Goal: Transaction & Acquisition: Purchase product/service

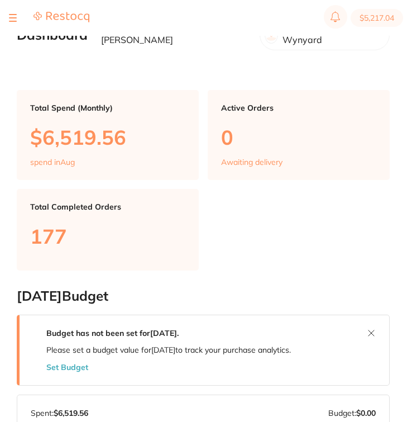
click at [10, 18] on button at bounding box center [13, 17] width 8 height 1
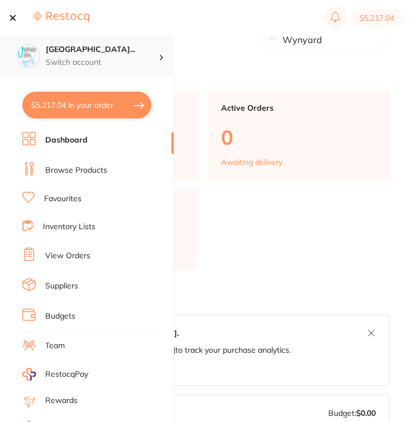
click at [87, 53] on h4 "North West Dental Wynya..." at bounding box center [102, 49] width 113 height 11
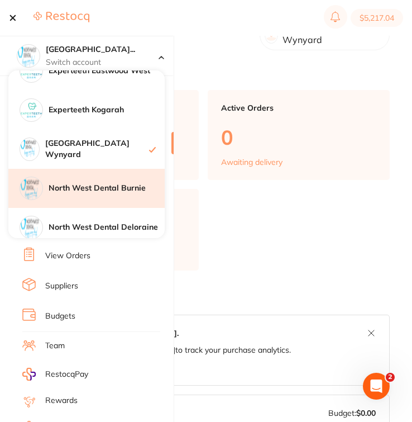
scroll to position [210, 0]
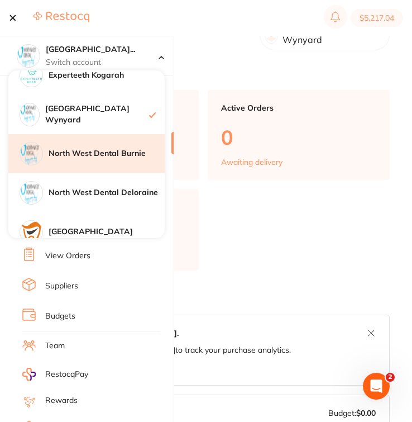
click at [118, 160] on div "North West Dental Burnie" at bounding box center [86, 153] width 156 height 39
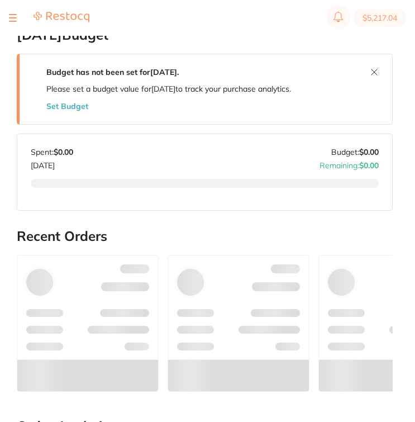
scroll to position [-4, 0]
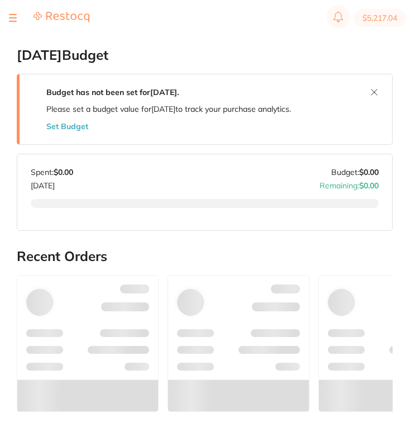
type input "2"
type input "3"
type input "4"
type input "3"
type input "2"
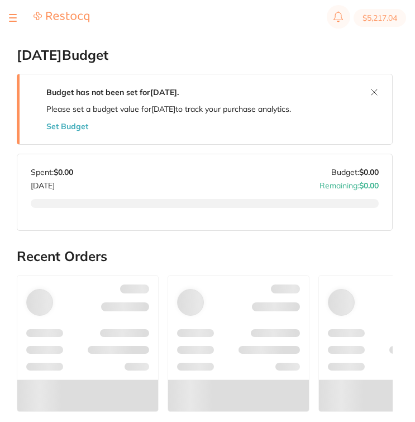
type input "8"
type input "6"
type input "3"
type input "6"
type input "5"
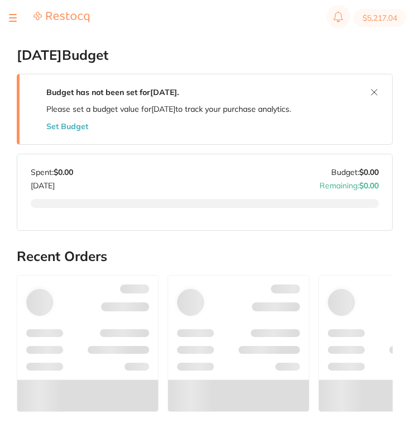
type input "15"
type input "10"
type input "3"
type input "8"
type input "3"
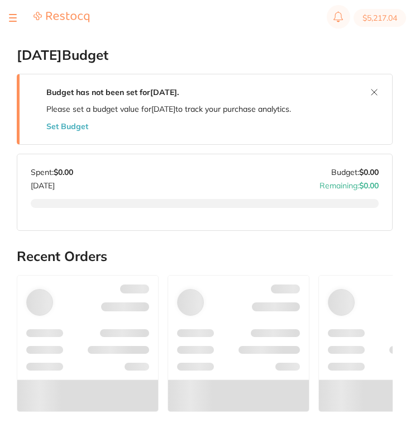
type input "3"
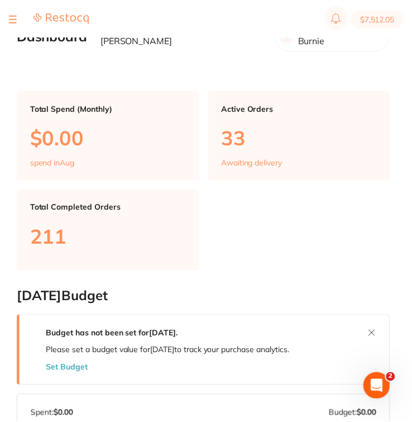
scroll to position [0, 0]
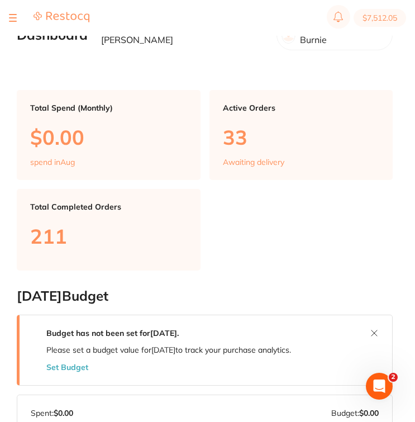
click at [12, 12] on div at bounding box center [13, 17] width 8 height 13
click at [12, 18] on button at bounding box center [13, 17] width 8 height 1
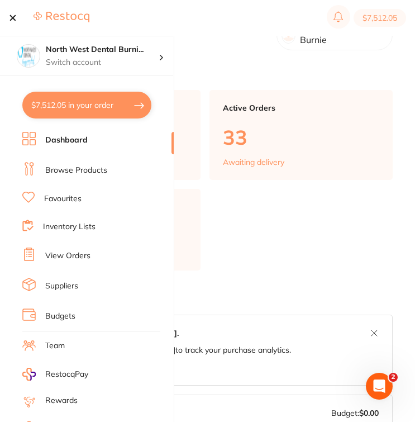
click at [108, 173] on li "Browse Products" at bounding box center [97, 170] width 151 height 17
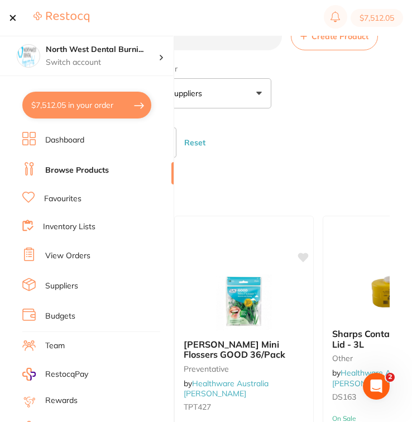
click at [14, 17] on button at bounding box center [13, 17] width 8 height 1
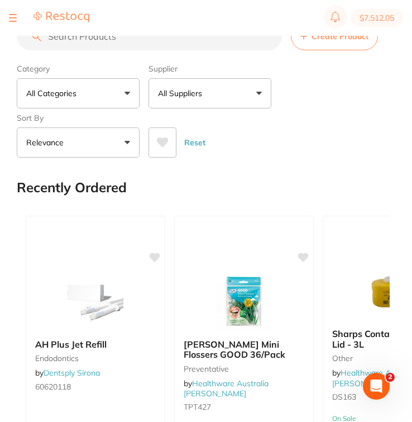
click at [194, 46] on input "search" at bounding box center [149, 36] width 265 height 28
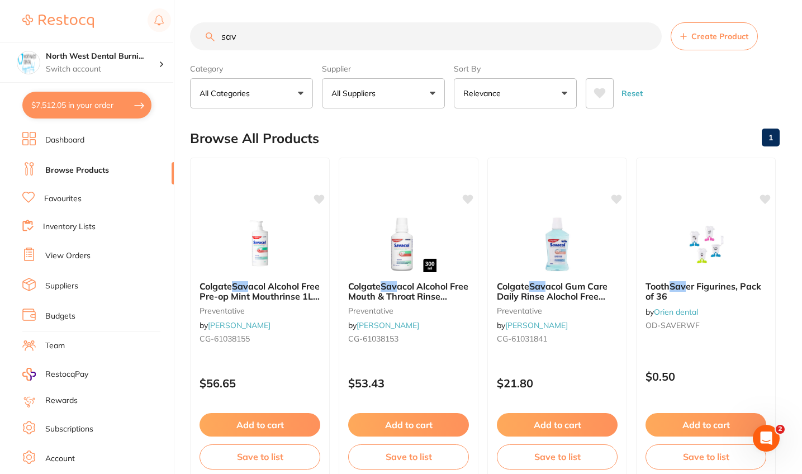
type input "sav"
click at [88, 190] on ul "Dashboard Browse Products Favourites Inventory Lists View Orders Suppliers Budg…" at bounding box center [97, 325] width 151 height 386
click at [85, 197] on li "Favourites" at bounding box center [97, 199] width 151 height 15
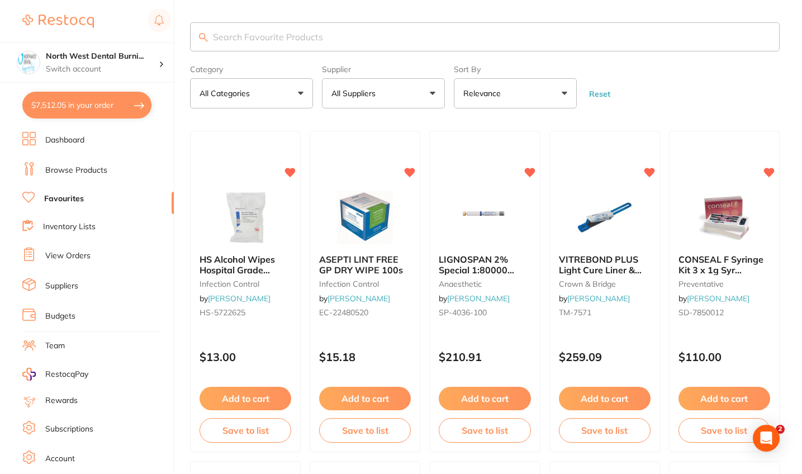
click at [294, 39] on input "search" at bounding box center [485, 36] width 590 height 29
type input "sav"
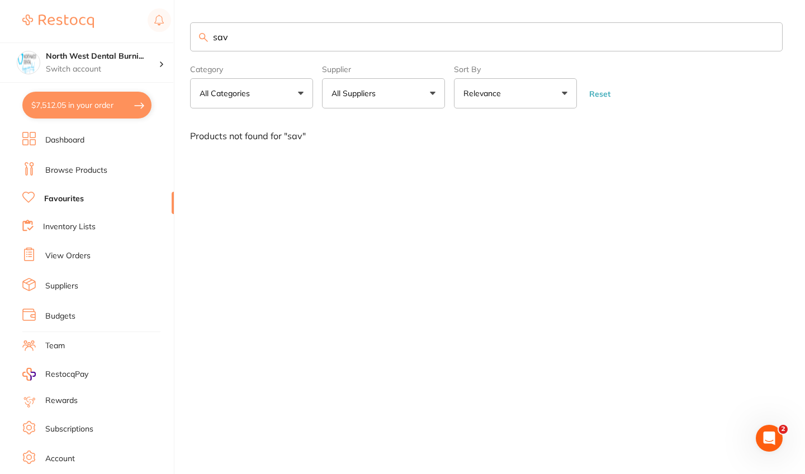
click at [92, 167] on link "Browse Products" at bounding box center [76, 170] width 62 height 11
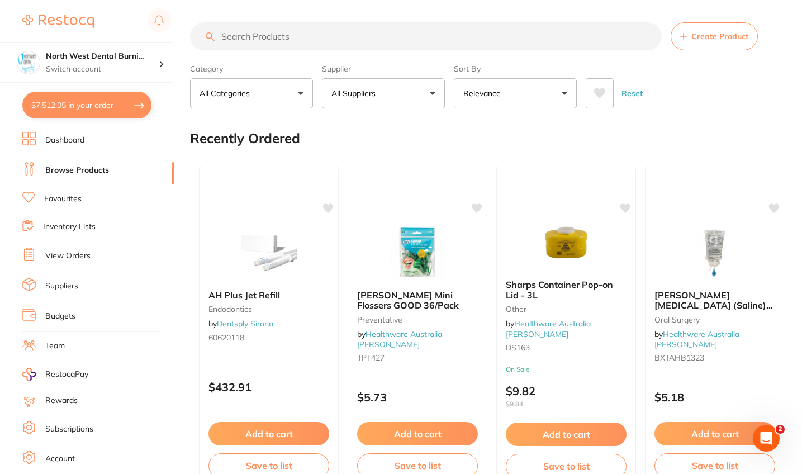
click at [259, 45] on input "search" at bounding box center [426, 36] width 472 height 28
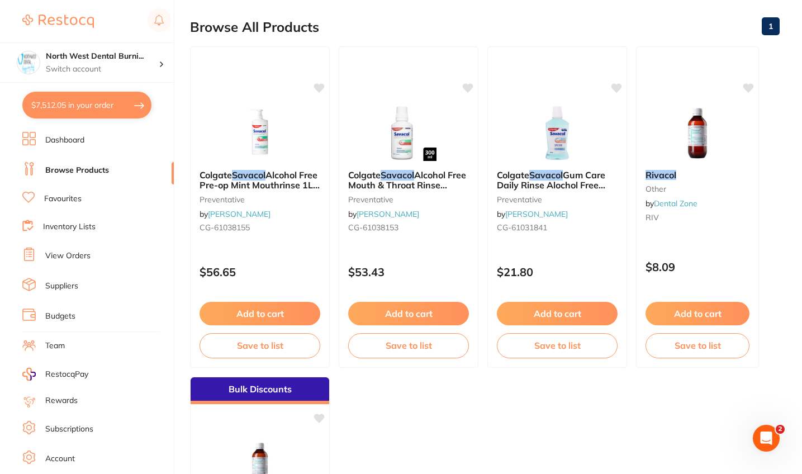
scroll to position [112, 0]
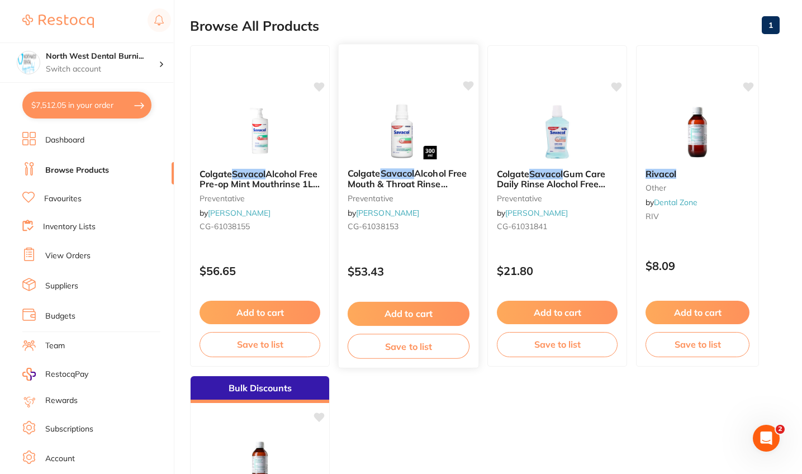
type input "savacol"
click at [415, 231] on small "CG-61038153" at bounding box center [409, 226] width 122 height 9
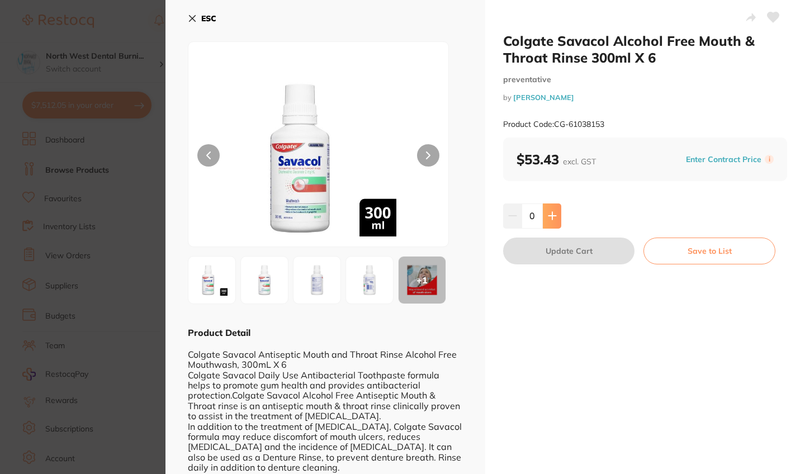
click at [415, 217] on icon at bounding box center [552, 215] width 9 height 9
type input "1"
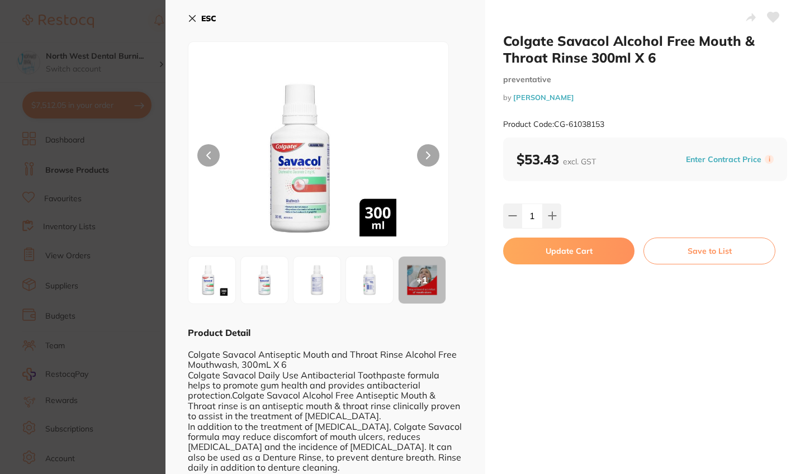
click at [415, 257] on button "Update Cart" at bounding box center [568, 250] width 131 height 27
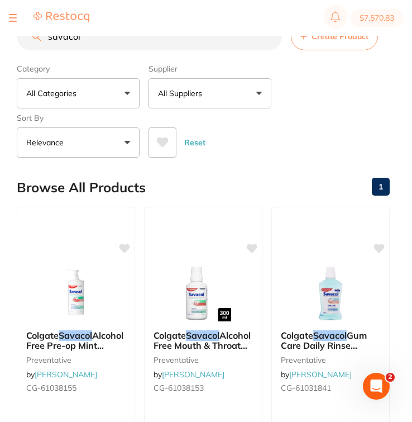
drag, startPoint x: 136, startPoint y: 42, endPoint x: 1, endPoint y: 37, distance: 135.3
click at [1, 37] on div "$7,570.83 North West Dental Burni... Switch account Riaz Dental Surgery Experte…" at bounding box center [206, 193] width 412 height 386
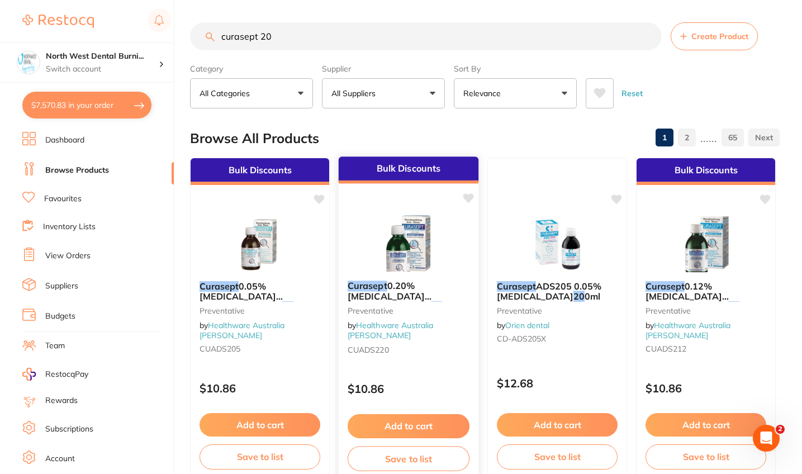
type input "curasept 20"
click at [415, 361] on div "Bulk Discounts Curasept 0.20% Chlorhexidine Mouth Rinse - 20 0ml Bottle Prevent…" at bounding box center [408, 318] width 141 height 325
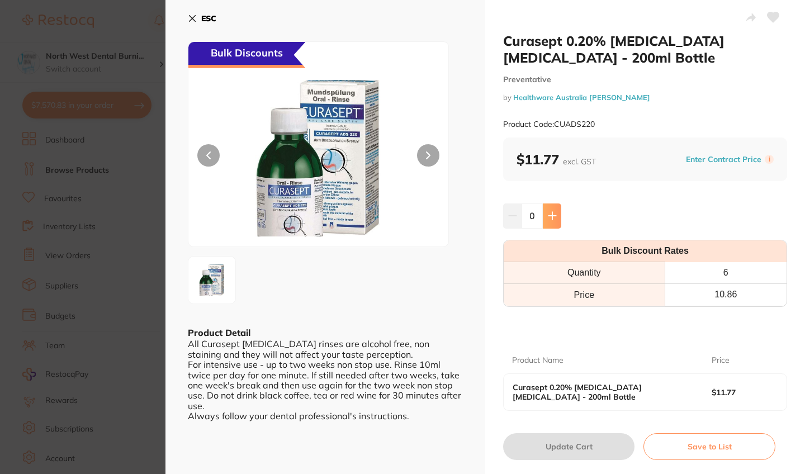
click at [415, 211] on button at bounding box center [552, 215] width 18 height 25
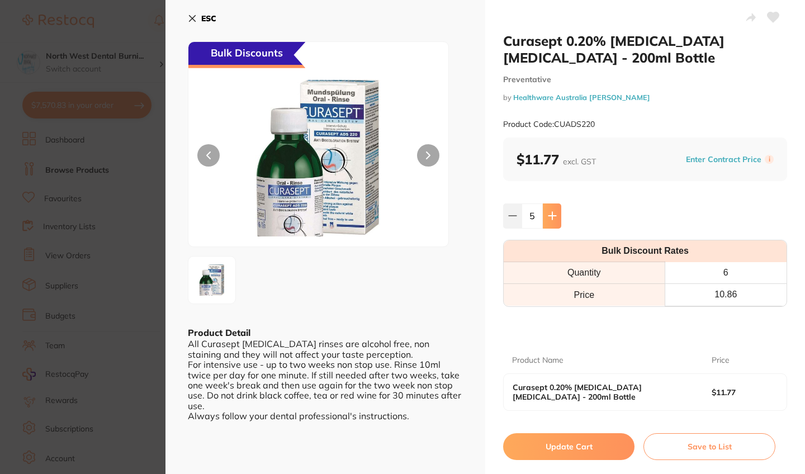
click at [415, 215] on icon at bounding box center [551, 215] width 7 height 7
type input "6"
click at [415, 421] on button "Update Cart" at bounding box center [568, 446] width 131 height 27
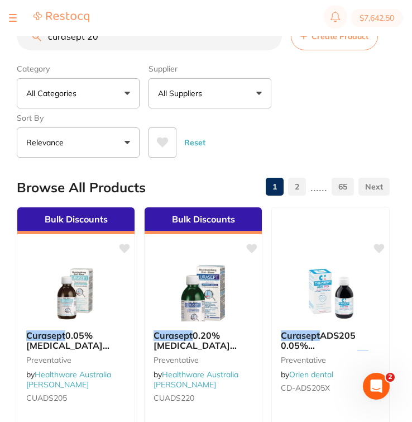
drag, startPoint x: 114, startPoint y: 40, endPoint x: 24, endPoint y: 30, distance: 90.5
click at [24, 30] on div "$7,642.50 North West Dental Burni... Switch account Riaz Dental Surgery Experte…" at bounding box center [206, 193] width 412 height 386
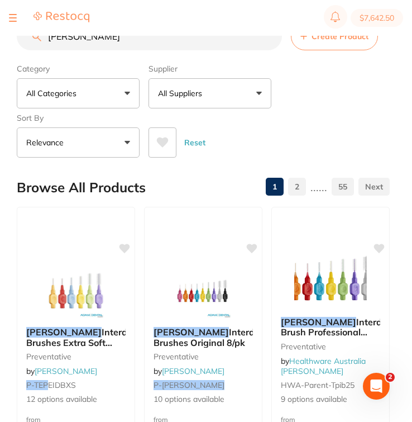
drag, startPoint x: 92, startPoint y: 37, endPoint x: -2, endPoint y: 26, distance: 94.6
click at [0, 26] on html "$7,642.50 North West Dental Burni... Switch account Riaz Dental Surgery Experte…" at bounding box center [206, 193] width 412 height 386
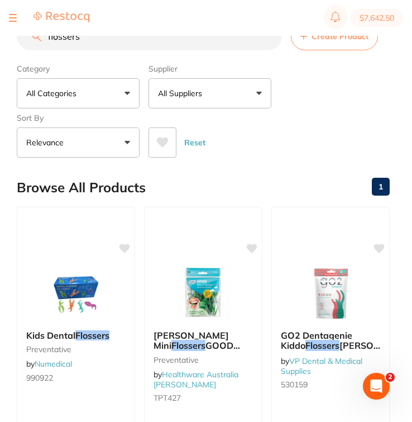
type input "flossers"
click at [16, 18] on button at bounding box center [13, 17] width 8 height 1
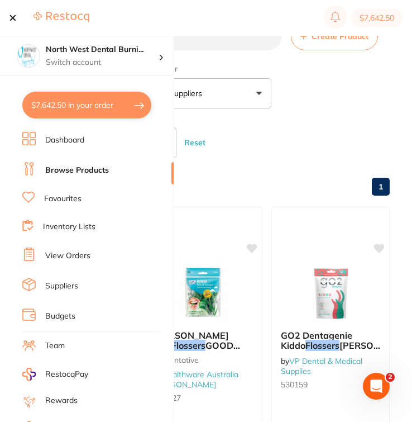
click at [82, 201] on link "Favourites" at bounding box center [62, 198] width 37 height 11
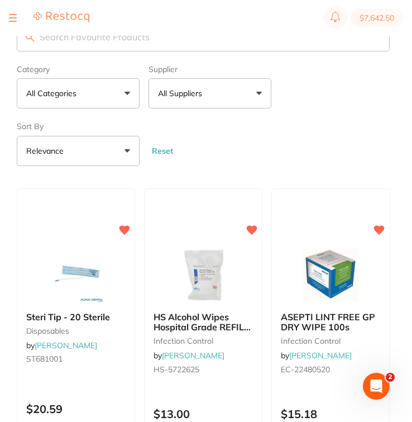
click at [159, 40] on input "search" at bounding box center [203, 36] width 373 height 29
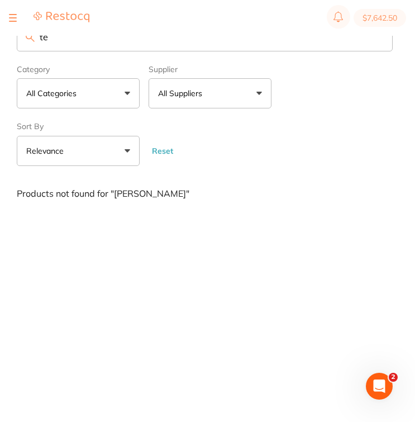
type input "t"
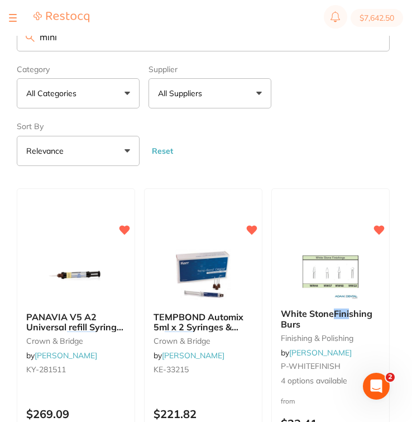
type input "mini"
click at [14, 18] on button at bounding box center [13, 17] width 8 height 1
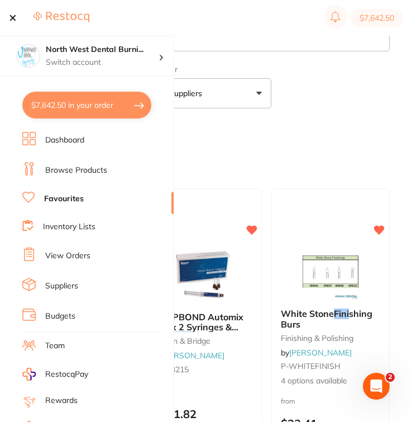
click at [72, 166] on link "Browse Products" at bounding box center [76, 170] width 62 height 11
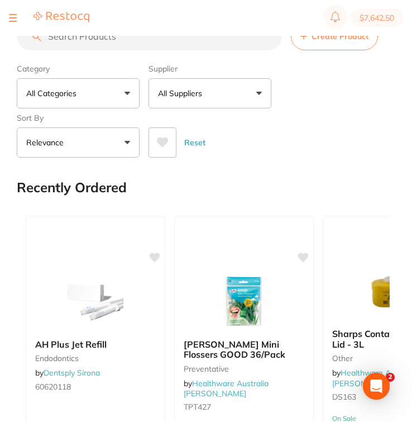
click at [213, 42] on input "search" at bounding box center [149, 36] width 265 height 28
paste input "TEPE-622153"
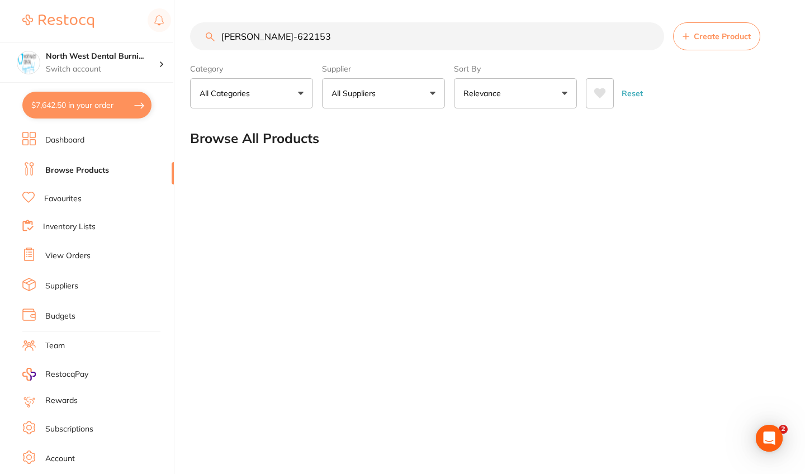
drag, startPoint x: 300, startPoint y: 39, endPoint x: 243, endPoint y: 40, distance: 56.4
click at [243, 40] on input "TEPE-622153" at bounding box center [427, 36] width 474 height 28
type input "TEPE"
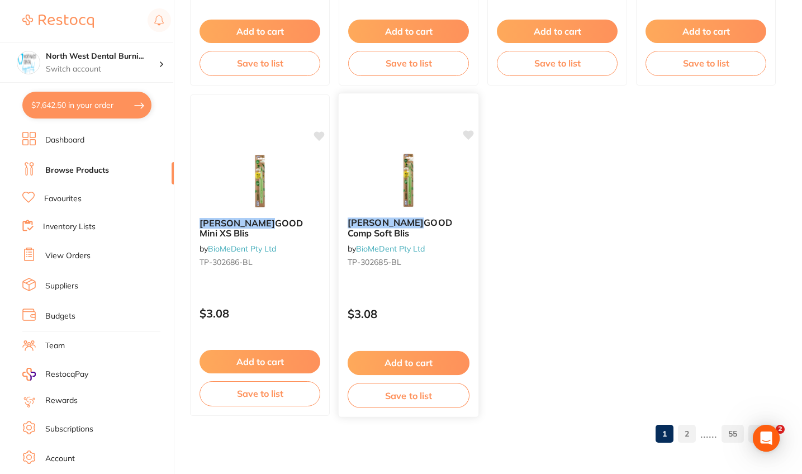
scroll to position [4358, 0]
click at [93, 144] on li "Dashboard" at bounding box center [97, 140] width 151 height 17
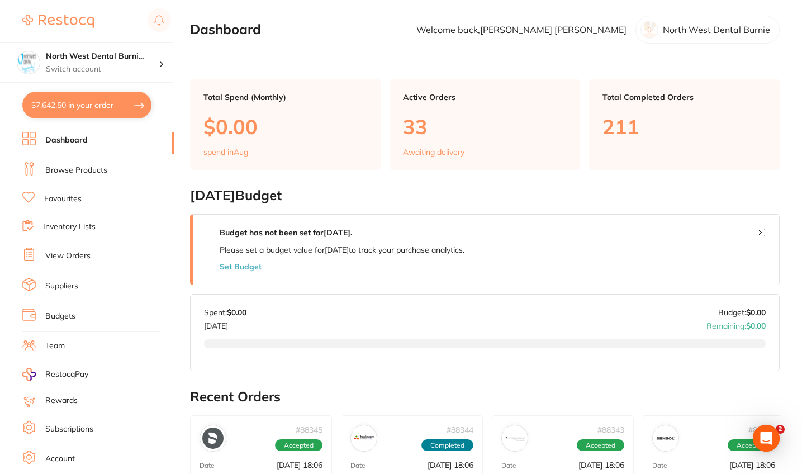
click at [89, 162] on li "Browse Products" at bounding box center [97, 170] width 151 height 17
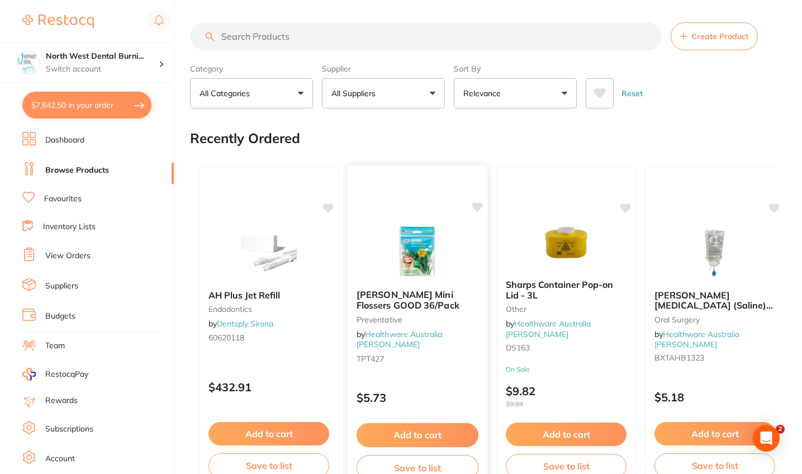
click at [415, 264] on img at bounding box center [417, 252] width 73 height 56
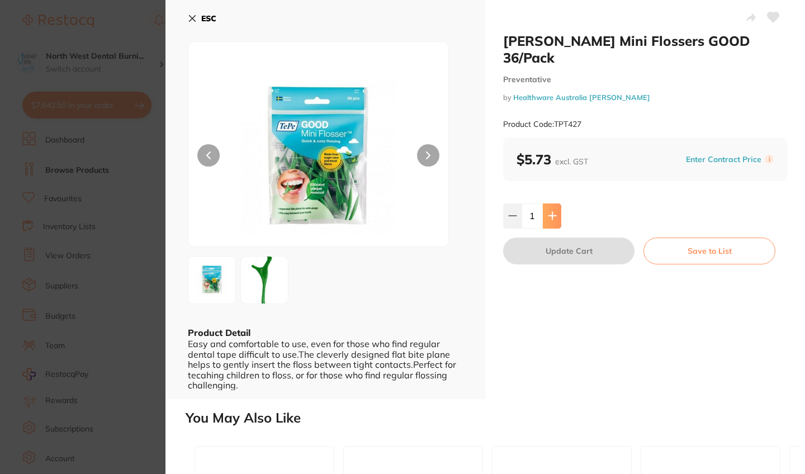
click at [415, 212] on icon at bounding box center [551, 215] width 7 height 7
type input "2"
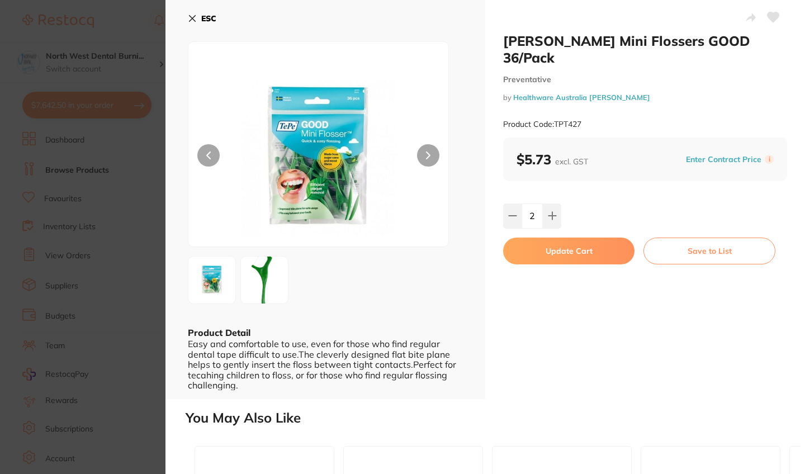
click at [415, 238] on button "Update Cart" at bounding box center [568, 250] width 131 height 27
type input "2"
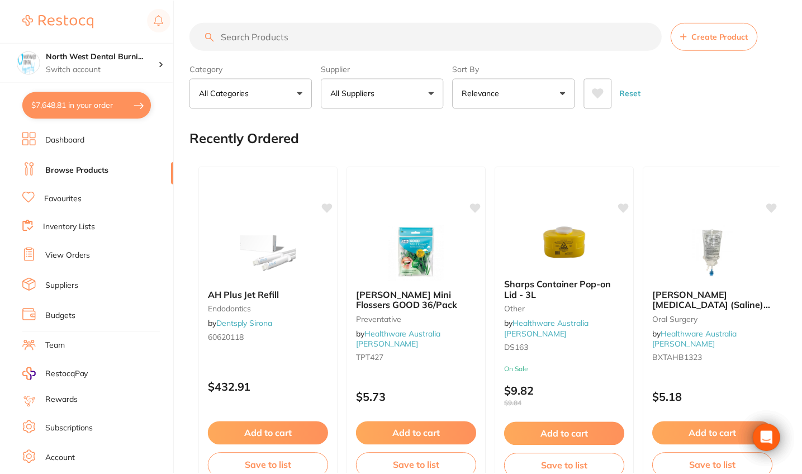
scroll to position [49, 0]
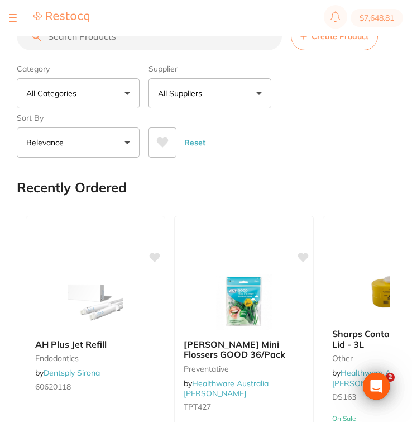
click at [87, 40] on input "search" at bounding box center [149, 36] width 265 height 28
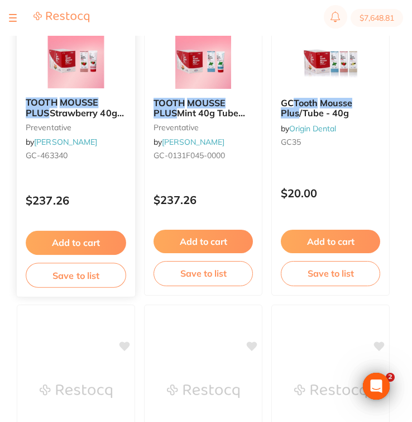
scroll to position [560, 0]
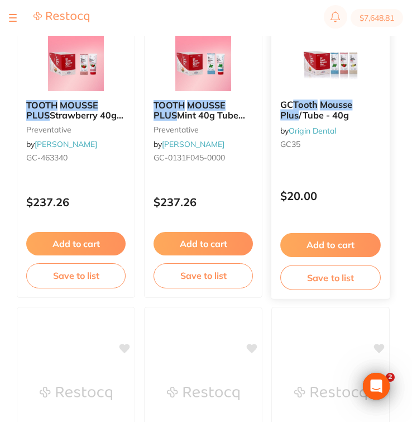
type input "tooth mouse plus"
click at [360, 163] on div "GC Tooth Mousse Plus /Tube - 40g by Origin Dental GC35" at bounding box center [331, 127] width 118 height 72
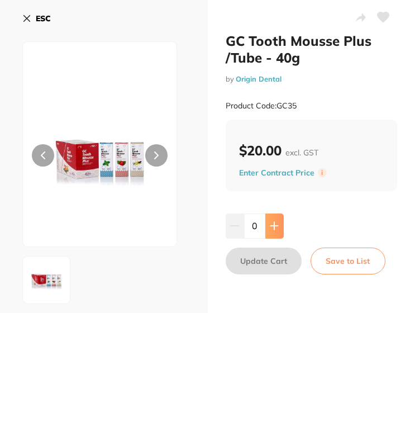
click at [275, 216] on button at bounding box center [274, 225] width 18 height 25
type input "4"
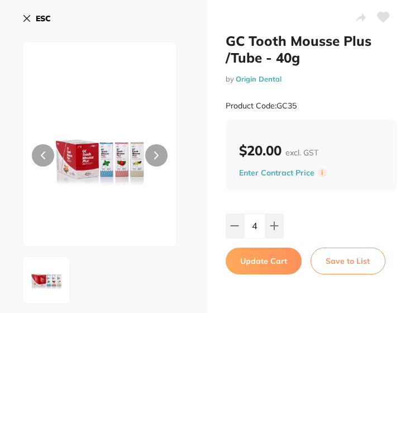
click at [276, 264] on button "Update Cart" at bounding box center [264, 261] width 76 height 27
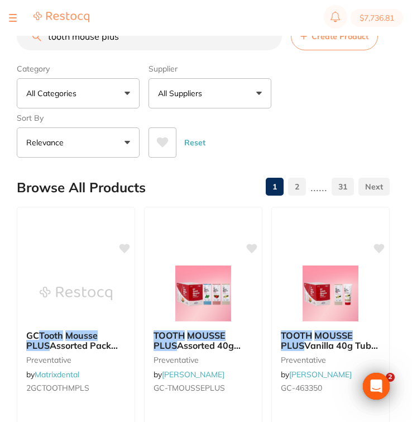
drag, startPoint x: 149, startPoint y: 42, endPoint x: 42, endPoint y: 31, distance: 107.9
click at [42, 31] on div "$7,736.81 North West Dental Burni... Switch account Riaz Dental Surgery Experte…" at bounding box center [206, 193] width 412 height 386
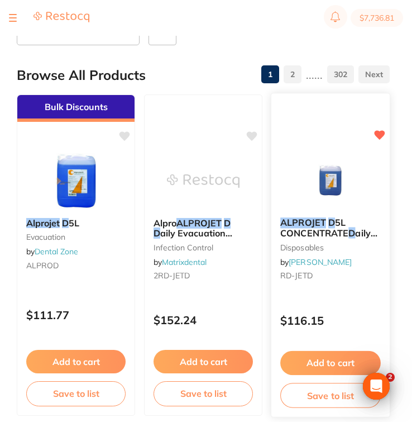
type input "alprojet d"
click at [357, 287] on div "ALPROJET D 5L CONCENTRATE D aily Evacuator Cleaner Bottle disposables by Henry …" at bounding box center [331, 250] width 118 height 85
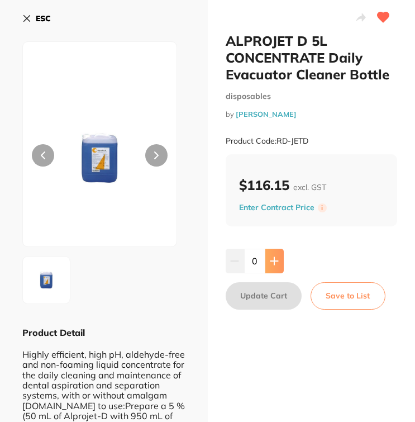
click at [277, 263] on icon at bounding box center [274, 260] width 9 height 9
type input "1"
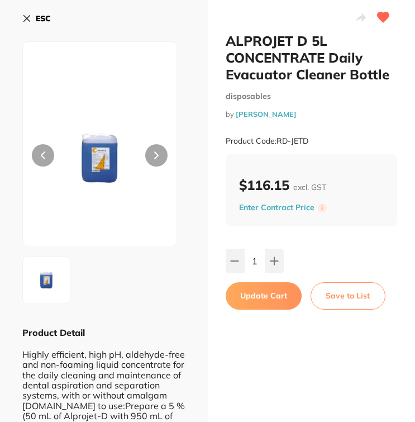
click at [277, 290] on button "Update Cart" at bounding box center [264, 295] width 76 height 27
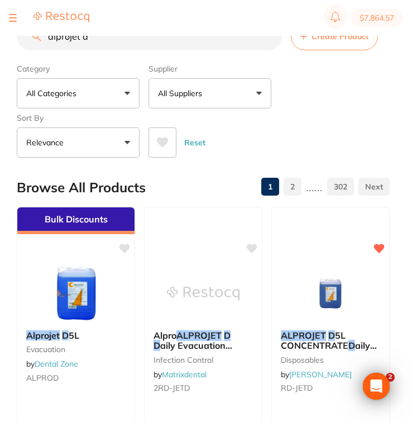
drag, startPoint x: 121, startPoint y: 41, endPoint x: 14, endPoint y: 30, distance: 107.3
click at [14, 30] on div "$7,864.57 North West Dental Burni... Switch account Riaz Dental Surgery Experte…" at bounding box center [206, 193] width 412 height 386
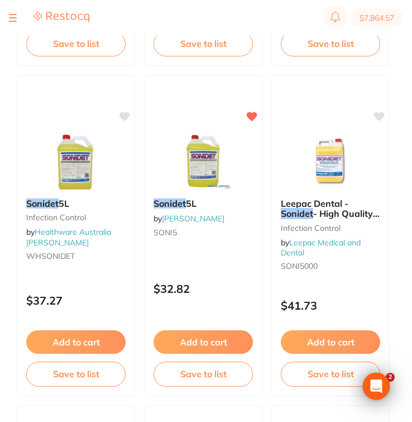
scroll to position [463, 0]
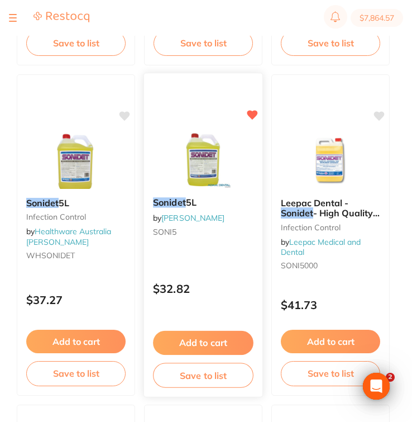
type input "sonident"
click at [216, 264] on div "Sonidet 5L by Adam Dental SONI5 $32.82 Add to cart Save to list" at bounding box center [204, 235] width 120 height 325
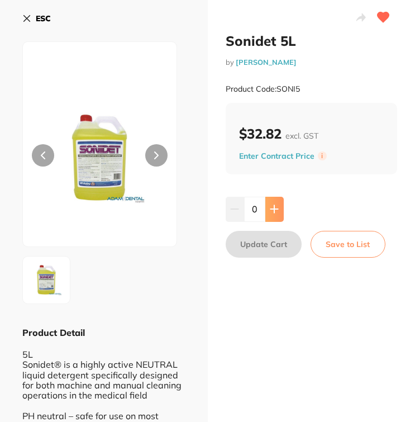
click at [274, 211] on icon at bounding box center [273, 209] width 7 height 7
type input "1"
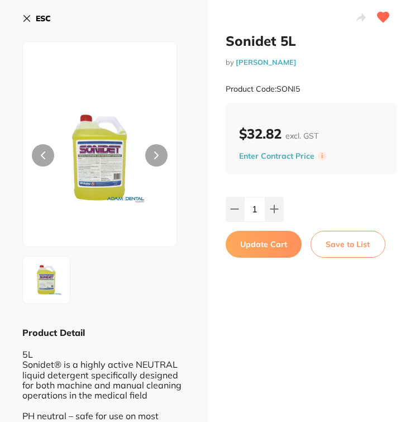
click at [270, 245] on button "Update Cart" at bounding box center [264, 244] width 76 height 27
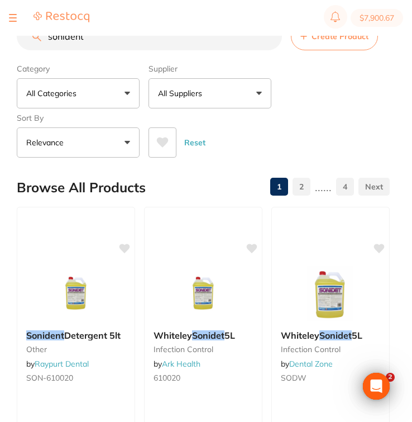
click at [126, 28] on section "$7,900.67" at bounding box center [206, 18] width 412 height 36
drag, startPoint x: 112, startPoint y: 38, endPoint x: 37, endPoint y: 34, distance: 75.0
click at [37, 34] on div "$7,900.67 North West Dental Burni... Switch account Riaz Dental Surgery Experte…" at bounding box center [206, 193] width 412 height 386
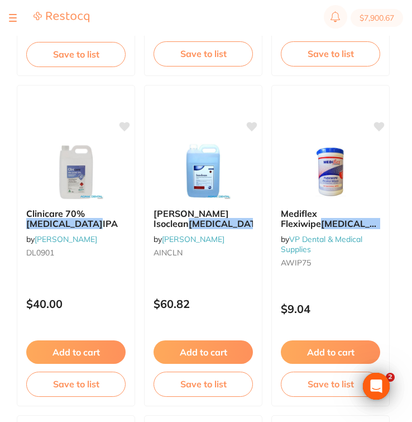
scroll to position [453, 0]
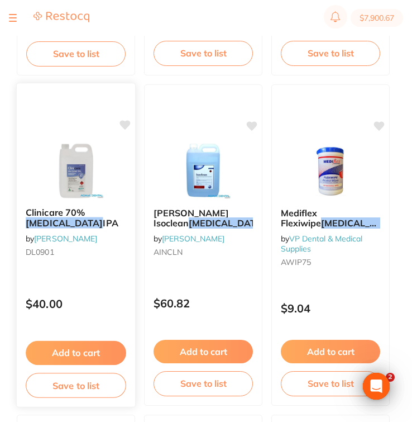
type input "isopropyl"
click at [99, 242] on div "Clinicare 70% Isopropyl IPA by Adam Dental DL0901" at bounding box center [76, 234] width 118 height 72
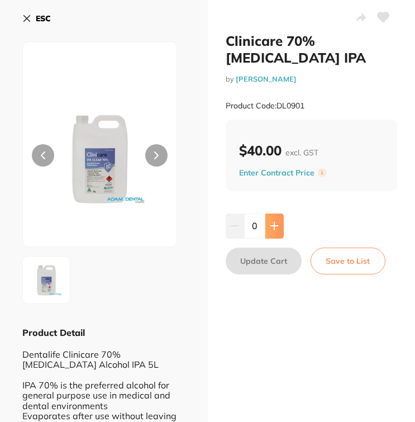
click at [281, 231] on button at bounding box center [274, 225] width 18 height 25
type input "1"
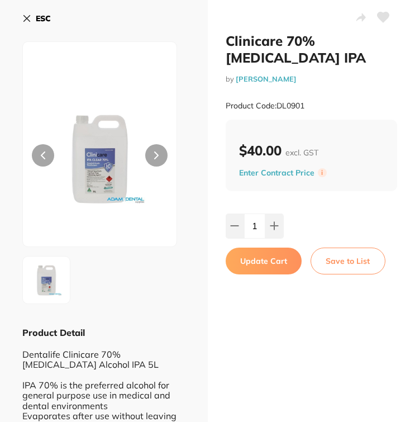
click at [277, 272] on button "Update Cart" at bounding box center [264, 261] width 76 height 27
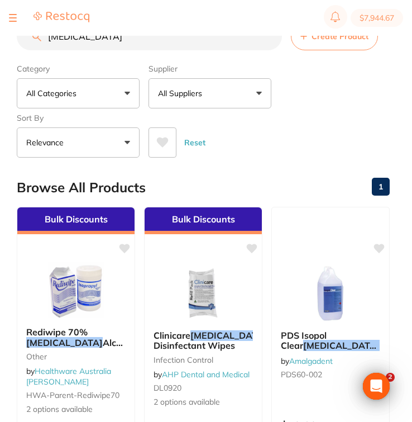
drag, startPoint x: 102, startPoint y: 39, endPoint x: 7, endPoint y: 34, distance: 95.7
click at [7, 34] on div "$7,944.67 North West Dental Burni... Switch account Riaz Dental Surgery Experte…" at bounding box center [206, 193] width 412 height 386
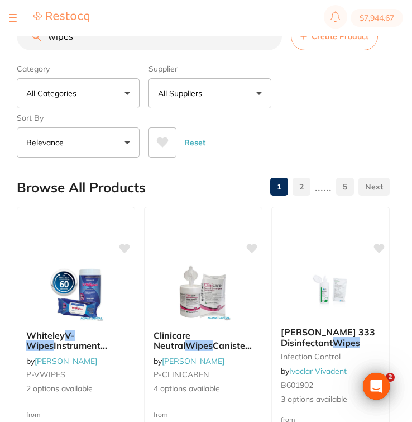
type input "wipes"
click at [205, 97] on p "All Suppliers" at bounding box center [182, 93] width 49 height 11
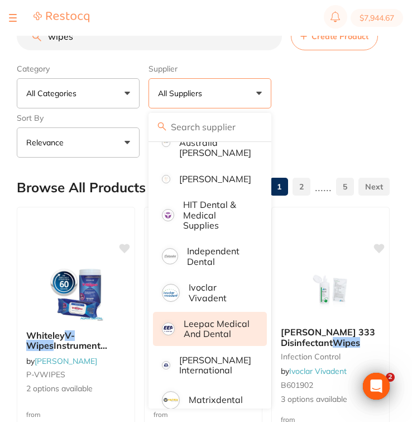
scroll to position [461, 0]
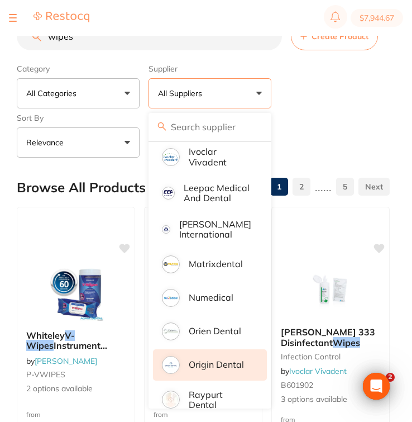
click at [229, 363] on li "Origin Dental" at bounding box center [210, 364] width 114 height 31
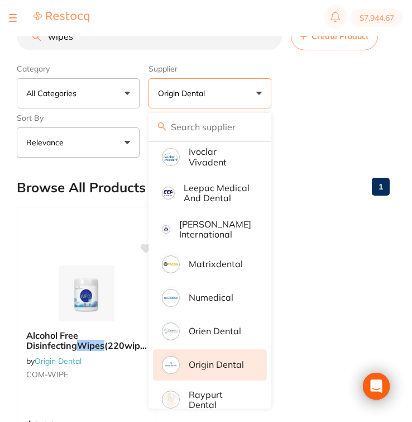
drag, startPoint x: 357, startPoint y: 105, endPoint x: 321, endPoint y: 162, distance: 67.3
click at [357, 105] on div "Category All Categories All Categories No categories found Clear Category false…" at bounding box center [203, 108] width 373 height 98
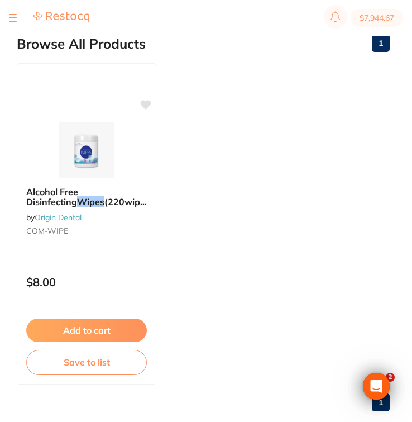
scroll to position [0, 0]
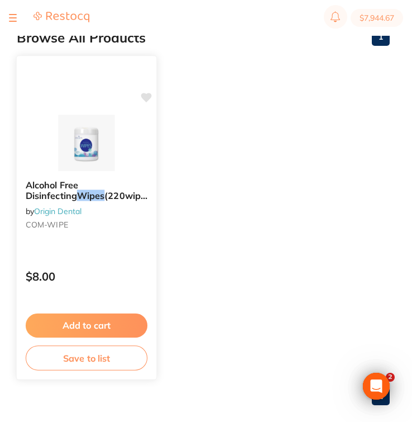
click at [59, 264] on div "$8.00" at bounding box center [87, 274] width 140 height 30
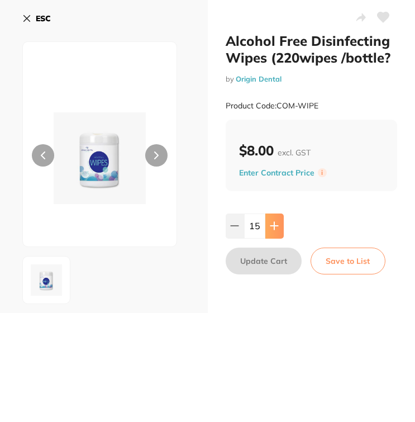
click at [273, 229] on icon at bounding box center [273, 225] width 7 height 7
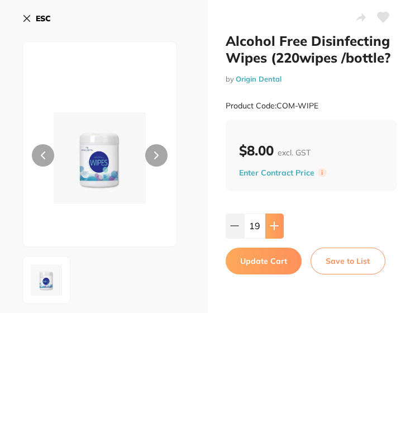
type input "20"
click at [270, 261] on button "Update Cart" at bounding box center [264, 261] width 76 height 27
type input "20"
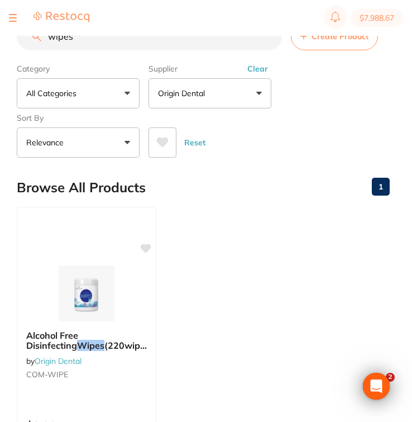
drag, startPoint x: 109, startPoint y: 49, endPoint x: -3, endPoint y: 29, distance: 113.6
click at [0, 29] on html "$7,988.67 North West Dental Burni... Switch account Riaz Dental Surgery Experte…" at bounding box center [206, 193] width 412 height 386
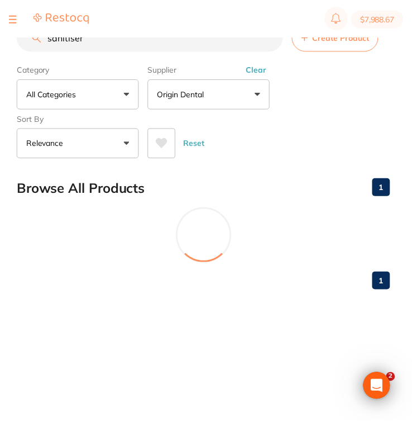
scroll to position [293, 0]
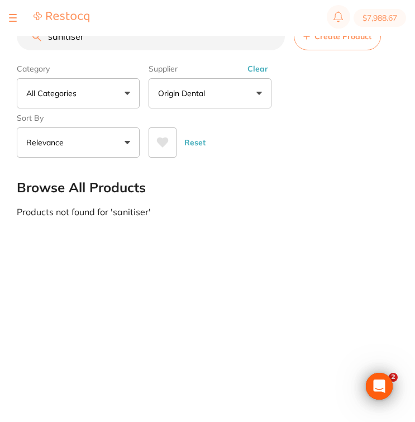
click at [260, 74] on button "Clear" at bounding box center [257, 69] width 27 height 10
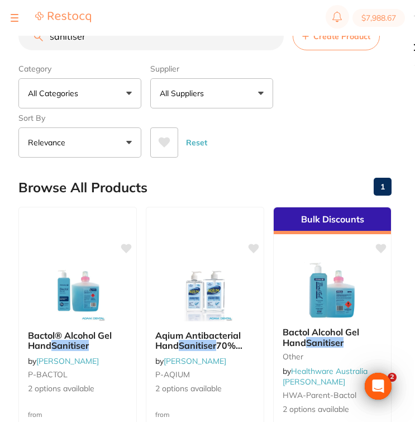
scroll to position [0, 0]
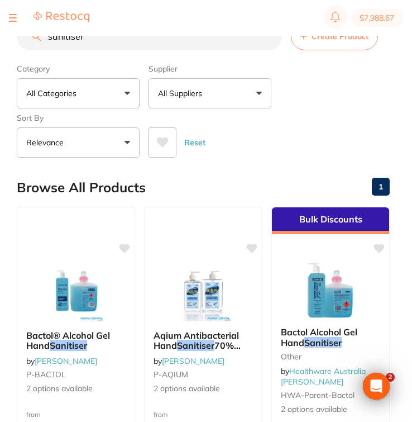
click at [49, 41] on input "sanitiser" at bounding box center [149, 36] width 265 height 28
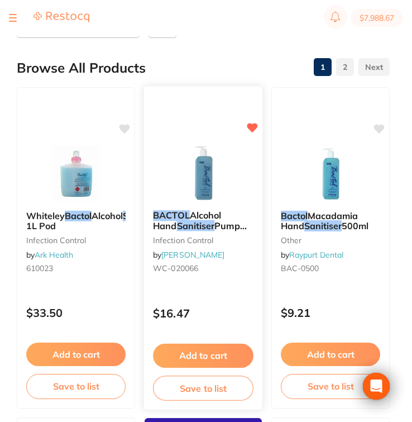
scroll to position [156, 0]
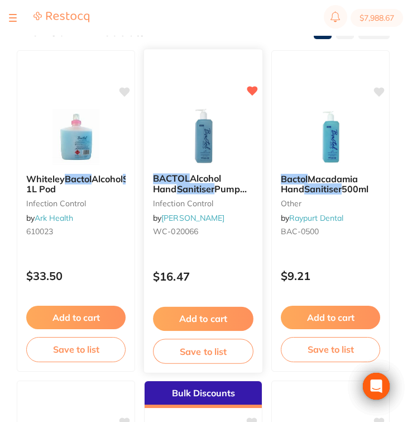
type input "bactole sanitiser"
click at [213, 242] on div "BACTOL Alcohol Hand Sanitiser Pump Blue 500ml infection control by Henry Schein…" at bounding box center [203, 206] width 118 height 85
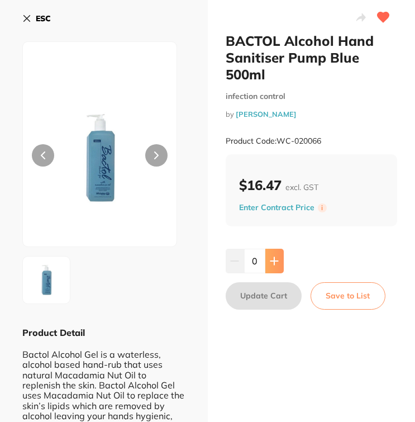
click at [274, 260] on icon at bounding box center [274, 260] width 9 height 9
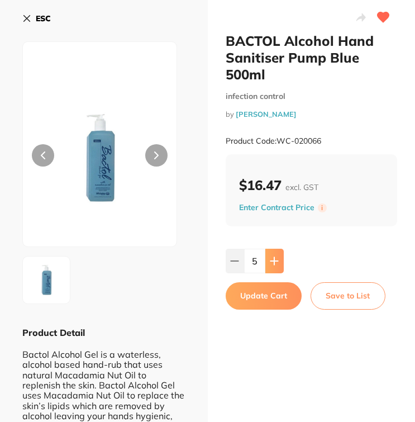
click at [274, 260] on icon at bounding box center [274, 260] width 9 height 9
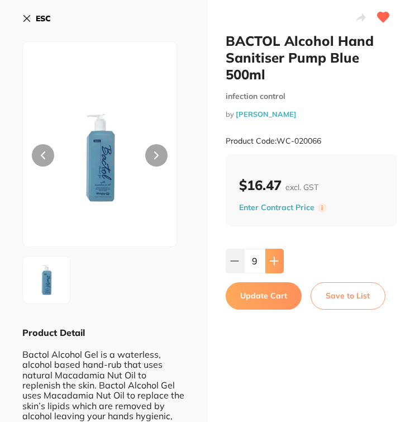
type input "10"
click at [276, 292] on button "Update Cart" at bounding box center [264, 295] width 76 height 27
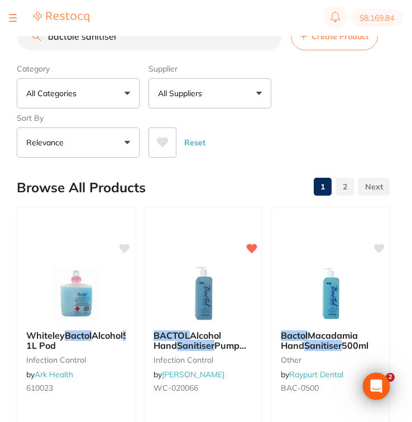
drag, startPoint x: 126, startPoint y: 41, endPoint x: 21, endPoint y: 43, distance: 105.1
click at [21, 43] on input "bactole sanitiser" at bounding box center [149, 36] width 265 height 28
drag, startPoint x: 129, startPoint y: 36, endPoint x: 42, endPoint y: 32, distance: 86.7
click at [42, 32] on div "$8,169.84 North West Dental Burni... Switch account Riaz Dental Surgery Experte…" at bounding box center [206, 193] width 412 height 386
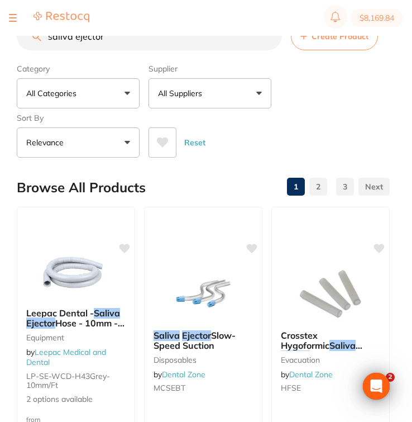
click at [224, 84] on button "All Suppliers" at bounding box center [210, 93] width 123 height 30
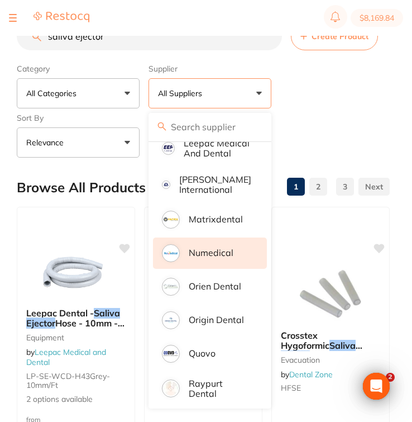
scroll to position [479, 0]
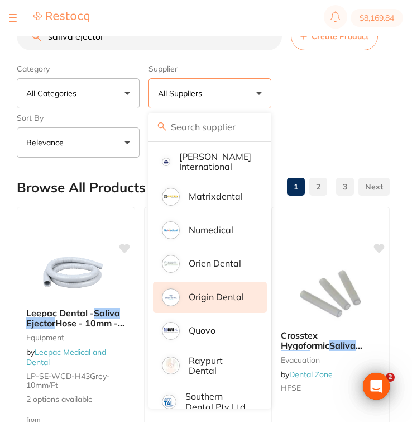
click at [230, 289] on li "Origin Dental" at bounding box center [210, 297] width 114 height 31
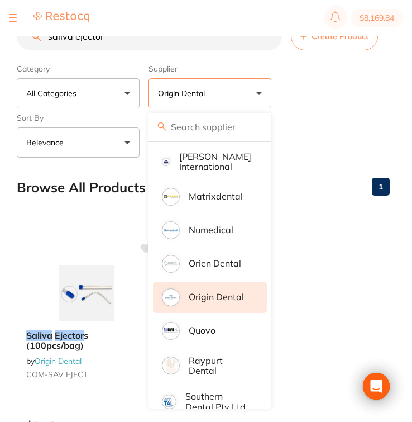
click at [357, 91] on div "Category All Categories All Categories No categories found Clear Category false…" at bounding box center [203, 108] width 373 height 98
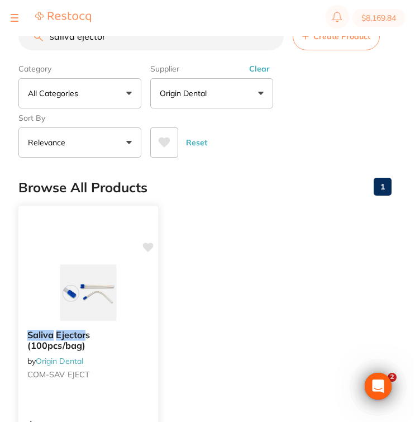
scroll to position [0, 0]
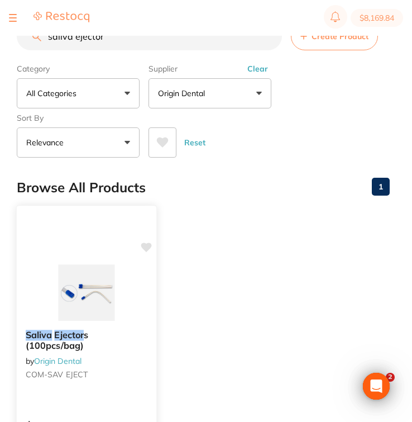
click at [120, 321] on img at bounding box center [86, 292] width 73 height 56
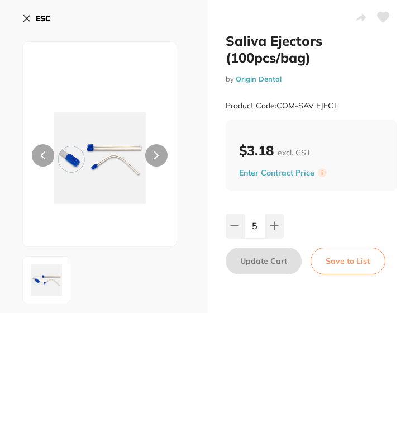
click at [26, 21] on icon at bounding box center [26, 18] width 9 height 9
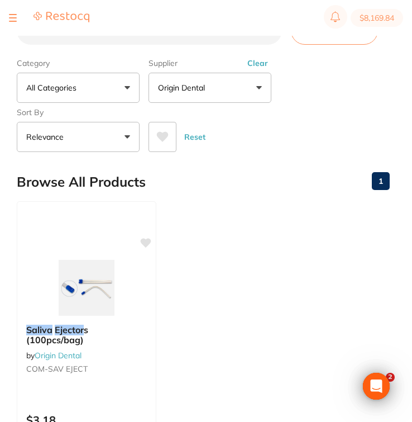
click at [132, 55] on section "saliva ejector Create Product Category All Categories All Categories No categor…" at bounding box center [203, 84] width 373 height 135
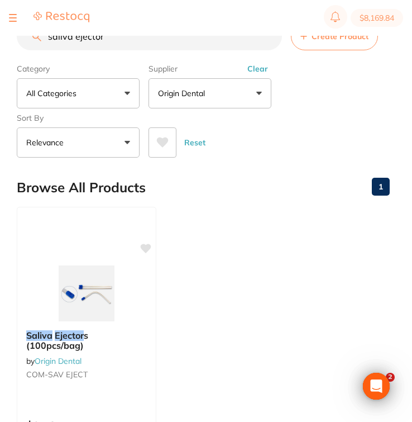
drag, startPoint x: 117, startPoint y: 40, endPoint x: 16, endPoint y: 40, distance: 101.1
click at [16, 40] on div "$8,169.84 North West Dental Burni... Switch account Riaz Dental Surgery Experte…" at bounding box center [206, 193] width 412 height 386
type input "h"
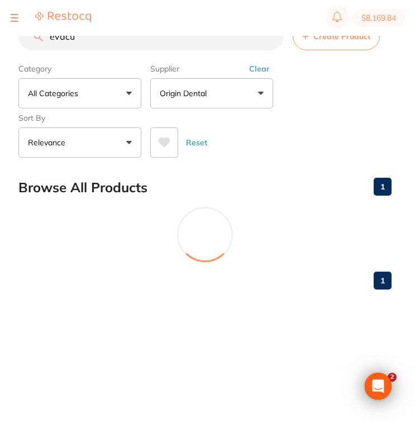
scroll to position [339, 0]
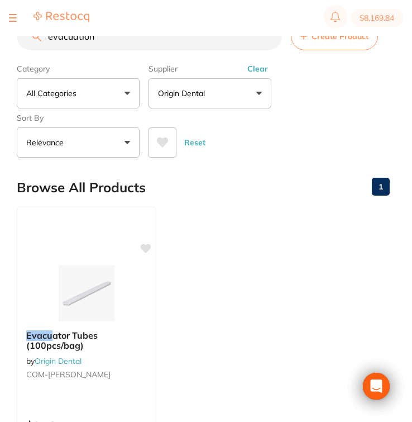
type input "evacuation"
drag, startPoint x: 16, startPoint y: 40, endPoint x: 77, endPoint y: 300, distance: 266.3
click at [77, 300] on img at bounding box center [86, 292] width 73 height 56
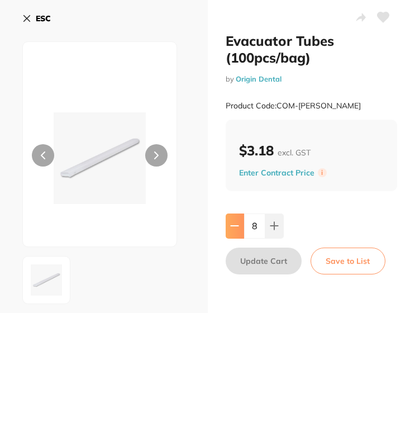
click at [234, 226] on icon at bounding box center [234, 225] width 9 height 9
type input "6"
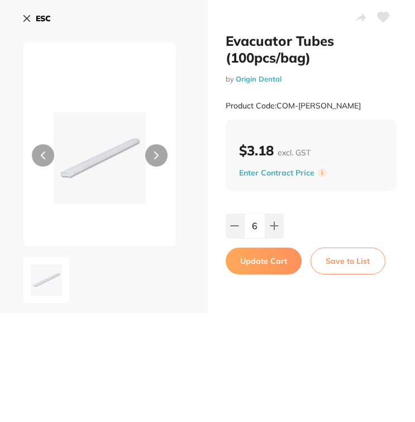
click at [274, 263] on button "Update Cart" at bounding box center [264, 261] width 76 height 27
type input "6"
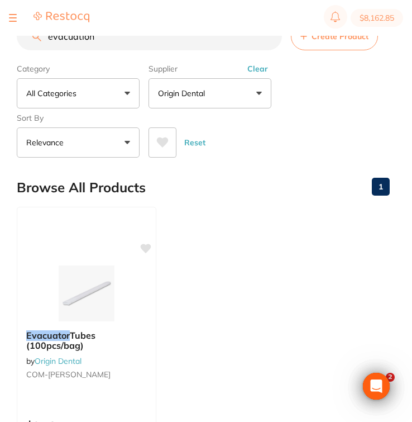
click at [258, 73] on button "Clear" at bounding box center [257, 69] width 27 height 10
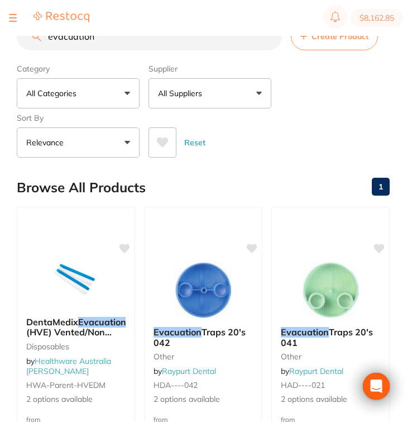
drag, startPoint x: 161, startPoint y: 41, endPoint x: 17, endPoint y: 35, distance: 143.7
click at [17, 35] on div "$8,162.85 North West Dental Burni... Switch account Riaz Dental Surgery Experte…" at bounding box center [206, 193] width 412 height 386
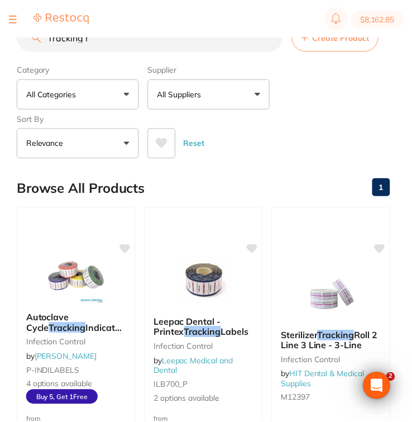
scroll to position [246, 0]
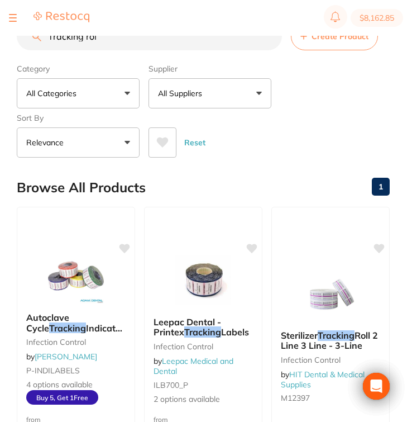
type input "Tracking roll"
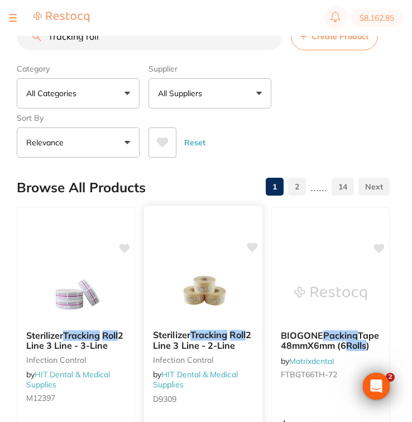
scroll to position [0, 0]
type input "Tracking roll"
click at [218, 106] on button "All Suppliers" at bounding box center [210, 93] width 123 height 30
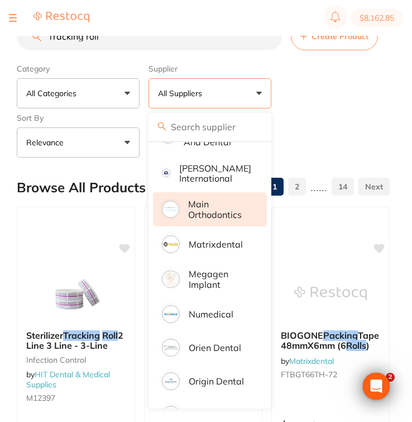
scroll to position [656, 0]
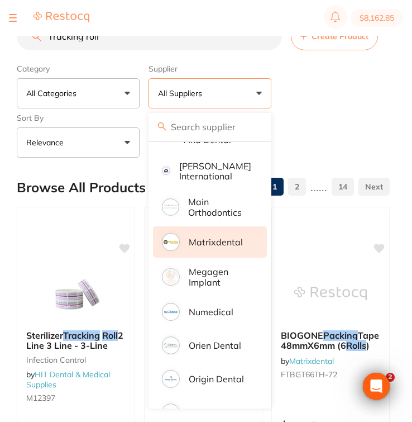
click at [220, 243] on p "Matrixdental" at bounding box center [216, 242] width 54 height 10
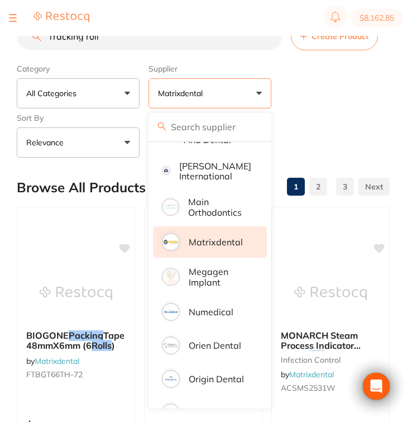
click at [308, 137] on div "Reset" at bounding box center [265, 137] width 232 height 39
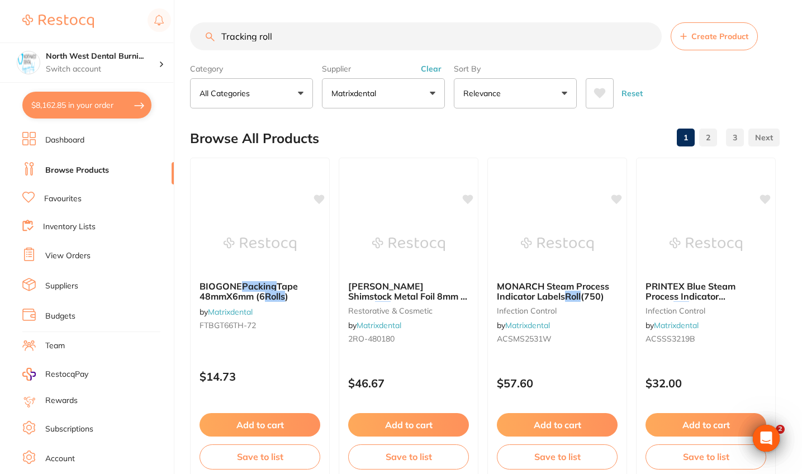
scroll to position [0, 0]
click at [89, 196] on li "Favourites" at bounding box center [97, 199] width 151 height 15
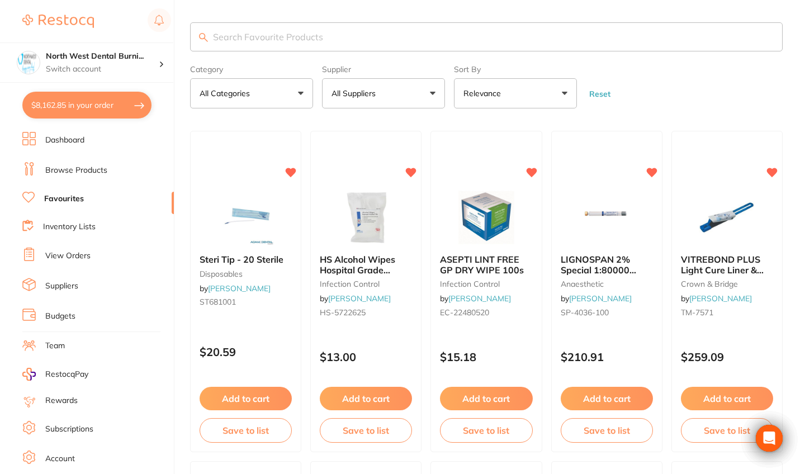
click at [344, 33] on input "search" at bounding box center [486, 36] width 592 height 29
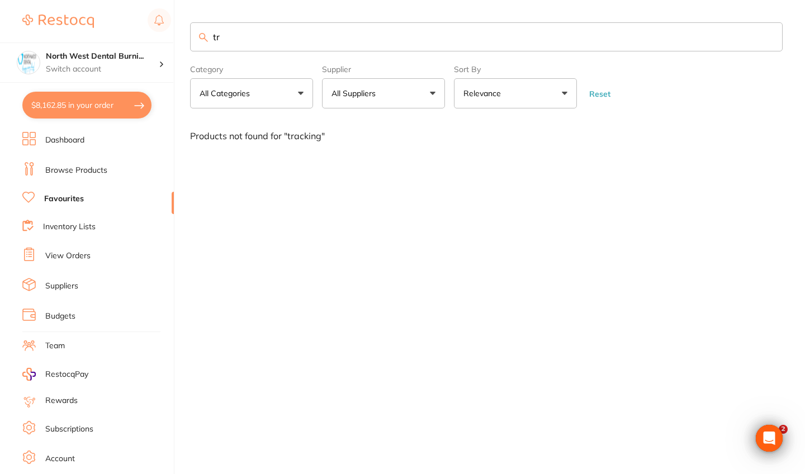
type input "t"
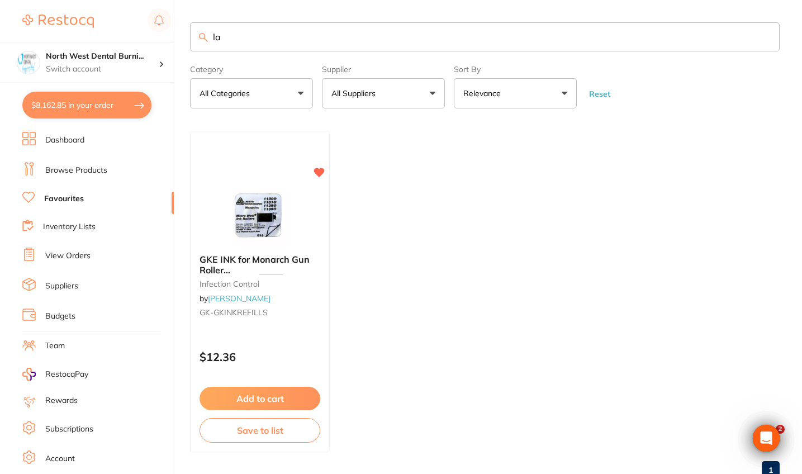
type input "l"
type input "roll"
click at [396, 86] on button "All Suppliers" at bounding box center [383, 93] width 123 height 30
click at [412, 36] on input "roll" at bounding box center [485, 36] width 590 height 29
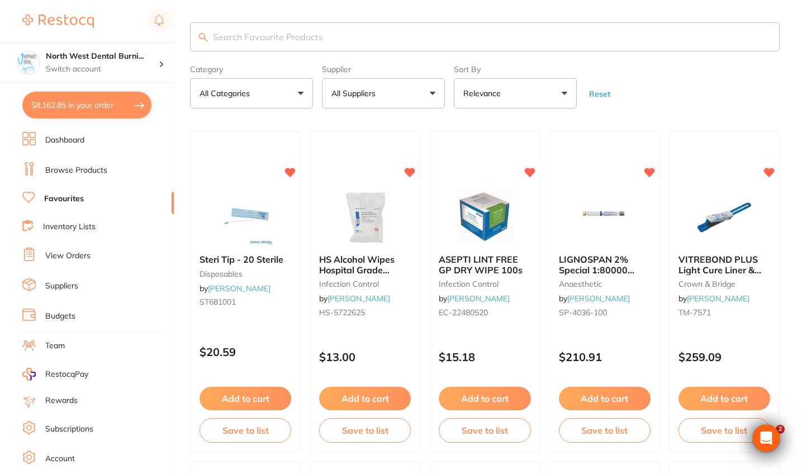
click at [383, 85] on button "All Suppliers" at bounding box center [383, 93] width 123 height 30
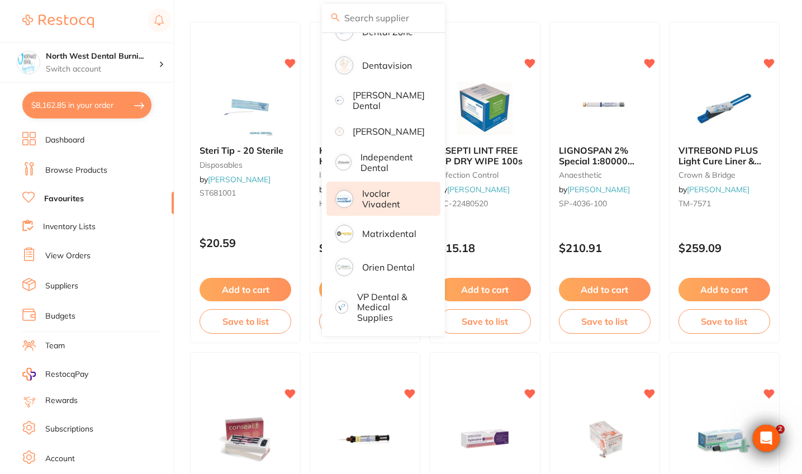
scroll to position [199, 0]
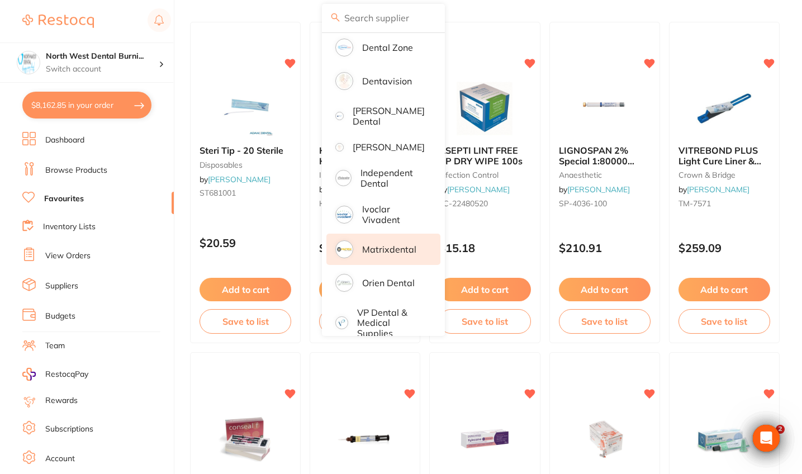
click at [389, 254] on p "Matrixdental" at bounding box center [389, 249] width 54 height 10
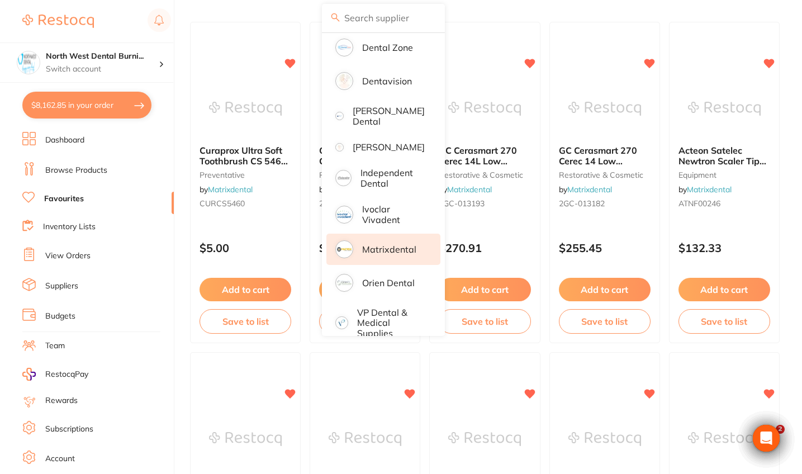
click at [412, 14] on main "Category All Categories All Categories equipment infection control oral surgery…" at bounding box center [496, 476] width 612 height 1171
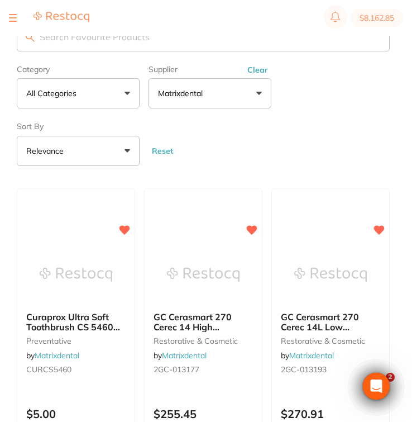
scroll to position [0, 0]
click at [9, 18] on button at bounding box center [13, 17] width 8 height 1
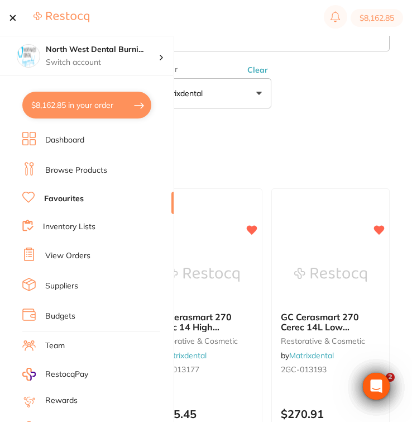
click at [83, 172] on link "Browse Products" at bounding box center [76, 170] width 62 height 11
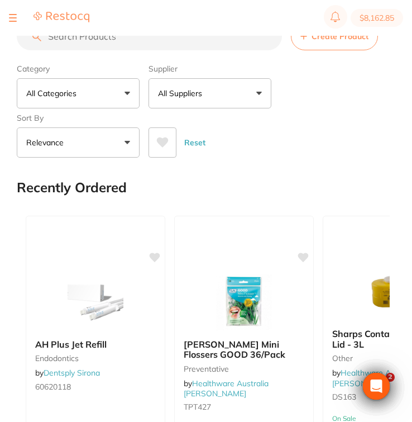
click at [220, 44] on input "search" at bounding box center [149, 36] width 265 height 28
click at [197, 47] on input "search" at bounding box center [149, 36] width 265 height 28
click at [110, 44] on input "search" at bounding box center [149, 36] width 265 height 28
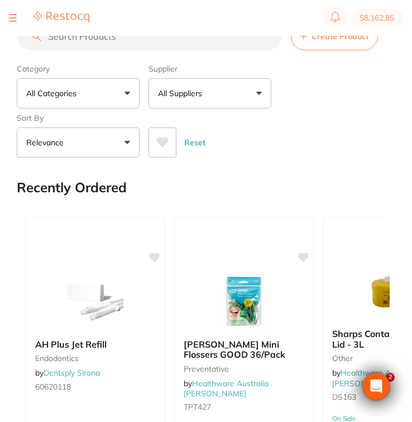
drag, startPoint x: 145, startPoint y: 119, endPoint x: 110, endPoint y: 44, distance: 83.3
click at [137, 101] on div "Category All Categories All Categories 3D Printing anaesthetic articulating bur…" at bounding box center [203, 108] width 373 height 98
click at [83, 47] on input "search" at bounding box center [149, 36] width 265 height 28
paste input "2GK-L240-572"
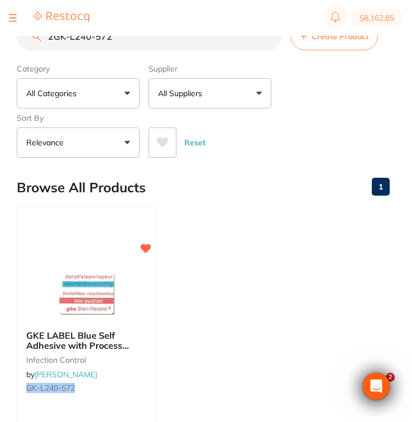
drag, startPoint x: 136, startPoint y: 37, endPoint x: -1, endPoint y: 36, distance: 136.4
click at [0, 36] on html "$8,162.85 North West Dental Burni... Switch account Riaz Dental Surgery Experte…" at bounding box center [206, 193] width 412 height 386
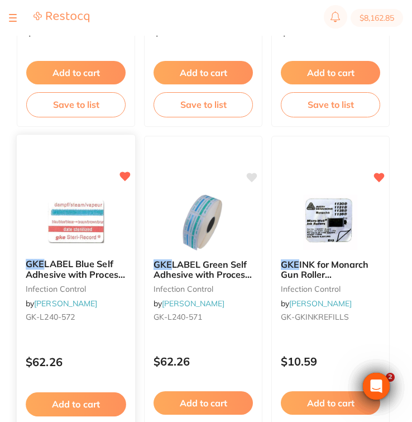
scroll to position [400, 0]
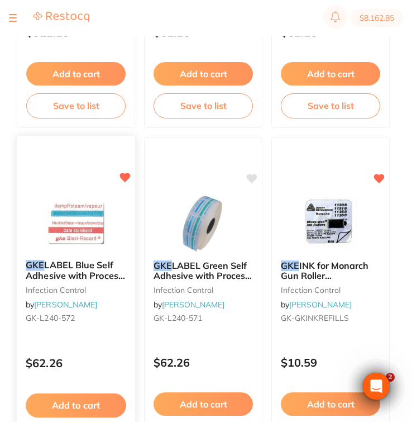
type input "GKE"
click at [103, 255] on div "GKE LABEL Blue Self Adhesive with Process Indicator x 750 infection control by …" at bounding box center [76, 293] width 118 height 85
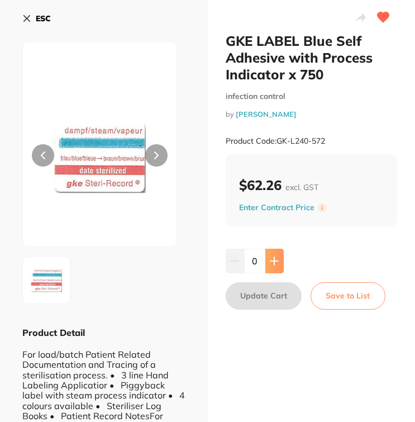
click at [275, 253] on button at bounding box center [274, 261] width 18 height 25
type input "4"
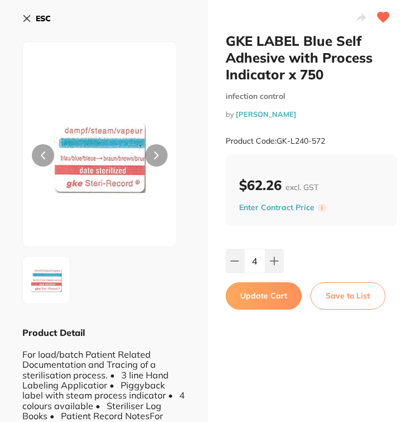
click at [274, 297] on button "Update Cart" at bounding box center [264, 295] width 76 height 27
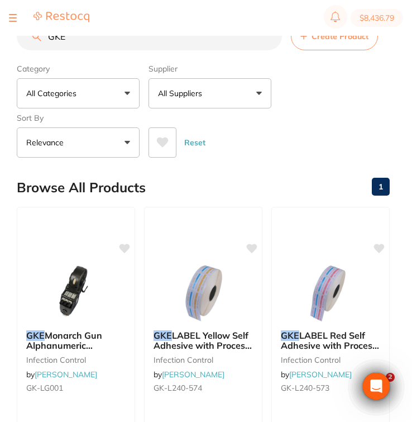
drag, startPoint x: 101, startPoint y: 41, endPoint x: -3, endPoint y: 33, distance: 103.7
click at [0, 33] on html "$8,436.79 North West Dental Burni... Switch account Riaz Dental Surgery Experte…" at bounding box center [206, 193] width 412 height 386
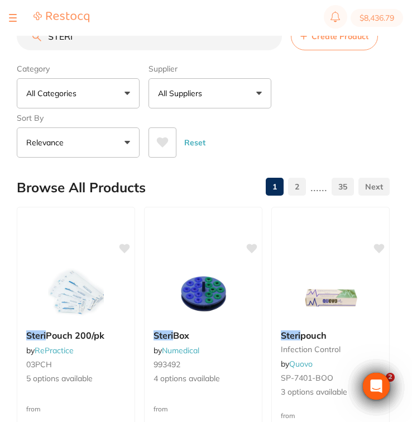
click at [183, 96] on p "All Suppliers" at bounding box center [182, 93] width 49 height 11
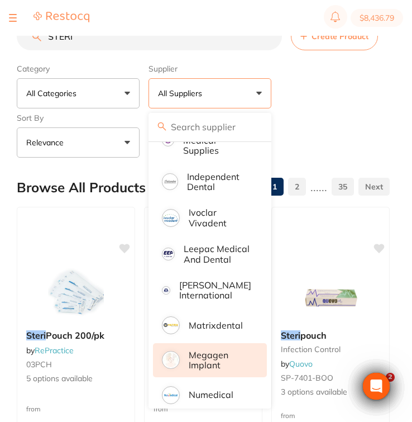
scroll to position [599, 0]
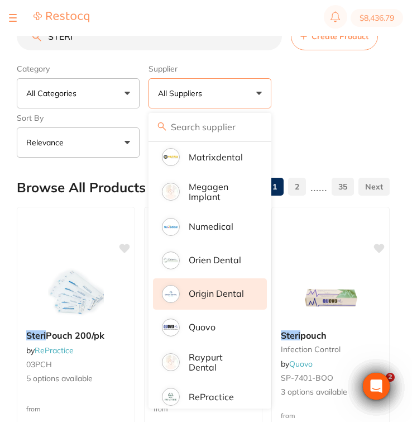
click at [216, 298] on p "Origin Dental" at bounding box center [216, 293] width 55 height 10
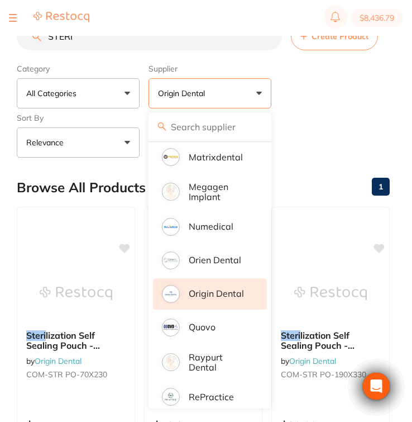
drag, startPoint x: 346, startPoint y: 86, endPoint x: 291, endPoint y: 205, distance: 130.5
click at [346, 86] on div "Category All Categories All Categories No categories found Clear Category false…" at bounding box center [203, 108] width 373 height 98
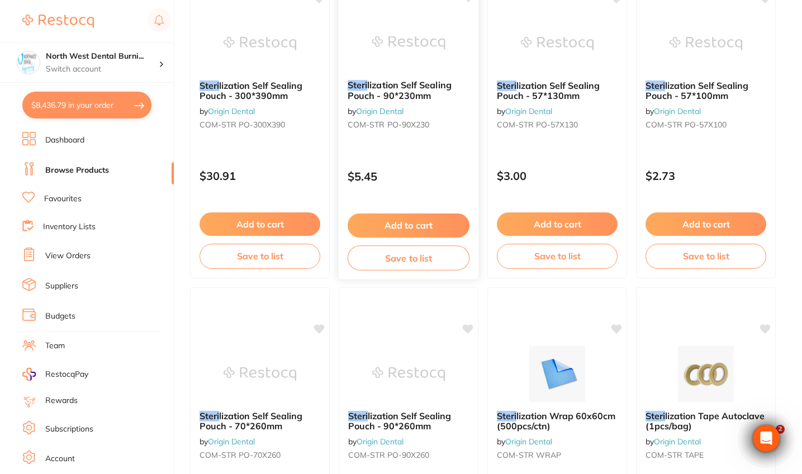
scroll to position [645, 0]
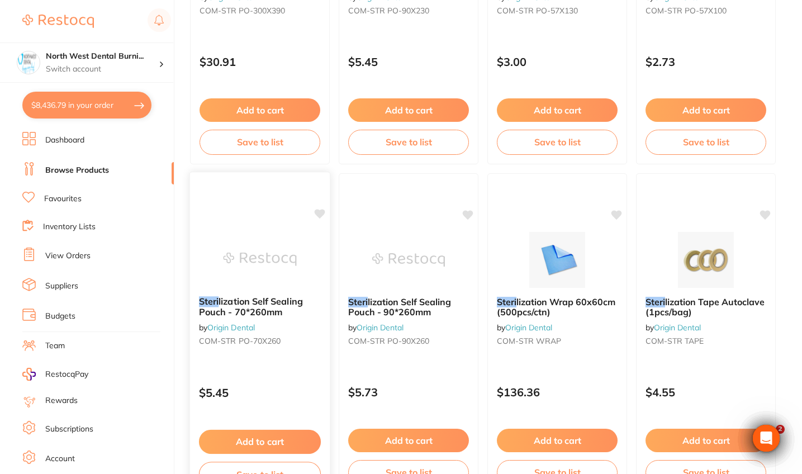
click at [305, 358] on div "Steri lization Self Sealing Pouch - 70*260mm by Origin Dental COM-STR PO-70X260" at bounding box center [260, 323] width 140 height 72
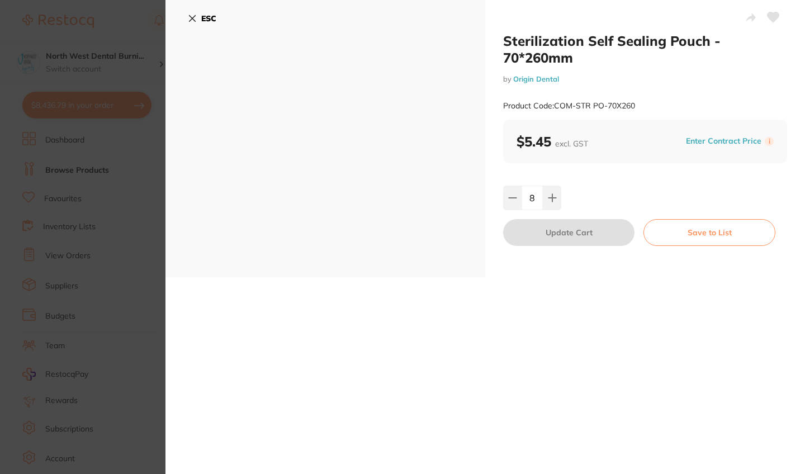
click at [57, 222] on section "Sterilization Self Sealing Pouch - 70*260mm by Origin Dental Product Code: COM-…" at bounding box center [402, 237] width 805 height 474
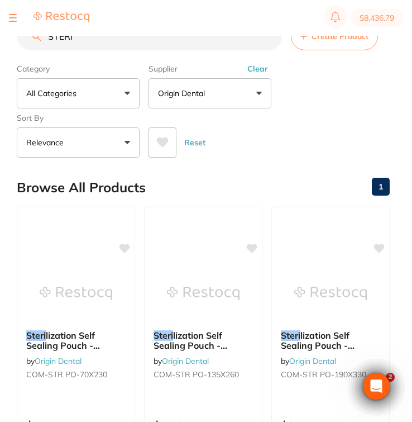
drag, startPoint x: 184, startPoint y: 37, endPoint x: -3, endPoint y: 39, distance: 186.6
click at [0, 39] on html "$8,436.79 North West Dental Burni... Switch account Riaz Dental Surgery Experte…" at bounding box center [206, 193] width 412 height 386
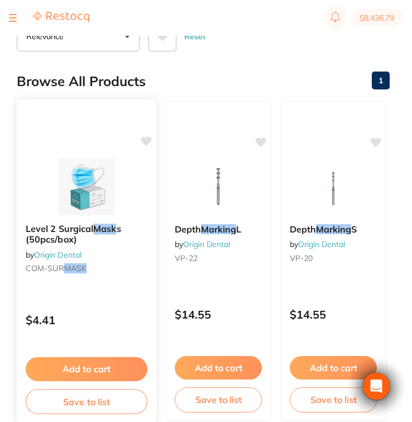
scroll to position [135, 0]
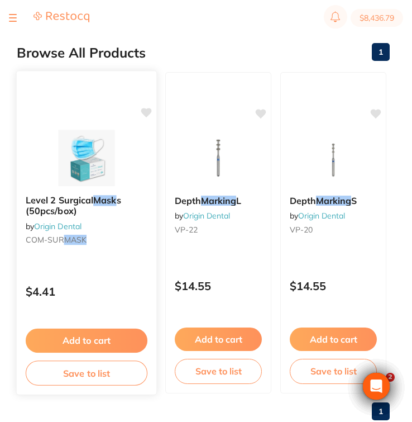
type input "MASK"
click at [127, 242] on small "COM-SUR MASK" at bounding box center [87, 239] width 122 height 9
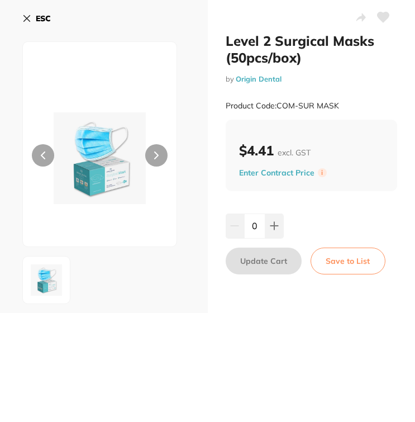
click at [259, 226] on input "0" at bounding box center [254, 225] width 21 height 25
type input "25"
click at [296, 236] on div "25" at bounding box center [312, 225] width 172 height 25
click at [268, 258] on button "Update Cart" at bounding box center [264, 261] width 76 height 27
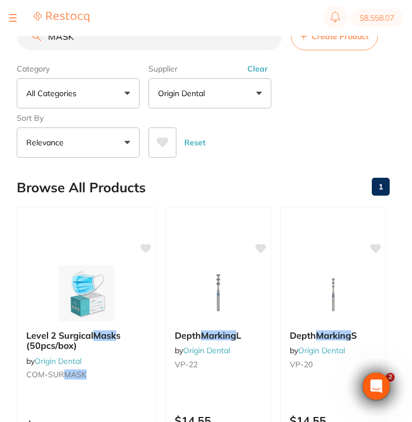
drag, startPoint x: 98, startPoint y: 40, endPoint x: -3, endPoint y: 35, distance: 100.7
click at [0, 35] on html "$8,558.07 North West Dental Burni... Switch account Riaz Dental Surgery Experte…" at bounding box center [206, 193] width 412 height 386
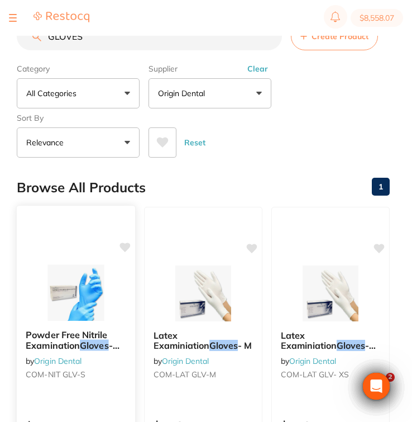
type input "GLOVES"
click at [52, 288] on img at bounding box center [75, 292] width 73 height 56
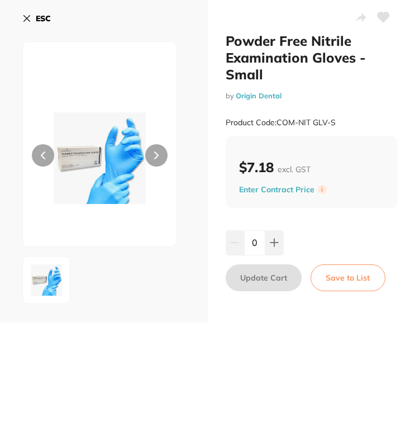
click at [237, 245] on div "0" at bounding box center [255, 242] width 58 height 25
type input "40"
click at [313, 244] on div "40" at bounding box center [312, 242] width 172 height 25
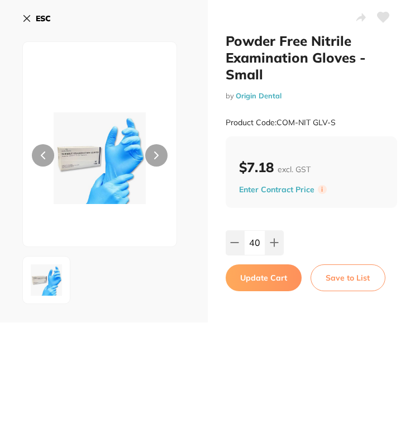
click at [260, 291] on button "Update Cart" at bounding box center [264, 277] width 76 height 27
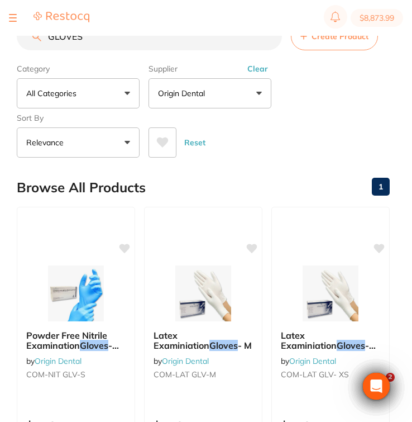
drag, startPoint x: 98, startPoint y: 37, endPoint x: -3, endPoint y: 35, distance: 101.2
click at [0, 35] on html "$8,873.99 North West Dental Burni... Switch account Riaz Dental Surgery Experte…" at bounding box center [206, 193] width 412 height 386
type input "M"
type input "GLOVES"
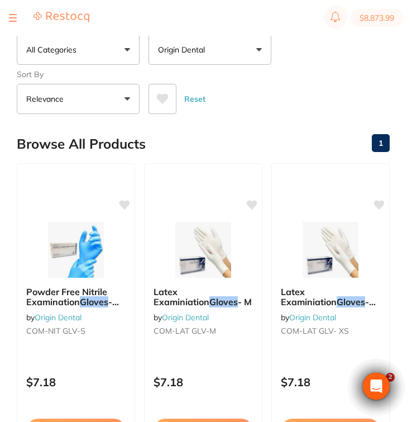
click at [306, 70] on div "Category All Categories All Categories No categories found Clear Category false…" at bounding box center [203, 65] width 373 height 98
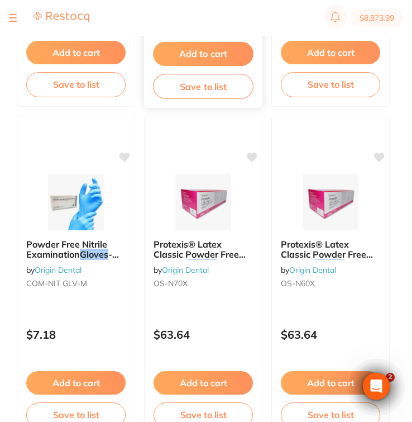
scroll to position [422, 0]
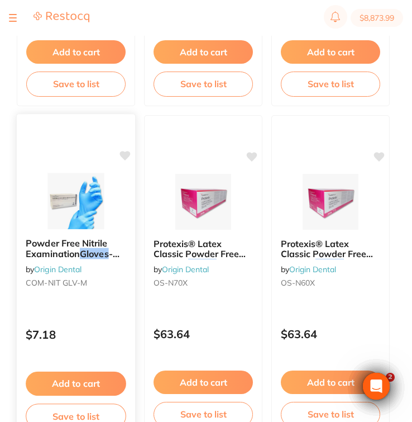
click at [74, 260] on div "Powder Free Nitrile Examination Gloves - Medium by Origin Dental COM-NIT GLV-M" at bounding box center [76, 265] width 118 height 72
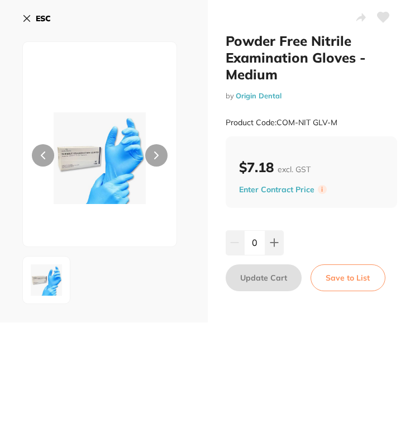
drag, startPoint x: 258, startPoint y: 246, endPoint x: 244, endPoint y: 246, distance: 14.5
click at [244, 246] on input "0" at bounding box center [254, 242] width 21 height 25
type input "20"
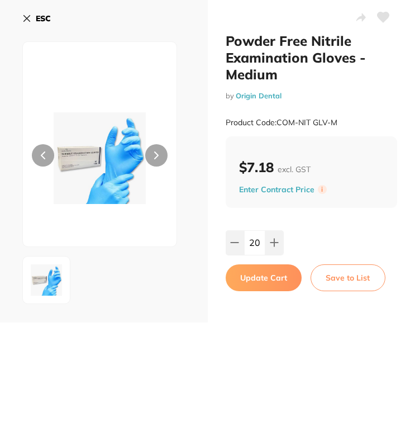
click at [369, 240] on div "20" at bounding box center [312, 242] width 172 height 25
click at [273, 282] on button "Update Cart" at bounding box center [264, 277] width 76 height 27
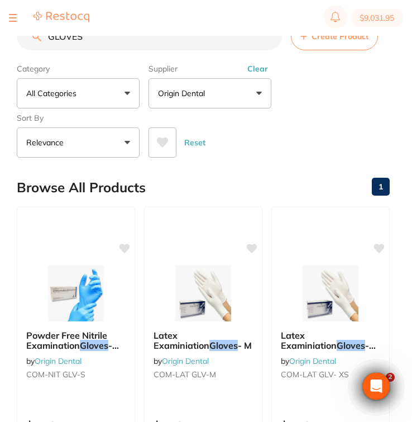
drag, startPoint x: 108, startPoint y: 42, endPoint x: -3, endPoint y: 36, distance: 110.8
click at [0, 36] on html "$9,031.95 North West Dental Burni... Switch account Riaz Dental Surgery Experte…" at bounding box center [206, 193] width 412 height 386
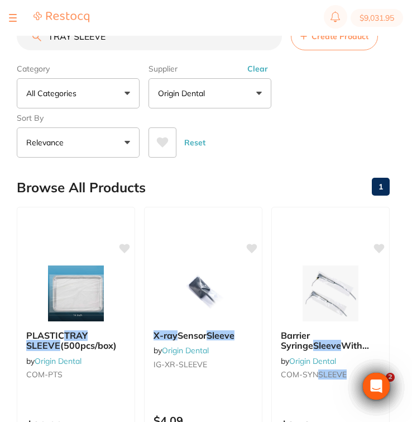
type input "TRAY SLEEVE"
click at [264, 71] on button "Clear" at bounding box center [257, 69] width 27 height 10
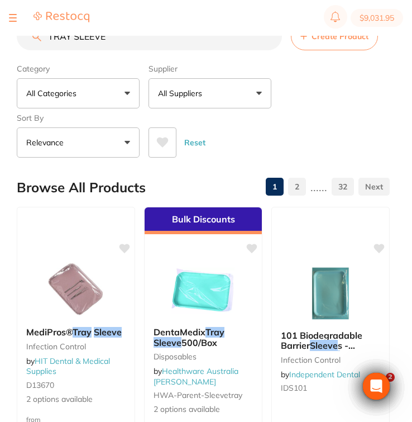
click at [167, 98] on p "All Suppliers" at bounding box center [182, 93] width 49 height 11
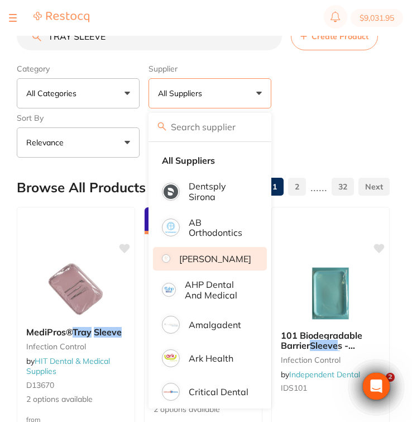
click at [220, 264] on p "[PERSON_NAME]" at bounding box center [215, 259] width 72 height 10
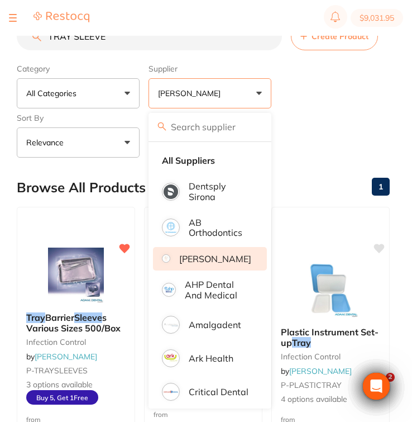
click at [311, 104] on div "Category All Categories All Categories impression infection control preventativ…" at bounding box center [203, 108] width 373 height 98
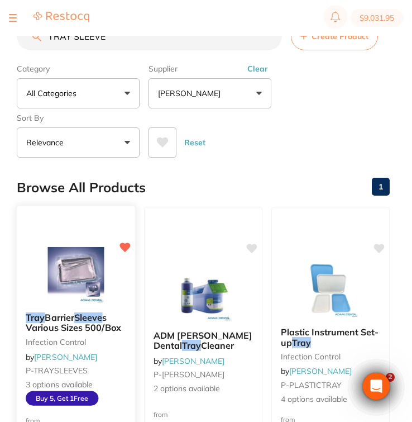
click at [74, 311] on div "Tray Barrier Sleeve s Various Sizes 500/Box infection control by Adam Dental P-…" at bounding box center [76, 358] width 118 height 111
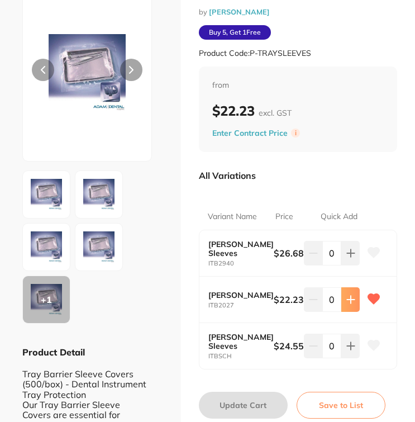
click at [348, 303] on icon at bounding box center [350, 299] width 7 height 7
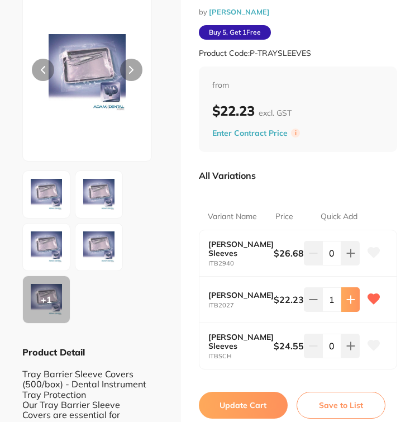
click at [348, 303] on icon at bounding box center [350, 299] width 7 height 7
type input "2"
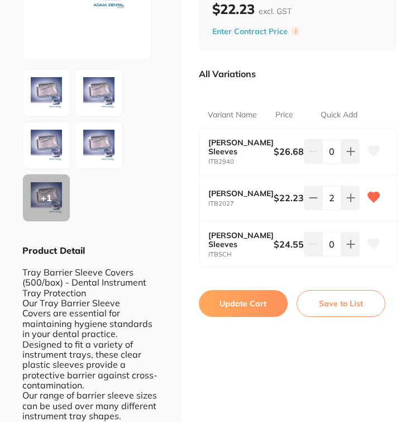
scroll to position [188, 0]
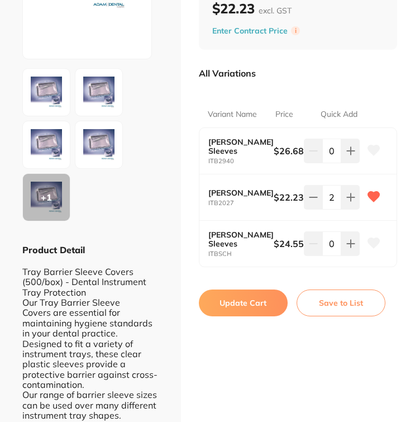
click at [269, 316] on button "Update Cart" at bounding box center [243, 302] width 89 height 27
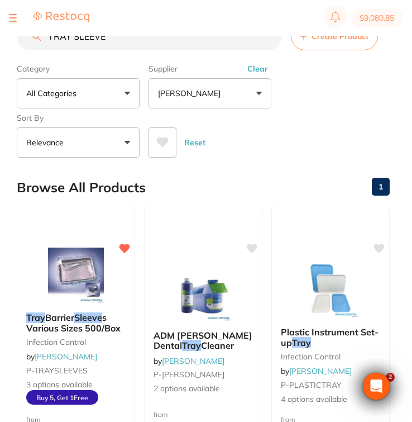
click at [259, 68] on button "Clear" at bounding box center [257, 69] width 27 height 10
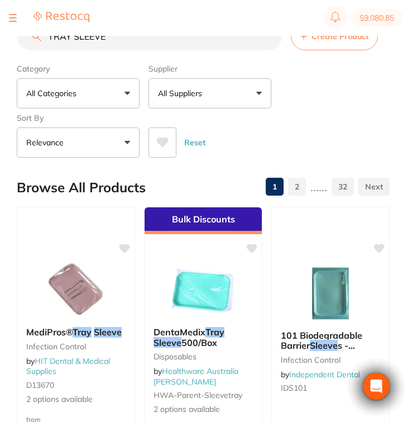
click at [0, 40] on html "$9,080.85 North West Dental Burni... Switch account Riaz [MEDICAL_DATA] Experte…" at bounding box center [206, 193] width 412 height 386
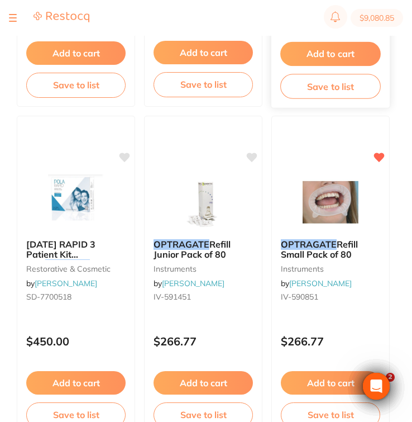
scroll to position [425, 0]
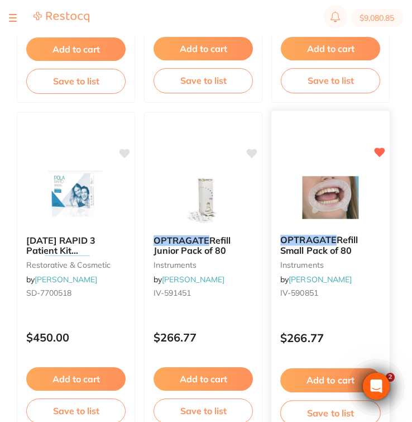
click at [343, 308] on div "OPTRAGATE Refill Small Pack of 80 instruments by [PERSON_NAME]-590851" at bounding box center [331, 268] width 118 height 85
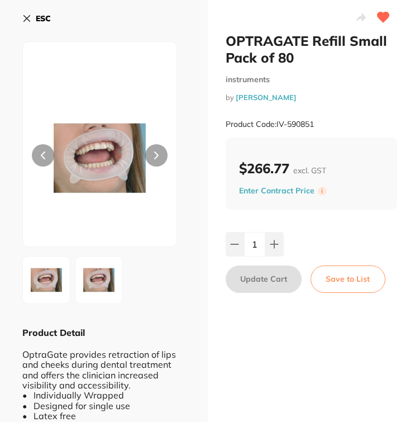
click at [26, 22] on icon at bounding box center [26, 18] width 9 height 9
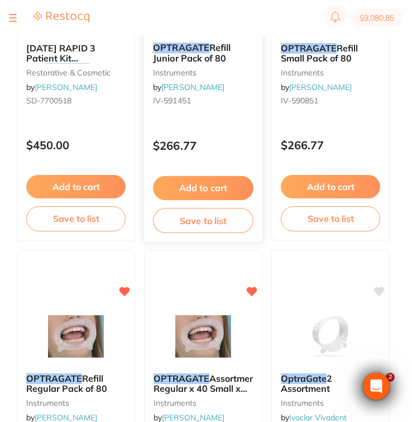
scroll to position [624, 0]
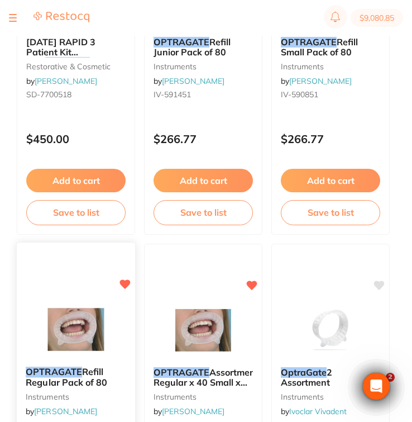
click at [98, 386] on span "Refill Regular Pack of 80" at bounding box center [67, 377] width 82 height 22
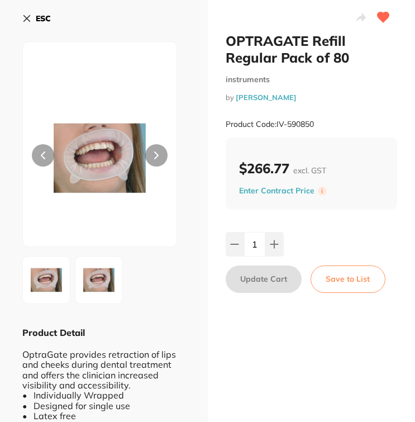
click at [23, 18] on icon at bounding box center [26, 18] width 9 height 9
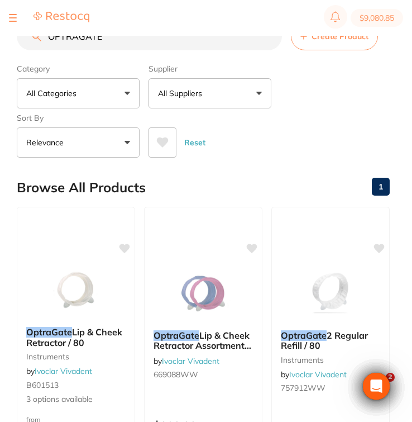
drag, startPoint x: 108, startPoint y: 38, endPoint x: 13, endPoint y: 36, distance: 95.6
click at [13, 36] on div "$9,080.85 North West Dental Burni... Switch account Riaz [MEDICAL_DATA] Experte…" at bounding box center [206, 193] width 412 height 386
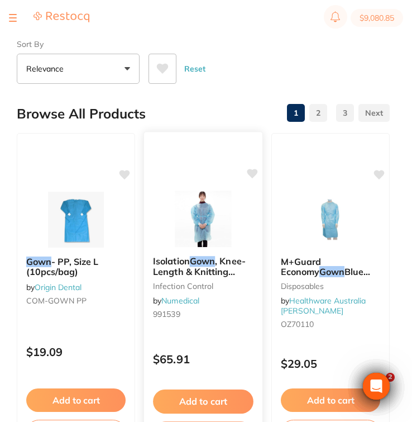
scroll to position [101, 0]
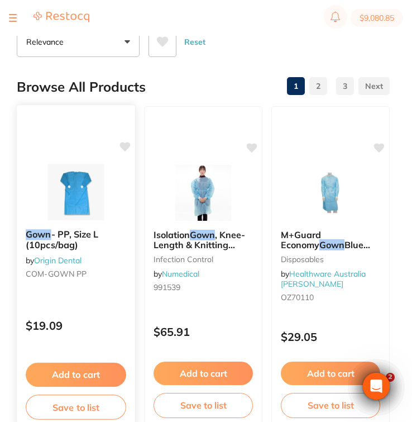
type input "GOWN"
click at [114, 292] on div "Gown - PP, Size L (10pcs/bag) by Origin Dental COM-GOWN PP" at bounding box center [76, 256] width 118 height 72
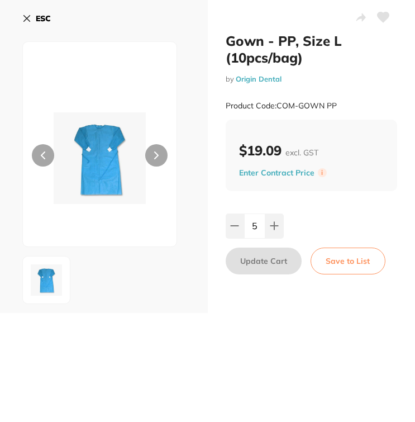
click at [36, 25] on button "ESC" at bounding box center [36, 18] width 28 height 19
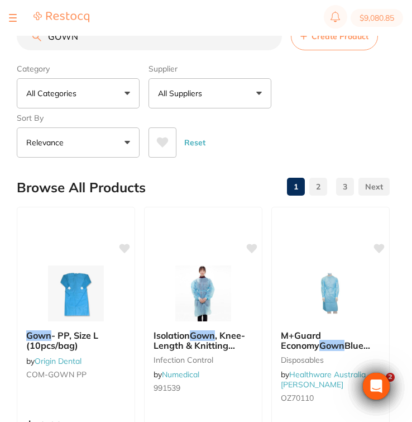
click at [267, 37] on input "GOWN" at bounding box center [149, 36] width 265 height 28
paste input "CG-1224406"
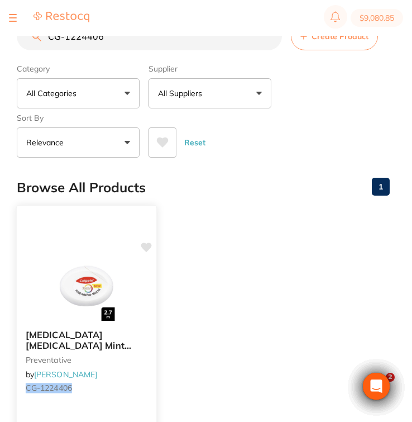
type input "CG-1224406"
click at [110, 357] on small "preventative" at bounding box center [87, 359] width 122 height 9
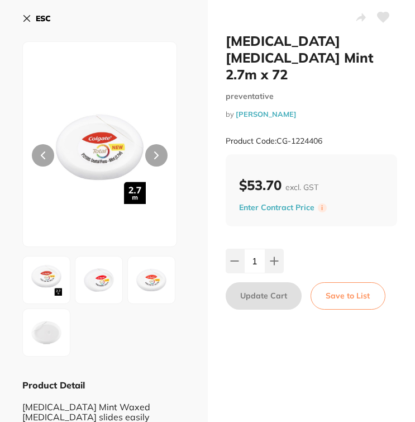
click at [30, 16] on icon at bounding box center [27, 19] width 6 height 6
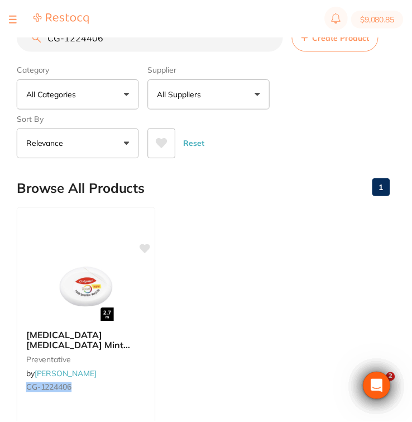
scroll to position [53, 0]
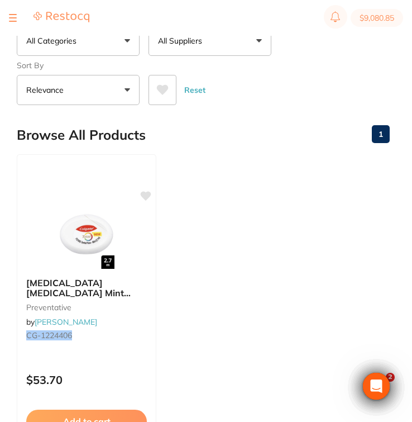
type input "1"
type input "40"
type input "20"
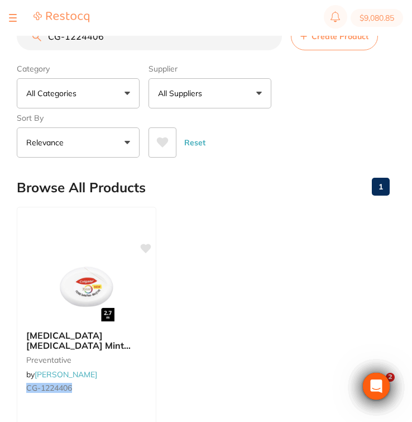
scroll to position [0, 0]
drag, startPoint x: 117, startPoint y: 41, endPoint x: 40, endPoint y: 37, distance: 77.2
click at [40, 37] on div "CG-1224406 Create Product" at bounding box center [203, 36] width 373 height 28
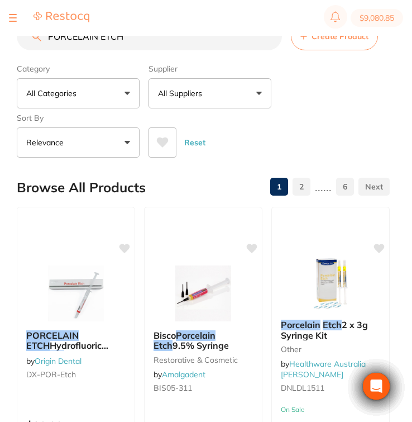
click at [213, 92] on button "All Suppliers" at bounding box center [210, 93] width 123 height 30
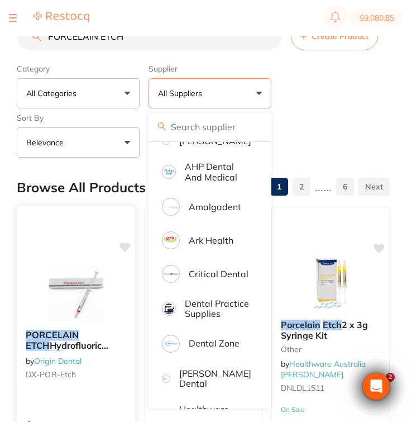
click at [99, 351] on span "Hydrofluoric Acid" at bounding box center [67, 351] width 83 height 22
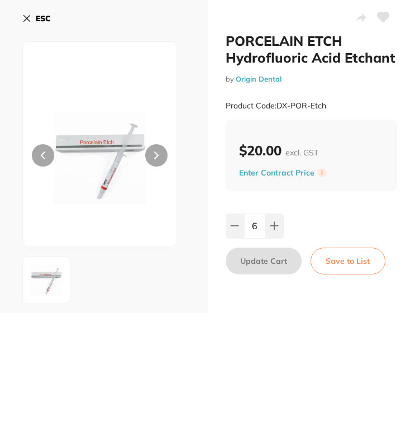
click at [32, 21] on button "ESC" at bounding box center [36, 18] width 28 height 19
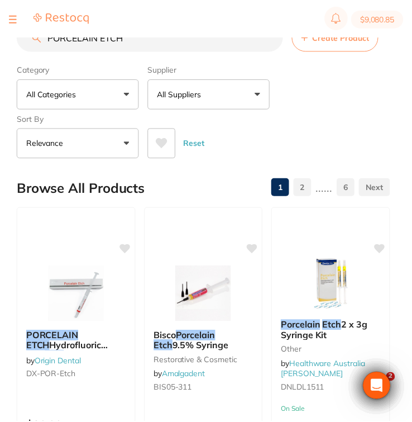
scroll to position [8, 0]
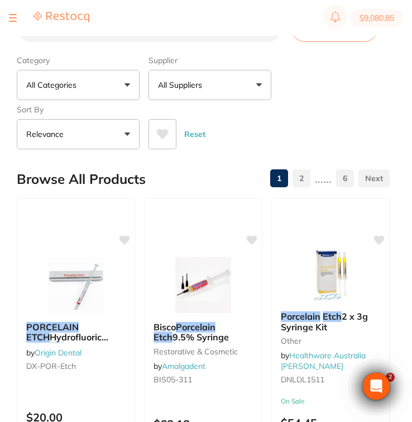
click at [98, 42] on input "PORCELAIN ETCH" at bounding box center [149, 28] width 265 height 28
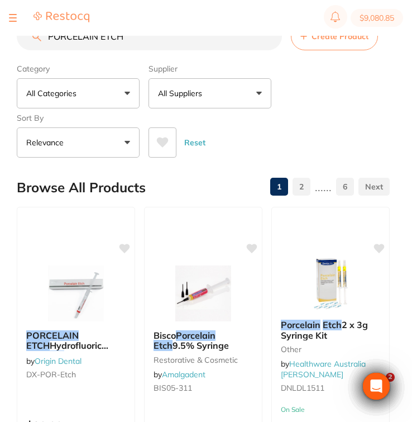
scroll to position [0, 0]
drag, startPoint x: 150, startPoint y: 41, endPoint x: -3, endPoint y: 36, distance: 153.2
click at [0, 36] on html "$9,080.85 North West Dental Burni... Switch account Riaz [MEDICAL_DATA] Experte…" at bounding box center [206, 193] width 412 height 386
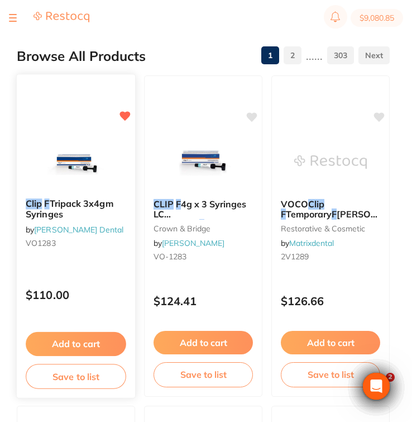
click at [92, 293] on p "$110.00" at bounding box center [76, 294] width 101 height 13
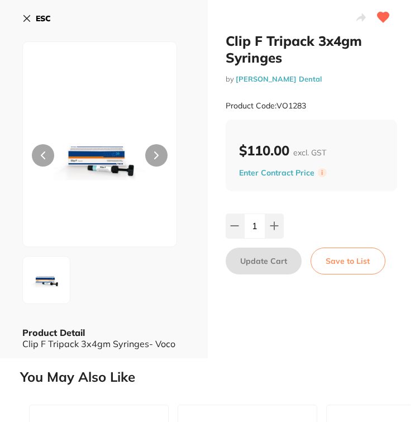
click at [27, 17] on icon at bounding box center [26, 18] width 9 height 9
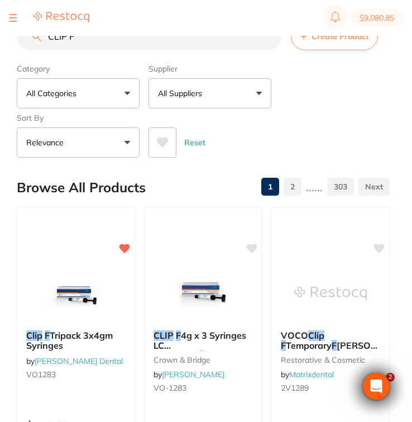
drag, startPoint x: 96, startPoint y: 42, endPoint x: 11, endPoint y: 40, distance: 85.0
click at [11, 40] on div "$9,080.85 North West Dental Burni... Switch account Riaz Dental Surgery Experte…" at bounding box center [206, 193] width 412 height 386
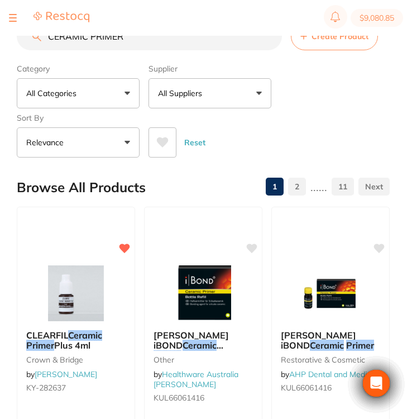
scroll to position [161, 0]
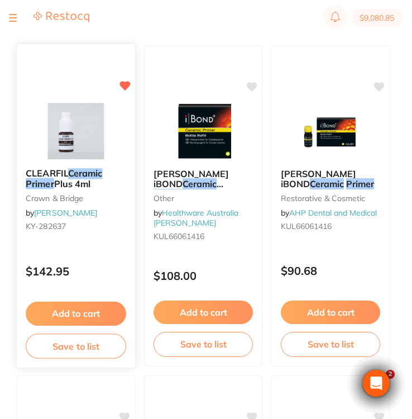
type input "CERAMIC PRIMER"
click at [117, 263] on div "$142.95" at bounding box center [76, 269] width 118 height 30
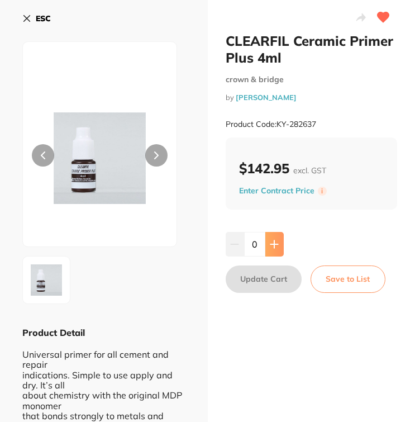
click at [272, 245] on icon at bounding box center [273, 244] width 7 height 7
type input "1"
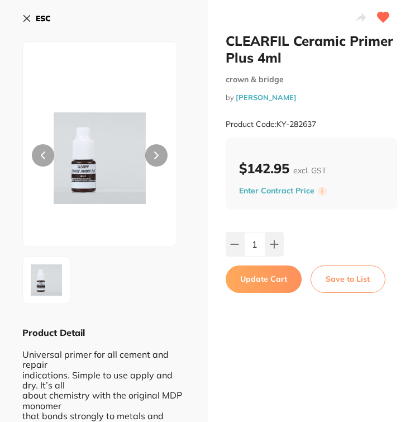
click at [270, 281] on button "Update Cart" at bounding box center [264, 278] width 76 height 27
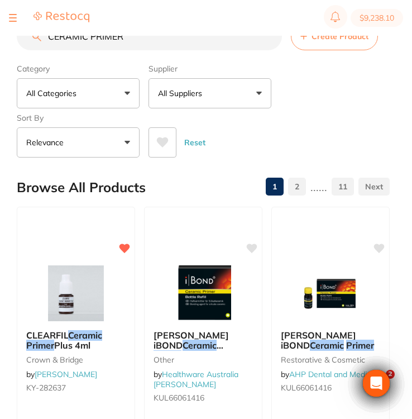
drag, startPoint x: 137, startPoint y: 38, endPoint x: 18, endPoint y: 37, distance: 119.0
click at [18, 37] on input "CERAMIC PRIMER" at bounding box center [149, 36] width 265 height 28
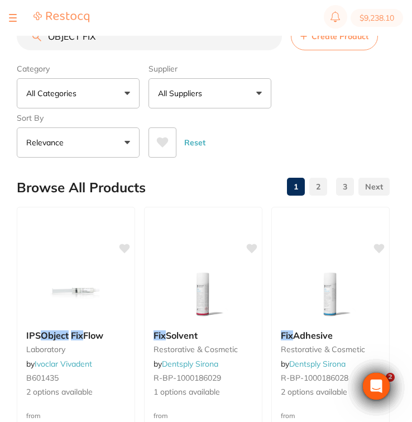
drag, startPoint x: 192, startPoint y: 39, endPoint x: 7, endPoint y: 31, distance: 185.1
click at [7, 31] on div "$9,238.10 North West Dental Burni... Switch account Riaz Dental Surgery Experte…" at bounding box center [206, 193] width 412 height 386
paste input "605526AN"
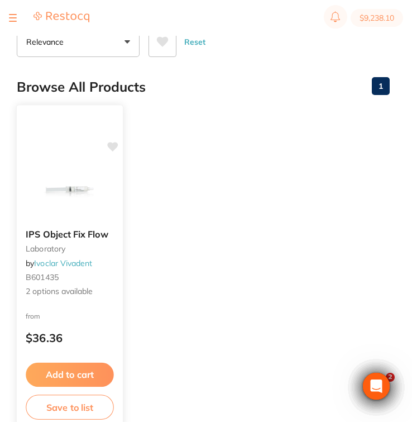
type input "605526AN"
click at [77, 308] on div "IPS Object Fix Flow laboratory by Ivoclar Vivadent B601435 2 options available …" at bounding box center [69, 266] width 107 height 325
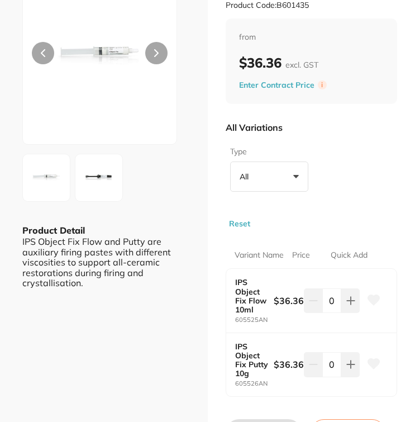
click at [106, 165] on img at bounding box center [99, 178] width 40 height 40
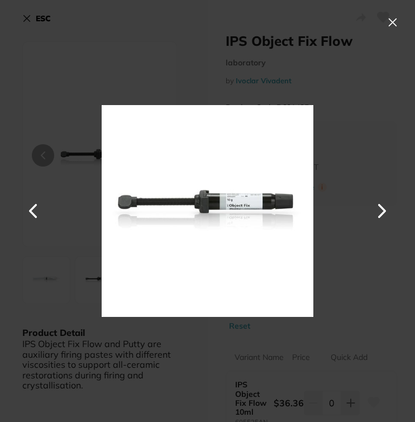
click at [390, 22] on button at bounding box center [393, 22] width 18 height 18
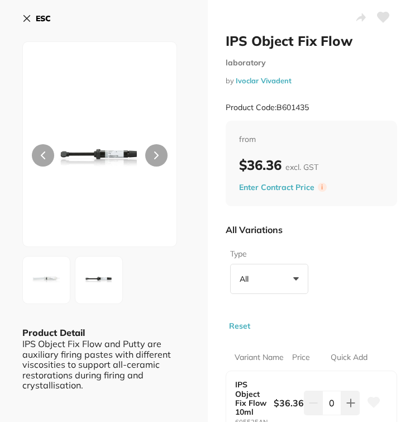
scroll to position [102, 0]
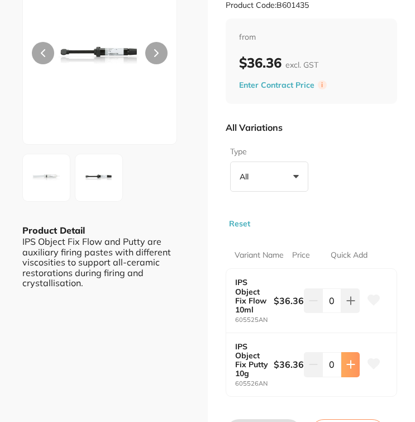
click at [348, 364] on icon at bounding box center [350, 364] width 7 height 7
type input "3"
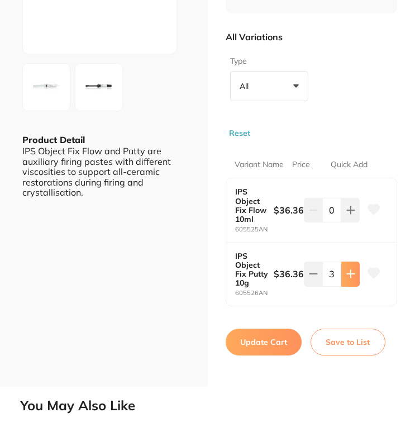
scroll to position [201, 0]
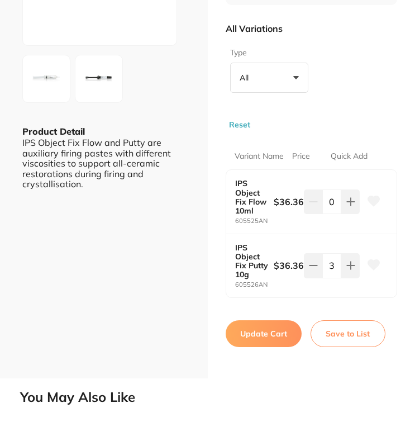
click at [287, 334] on button "Update Cart" at bounding box center [264, 333] width 76 height 27
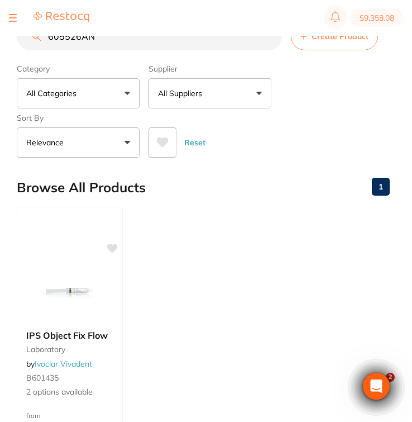
click at [262, 36] on input "605526AN" at bounding box center [149, 36] width 265 height 28
paste input "D605540"
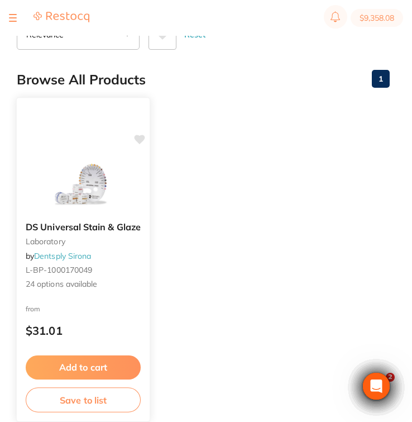
type input "D605540"
click at [129, 301] on div "DS Universal Stain & Glaze laboratory by Dentsply Sirona L-BP-1000170049 24 opt…" at bounding box center [83, 259] width 134 height 325
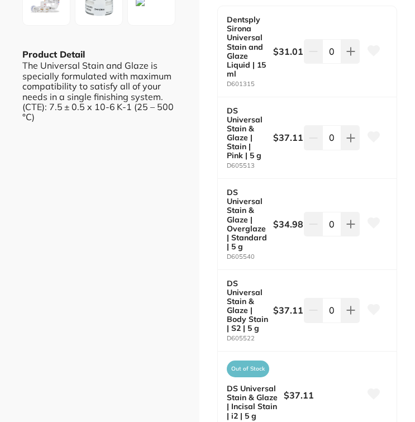
scroll to position [279, 0]
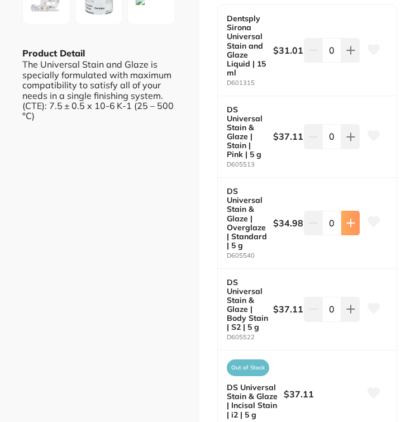
click at [344, 226] on button at bounding box center [350, 223] width 18 height 25
type input "1"
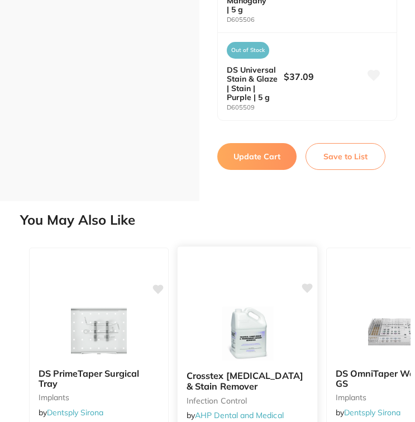
scroll to position [2247, 0]
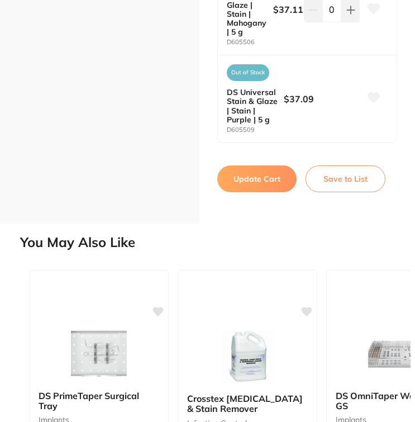
click at [271, 191] on button "Update Cart" at bounding box center [256, 178] width 79 height 27
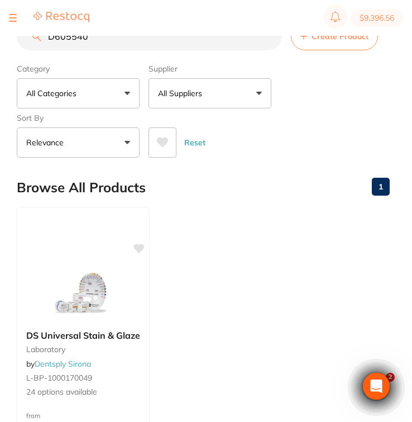
click at [135, 41] on input "D605540" at bounding box center [149, 36] width 265 height 28
drag, startPoint x: 103, startPoint y: 38, endPoint x: -3, endPoint y: 34, distance: 106.2
click at [0, 34] on html "$9,396.56 North West Dental Burni... Switch account Riaz [MEDICAL_DATA] Experte…" at bounding box center [206, 193] width 412 height 386
type input "a"
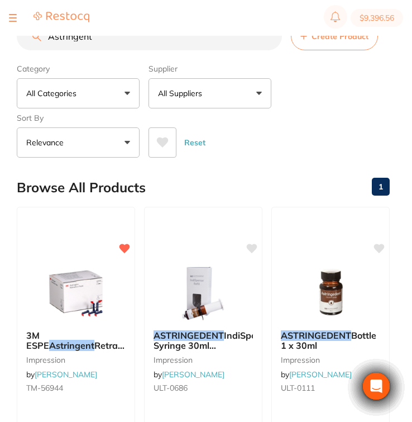
scroll to position [135, 0]
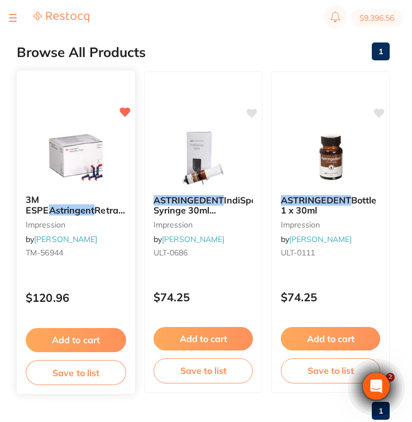
type input "Astringent"
click at [108, 277] on div "3M ESPE Astringent Retraction Paste x 25 Capsules impression by [PERSON_NAME] […" at bounding box center [76, 232] width 120 height 325
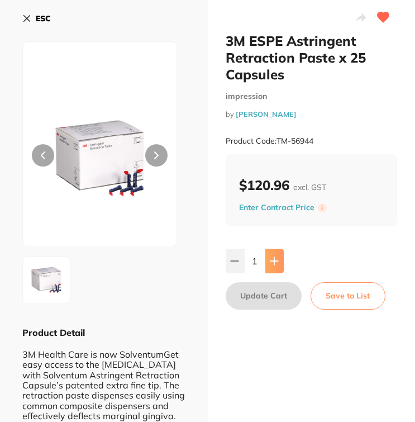
click at [279, 269] on button at bounding box center [274, 261] width 18 height 25
type input "2"
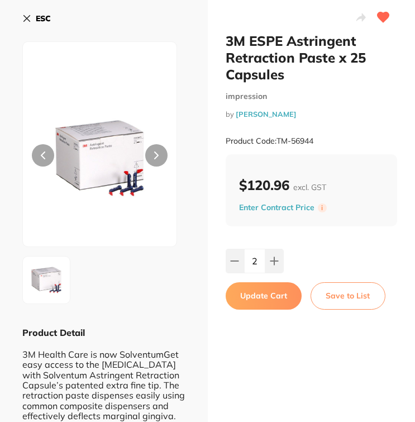
click at [277, 296] on button "Update Cart" at bounding box center [264, 295] width 76 height 27
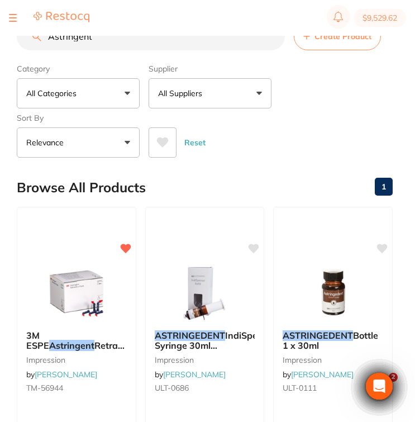
type input "2"
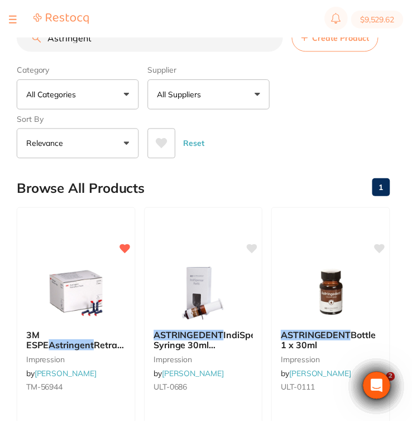
scroll to position [135, 0]
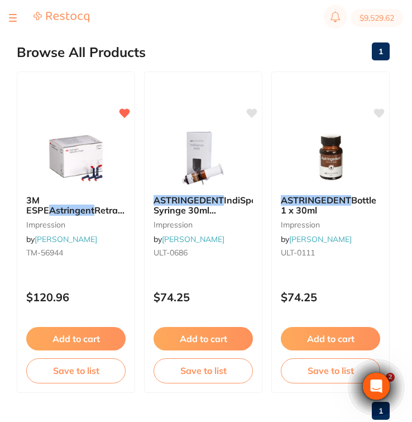
click at [20, 17] on div at bounding box center [49, 17] width 80 height 13
click at [13, 17] on button at bounding box center [13, 17] width 8 height 1
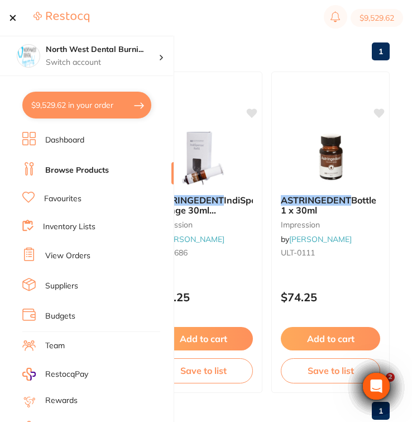
click at [63, 99] on button "$9,529.62 in your order" at bounding box center [86, 105] width 129 height 27
checkbox input "true"
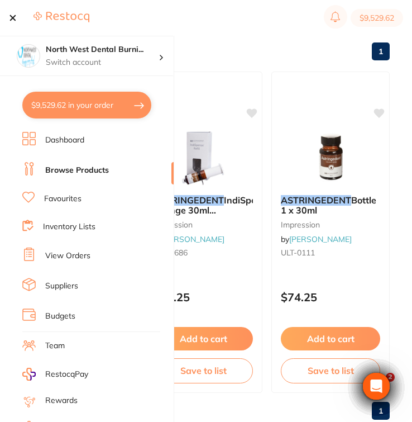
checkbox input "true"
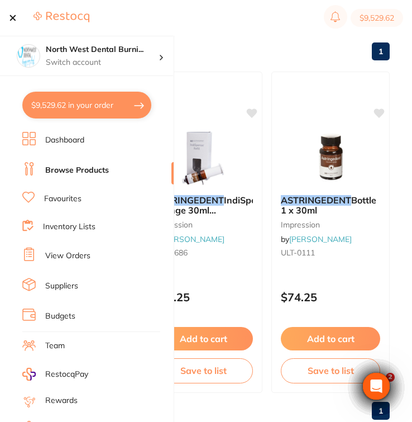
checkbox input "true"
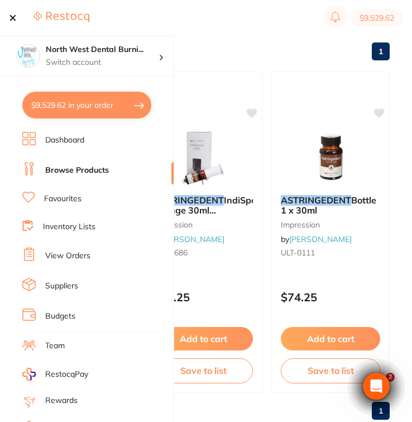
checkbox input "true"
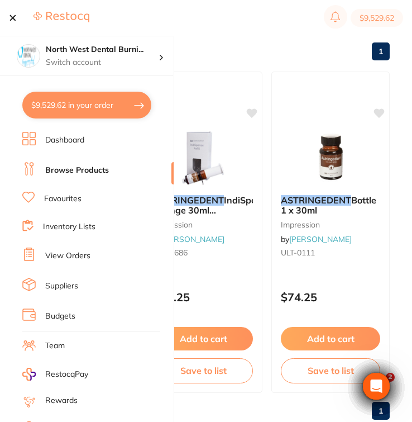
checkbox input "true"
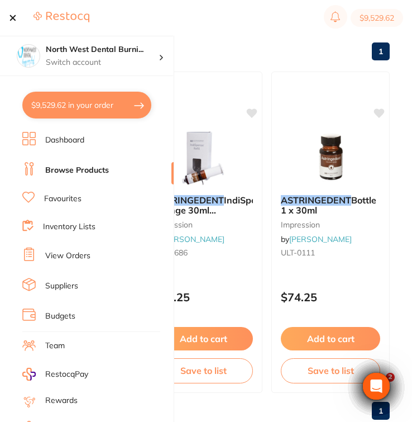
checkbox input "true"
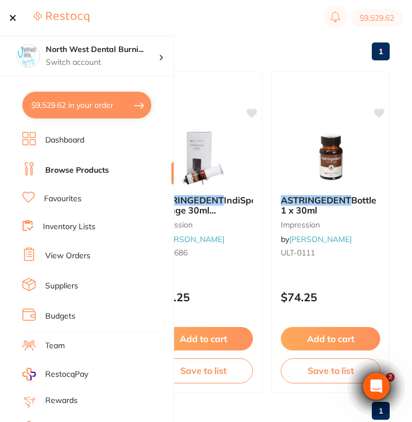
checkbox input "true"
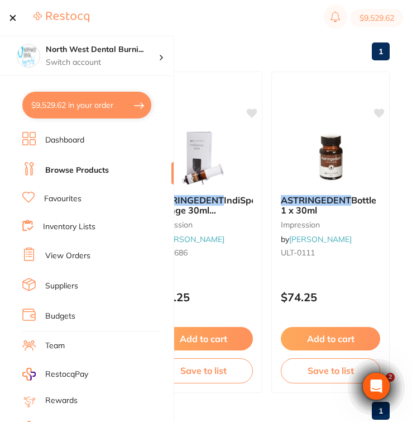
checkbox input "true"
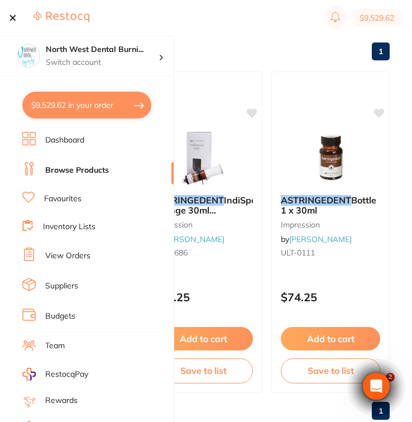
checkbox input "true"
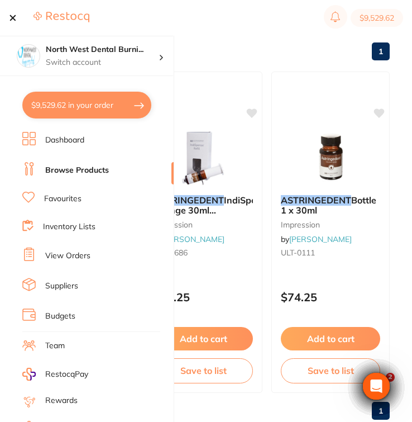
checkbox input "true"
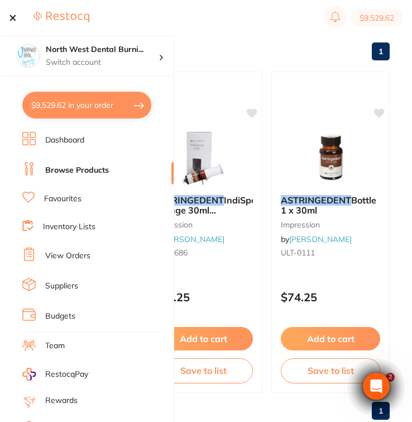
checkbox input "true"
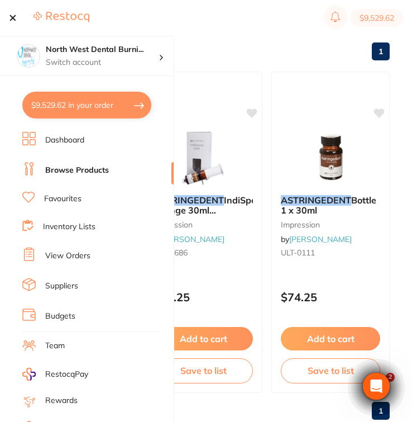
checkbox input "true"
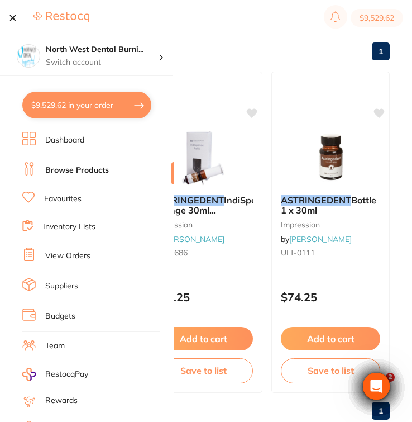
checkbox input "true"
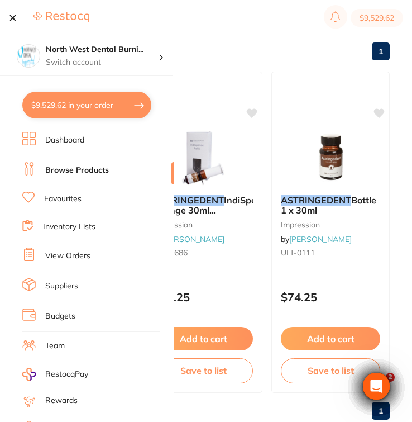
checkbox input "true"
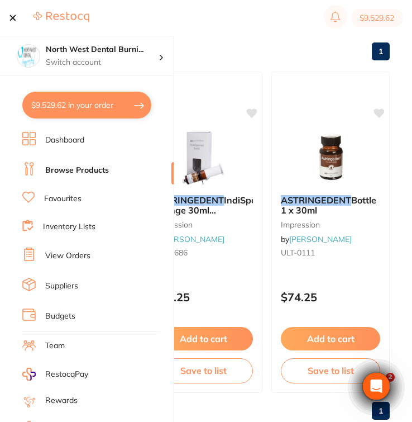
checkbox input "true"
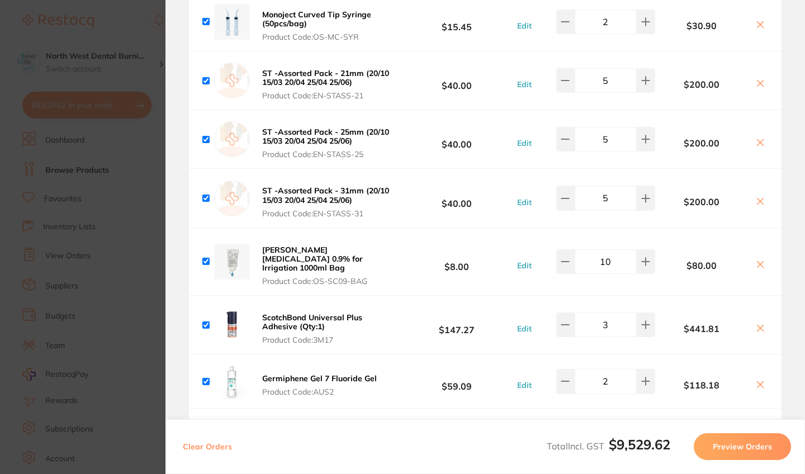
scroll to position [4054, 0]
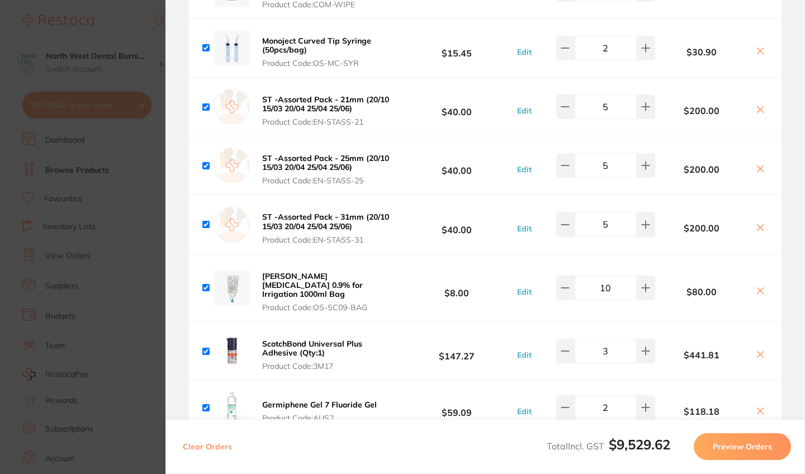
click at [415, 223] on icon at bounding box center [760, 227] width 9 height 9
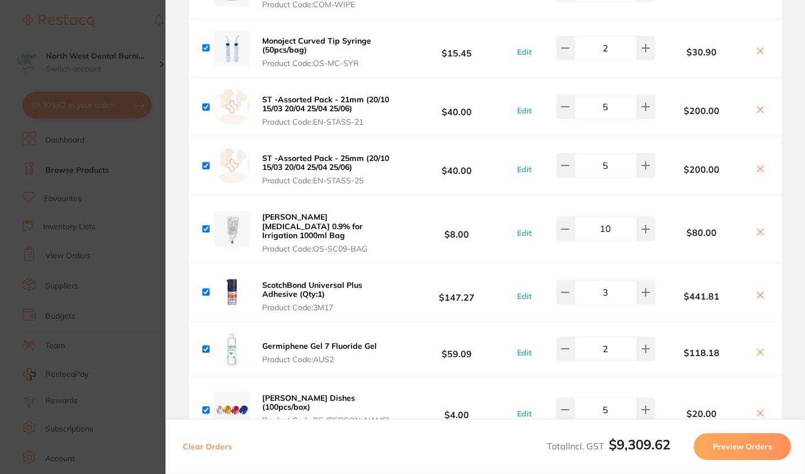
click at [415, 164] on icon at bounding box center [760, 168] width 9 height 9
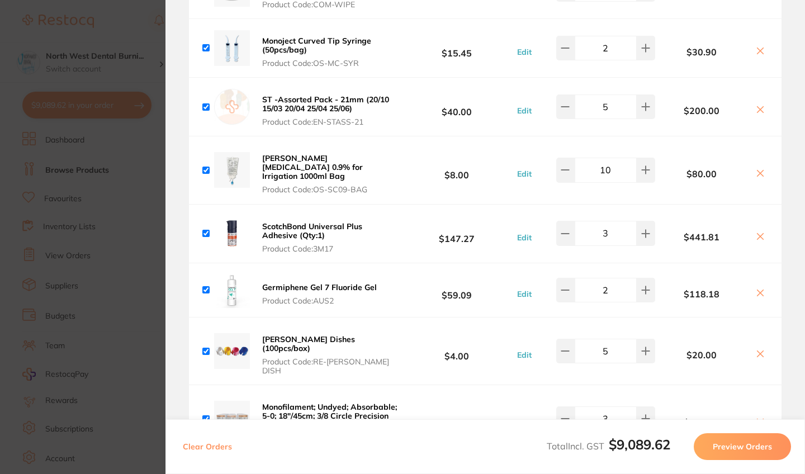
click at [415, 105] on icon at bounding box center [760, 109] width 9 height 9
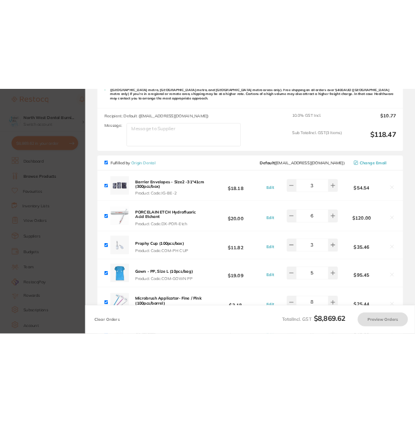
scroll to position [3344, 0]
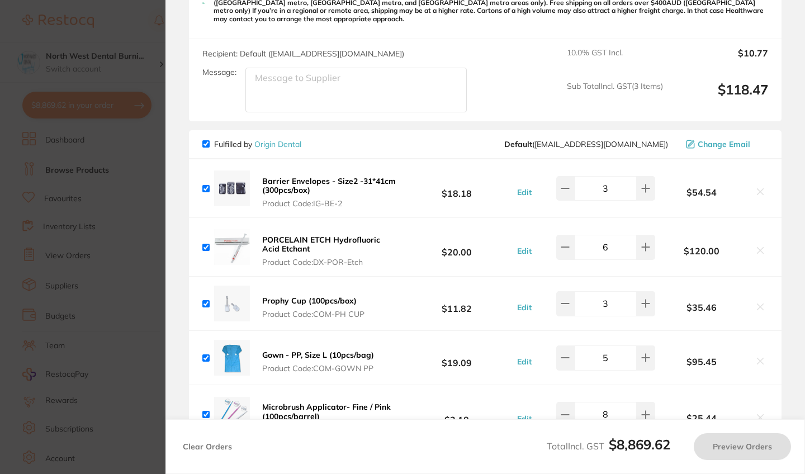
checkbox input "true"
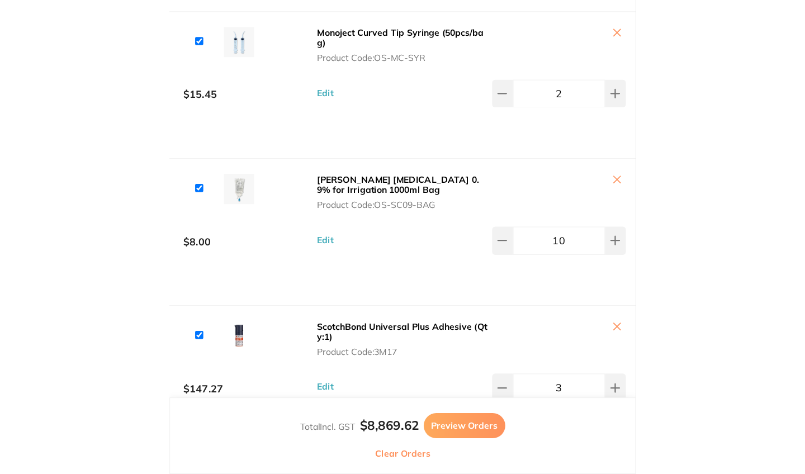
scroll to position [0, 0]
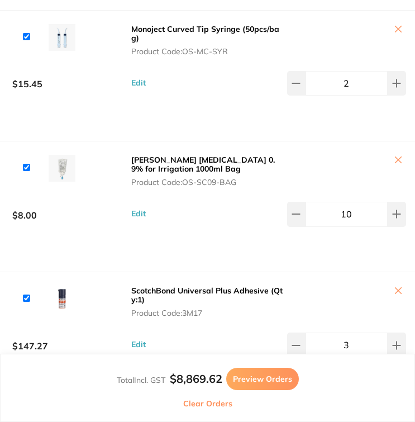
click at [183, 272] on li "Baxter Sodium Chloride 0.9% for Irrigation 1000ml Bag Product Code: OS-SC09-BAG…" at bounding box center [207, 206] width 415 height 131
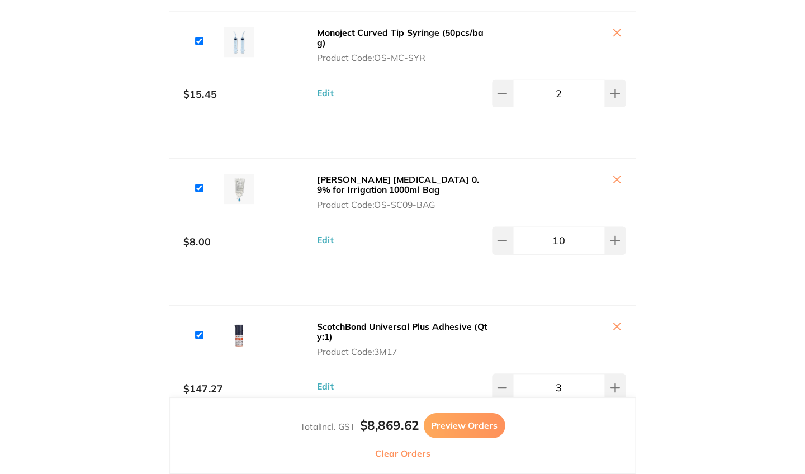
scroll to position [5081, 0]
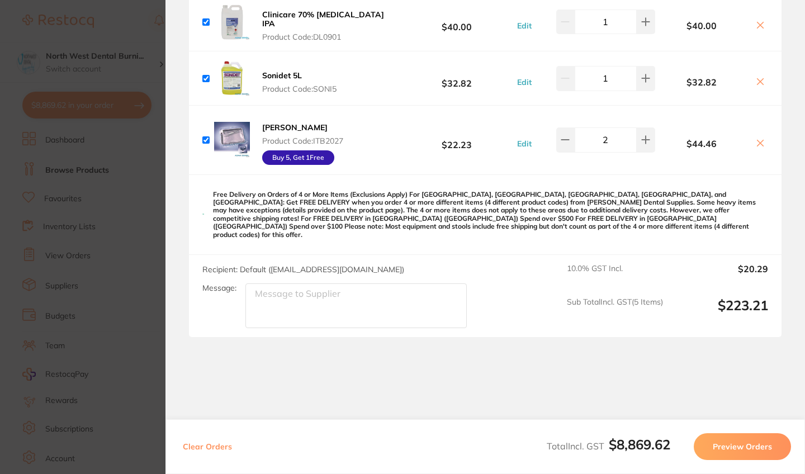
click at [111, 272] on section "Update RRP Set your pre negotiated price for this item. Item Agreed RRP (excl. …" at bounding box center [402, 237] width 805 height 474
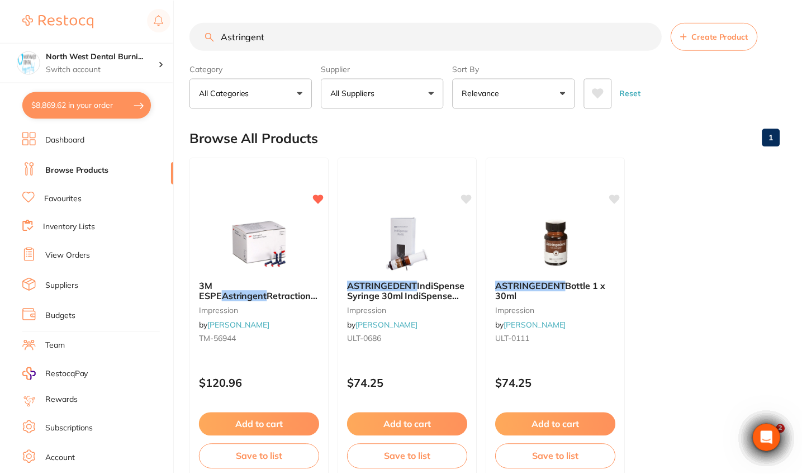
scroll to position [4, 0]
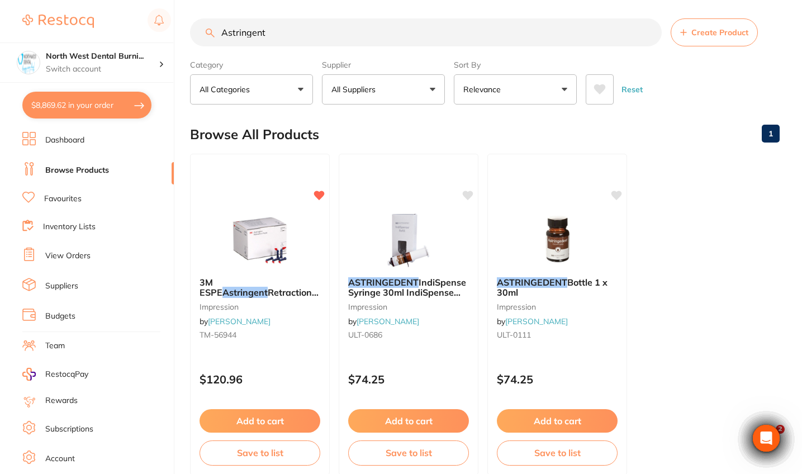
drag, startPoint x: 301, startPoint y: 30, endPoint x: 172, endPoint y: 31, distance: 129.7
click at [172, 31] on div "$8,869.62 North West Dental Burni... Switch account Riaz Dental Surgery Experte…" at bounding box center [401, 233] width 802 height 474
paste input "COM-IRRIG TUBE"
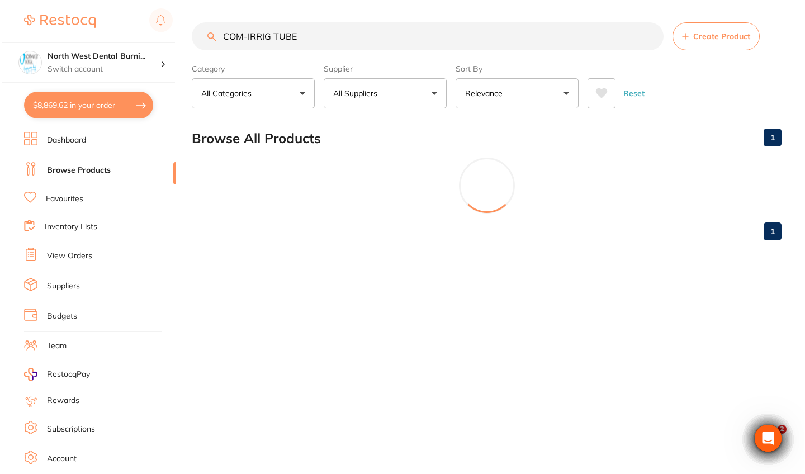
scroll to position [0, 0]
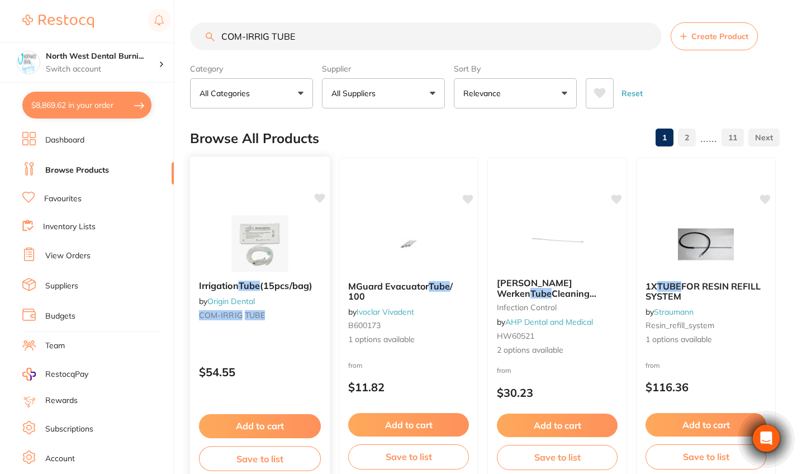
type input "COM-IRRIG TUBE"
click at [294, 322] on div "Irrigation Tube (15pcs/bag) by Origin Dental COM-IRRIG TUBE" at bounding box center [260, 302] width 140 height 61
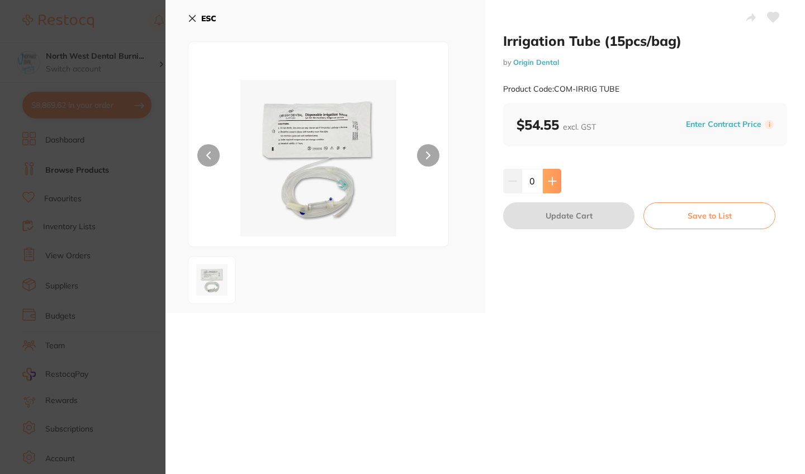
click at [415, 182] on icon at bounding box center [551, 180] width 7 height 7
type input "2"
click at [415, 225] on button "Update Cart" at bounding box center [568, 215] width 131 height 27
checkbox input "false"
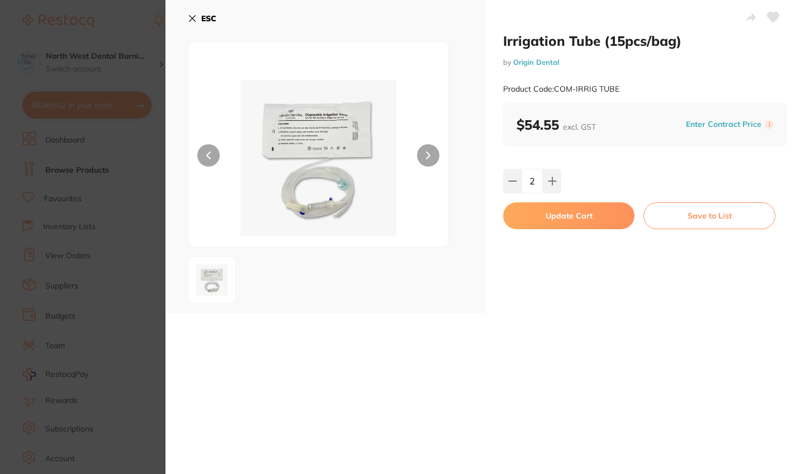
checkbox input "false"
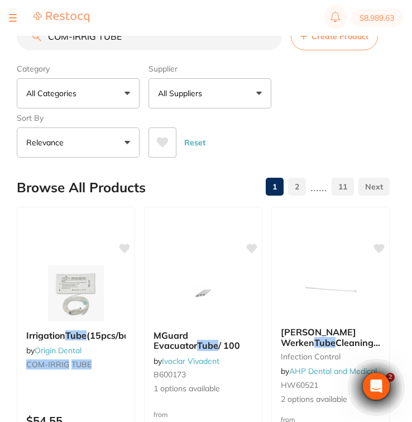
drag, startPoint x: 140, startPoint y: 40, endPoint x: 20, endPoint y: 38, distance: 120.7
click at [20, 38] on input "COM-IRRIG TUBE" at bounding box center [149, 36] width 265 height 28
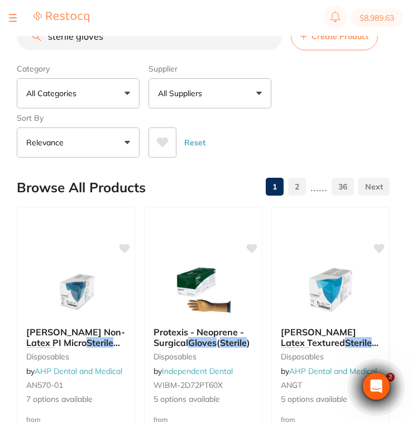
click at [182, 85] on button "All Suppliers" at bounding box center [210, 93] width 123 height 30
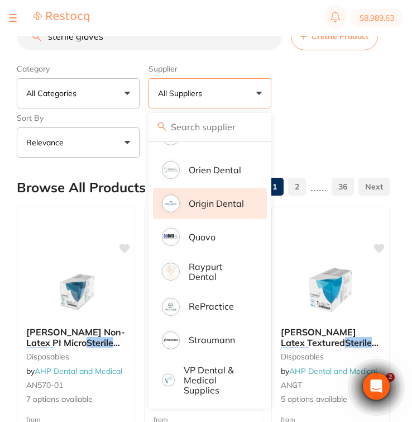
scroll to position [591, 0]
click at [220, 201] on p "Origin Dental" at bounding box center [216, 203] width 55 height 10
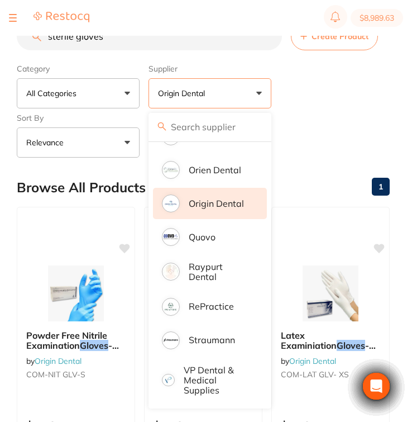
click at [340, 121] on div "Category All Categories All Categories No categories found Clear Category false…" at bounding box center [203, 108] width 373 height 98
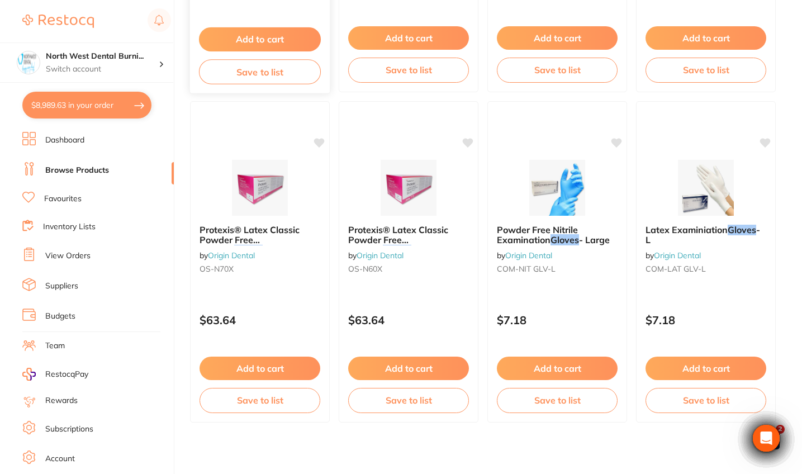
scroll to position [389, 0]
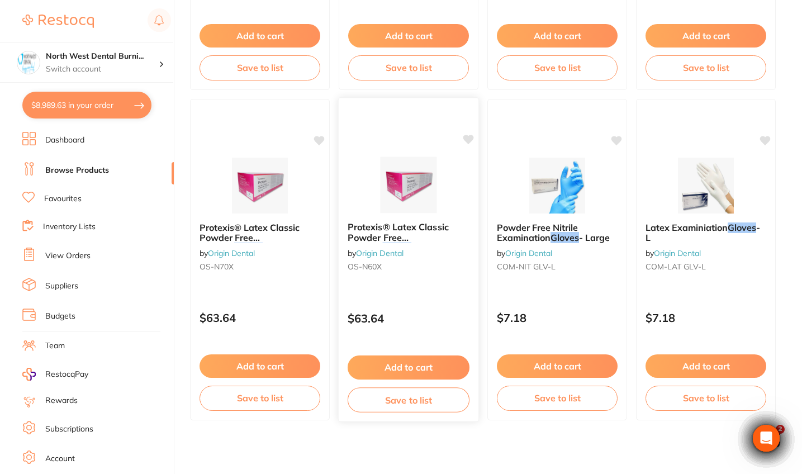
click at [415, 277] on div "Protexis® Latex Classic Powder Free Surgical Gloves - Cream - 6.0 by Origin Den…" at bounding box center [409, 249] width 140 height 72
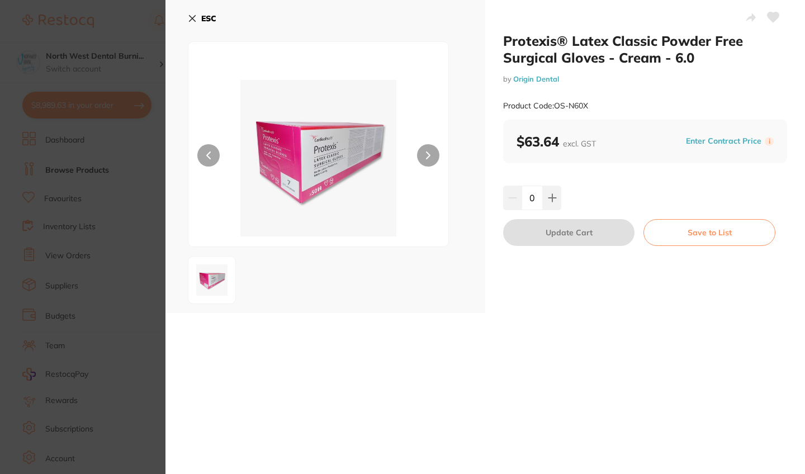
click at [98, 294] on section "Protexis® Latex Classic Powder Free Surgical Gloves - Cream - 6.0 by Origin Den…" at bounding box center [402, 237] width 805 height 474
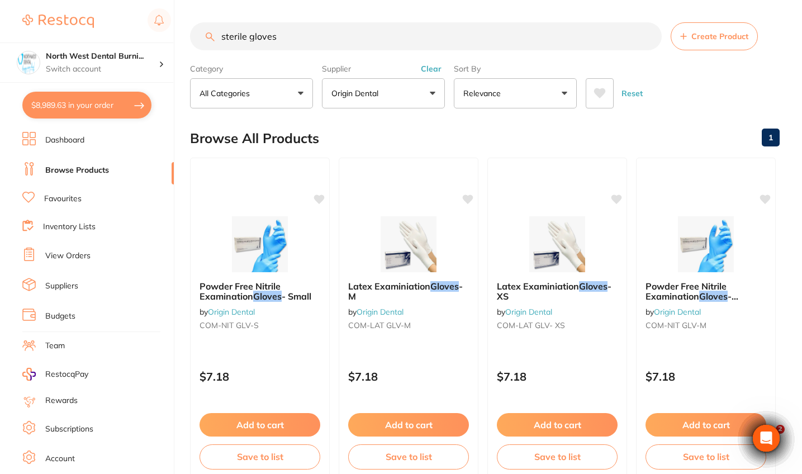
click at [222, 39] on input "sterile gloves" at bounding box center [426, 36] width 472 height 28
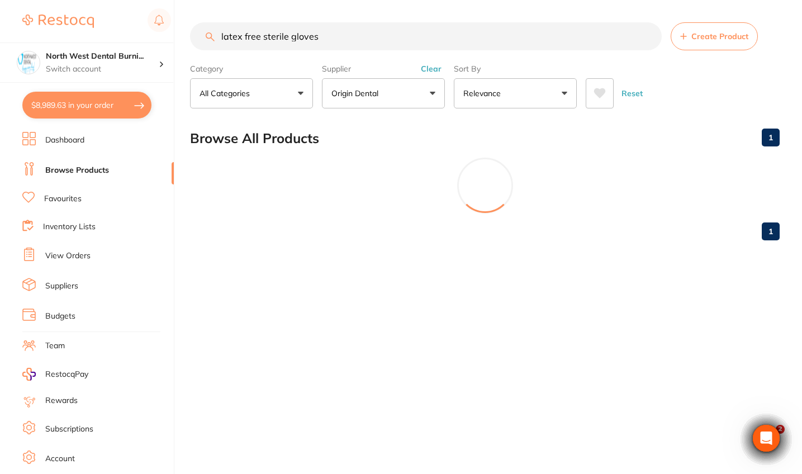
scroll to position [523, 0]
type input "latex free sterile gloves"
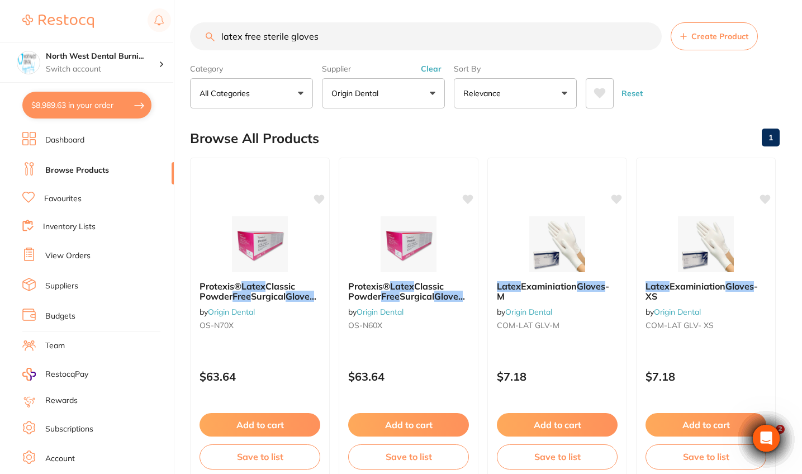
click at [415, 68] on button "Clear" at bounding box center [430, 69] width 27 height 10
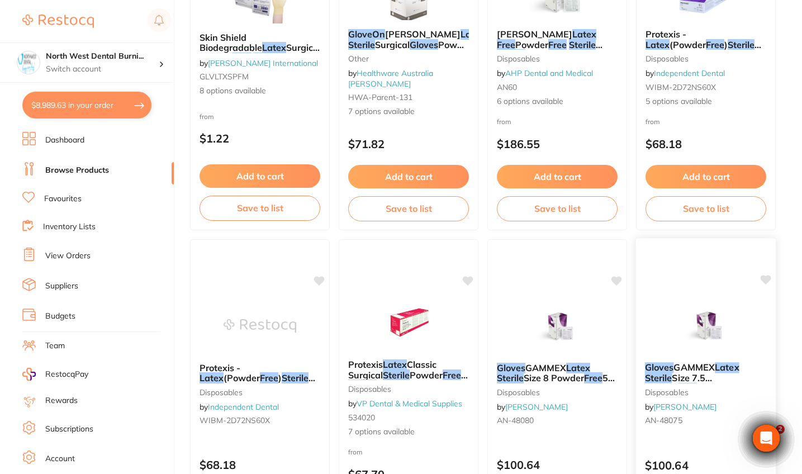
scroll to position [563, 0]
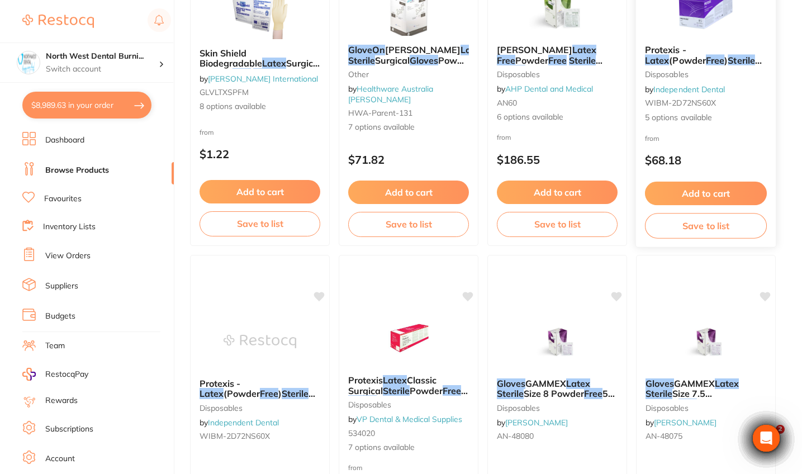
click at [415, 132] on div "Protexis - Latex (Powder Free ) Sterile Surgical Gloves - Brown disposables by …" at bounding box center [706, 84] width 140 height 97
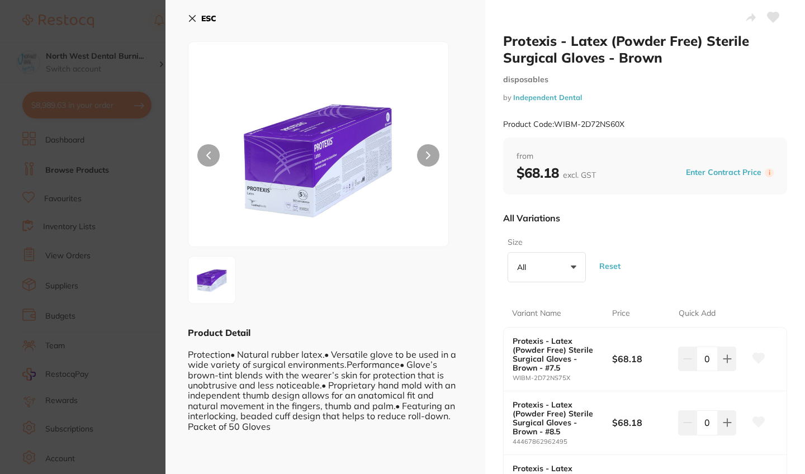
click at [155, 282] on section "Protexis - Latex (Powder Free) Sterile Surgical Gloves - Brown disposables by I…" at bounding box center [402, 237] width 805 height 474
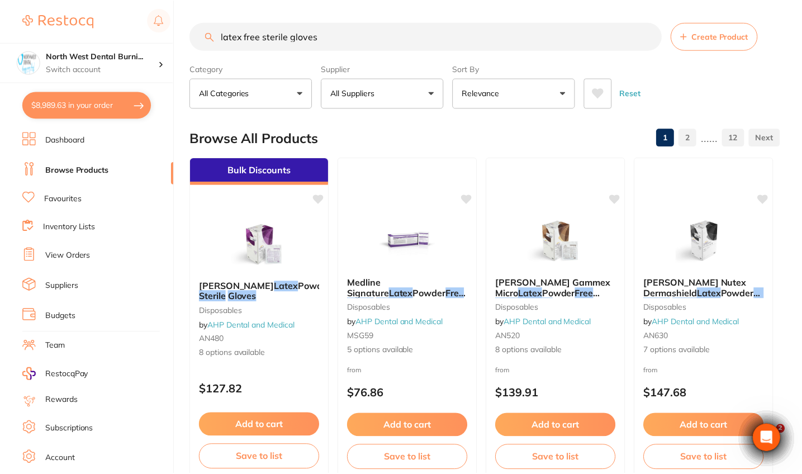
scroll to position [563, 0]
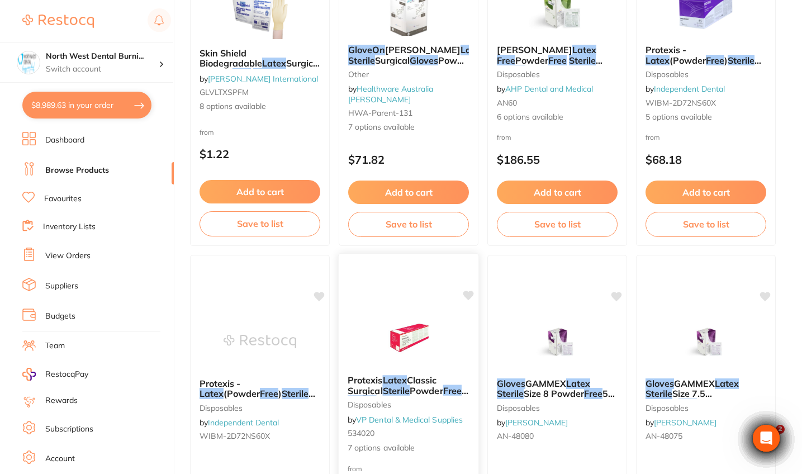
click at [398, 349] on img at bounding box center [408, 338] width 73 height 56
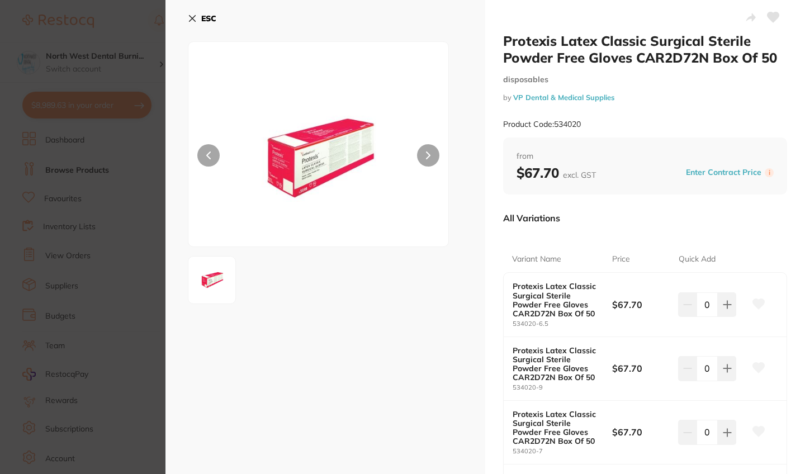
click at [132, 251] on section "Protexis Latex Classic Surgical Sterile Powder Free Gloves CAR2D72N Box Of 50 d…" at bounding box center [402, 237] width 805 height 474
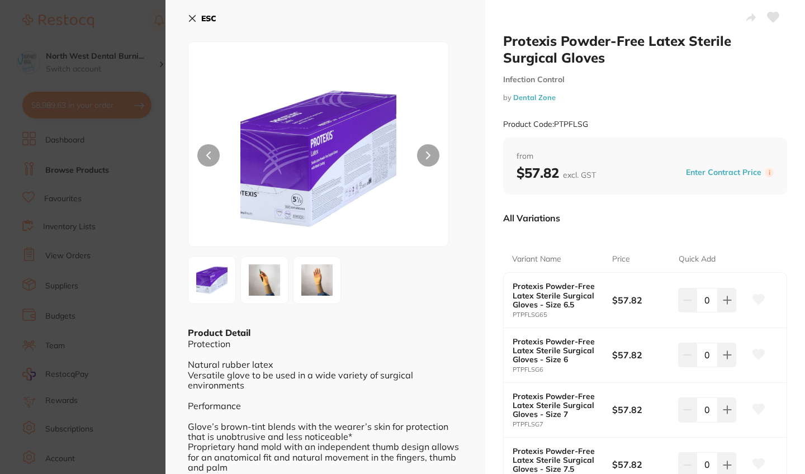
scroll to position [11, 0]
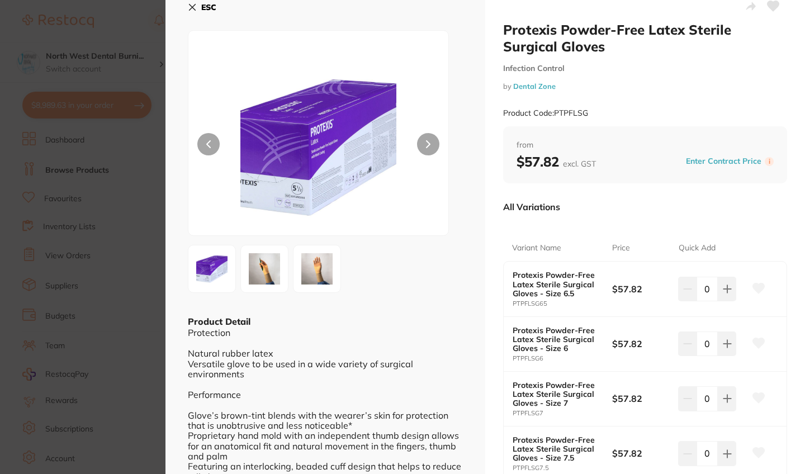
click at [321, 275] on img at bounding box center [317, 269] width 40 height 40
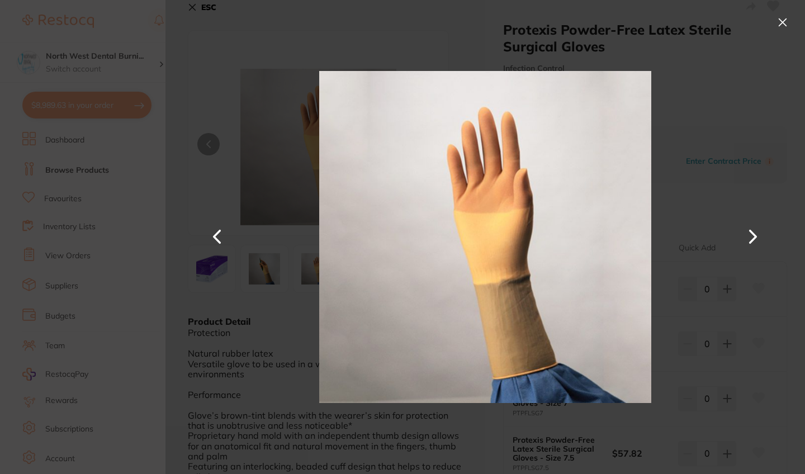
click at [780, 21] on button at bounding box center [782, 22] width 18 height 18
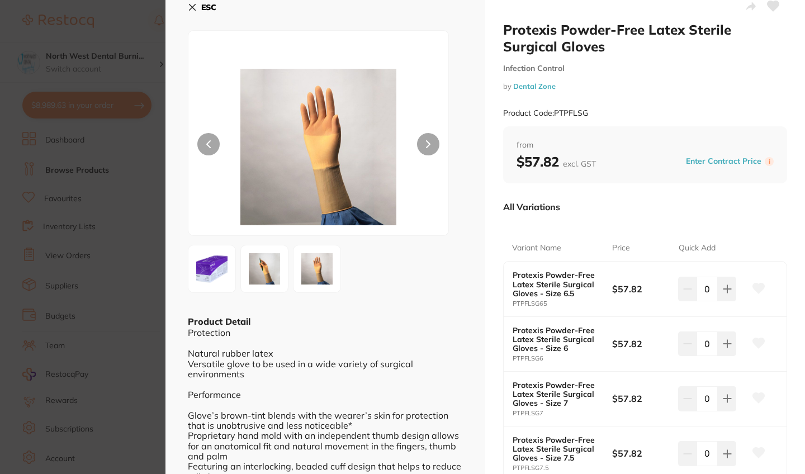
click at [780, 20] on button at bounding box center [773, 7] width 28 height 28
click at [726, 284] on icon at bounding box center [727, 288] width 9 height 9
type input "1"
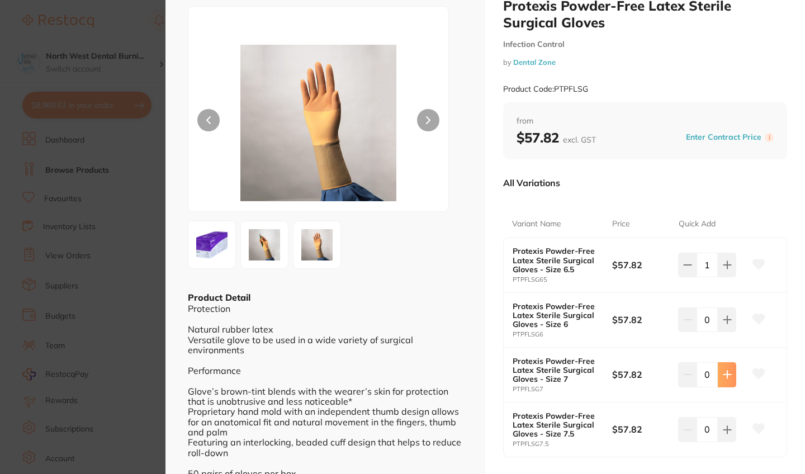
click at [726, 370] on icon at bounding box center [727, 374] width 9 height 9
type input "1"
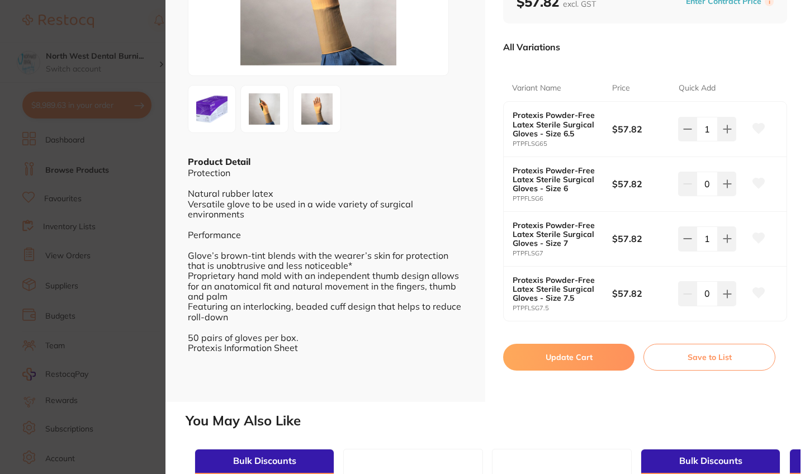
scroll to position [0, 0]
click at [593, 354] on button "Update Cart" at bounding box center [568, 357] width 131 height 27
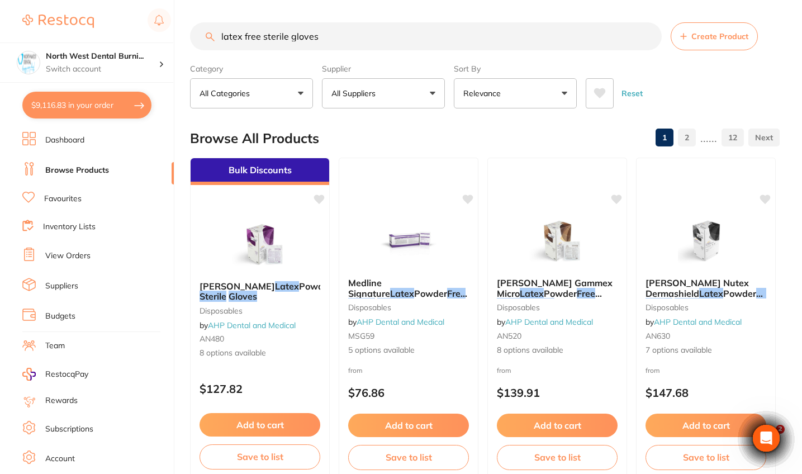
click at [408, 78] on div "Supplier All Suppliers All Suppliers Dentsply Sirona AB Orthodontics [PERSON_NA…" at bounding box center [383, 83] width 123 height 49
click at [402, 97] on button "All Suppliers" at bounding box center [383, 93] width 123 height 30
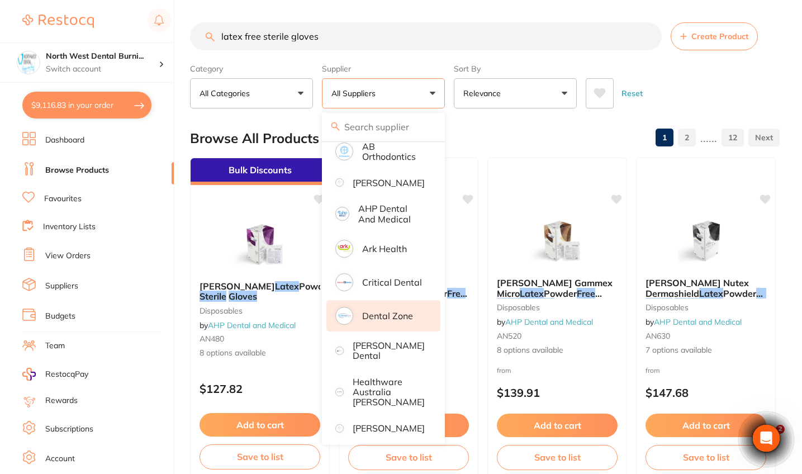
click at [396, 321] on p "Dental Zone" at bounding box center [387, 316] width 51 height 10
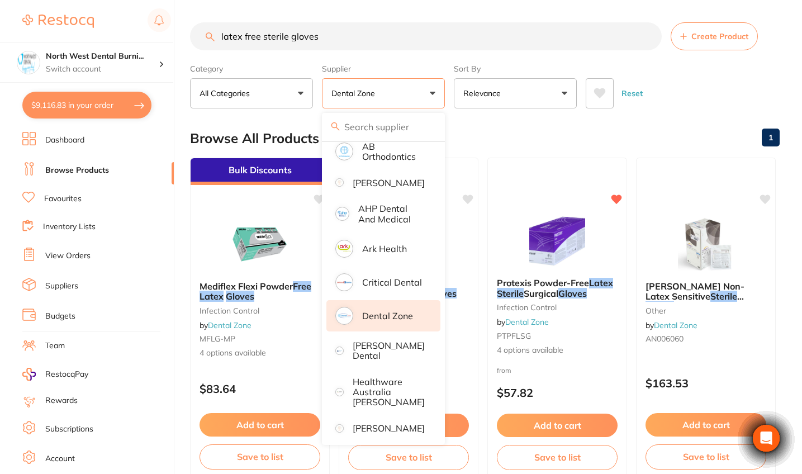
click at [702, 90] on div "Reset" at bounding box center [678, 88] width 185 height 39
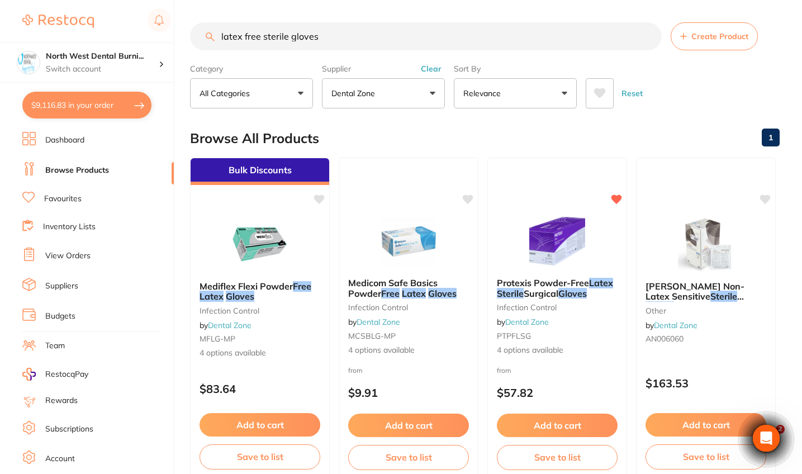
drag, startPoint x: 254, startPoint y: 40, endPoint x: 134, endPoint y: 40, distance: 120.1
click at [134, 40] on div "$9,116.83 North West Dental Burni... Switch account Riaz [MEDICAL_DATA] Experte…" at bounding box center [401, 237] width 802 height 474
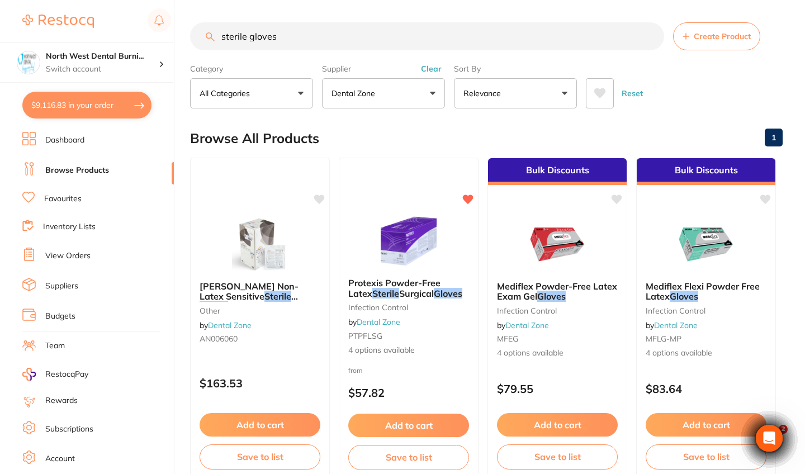
click at [422, 74] on button "Clear" at bounding box center [430, 69] width 27 height 10
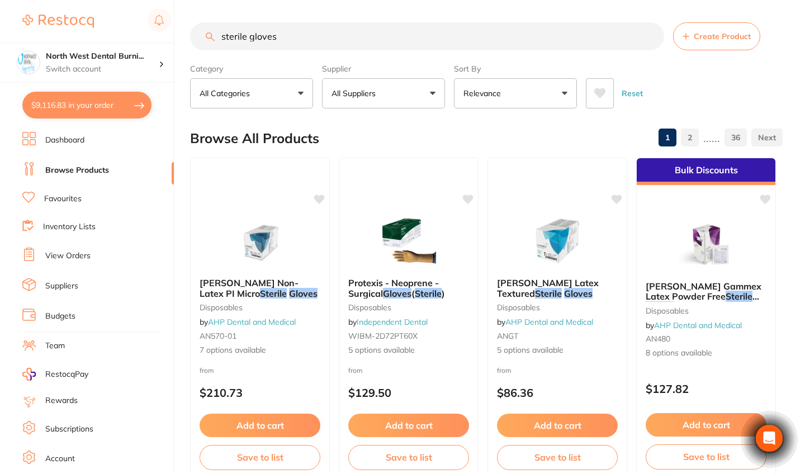
click at [420, 103] on button "All Suppliers" at bounding box center [383, 93] width 123 height 30
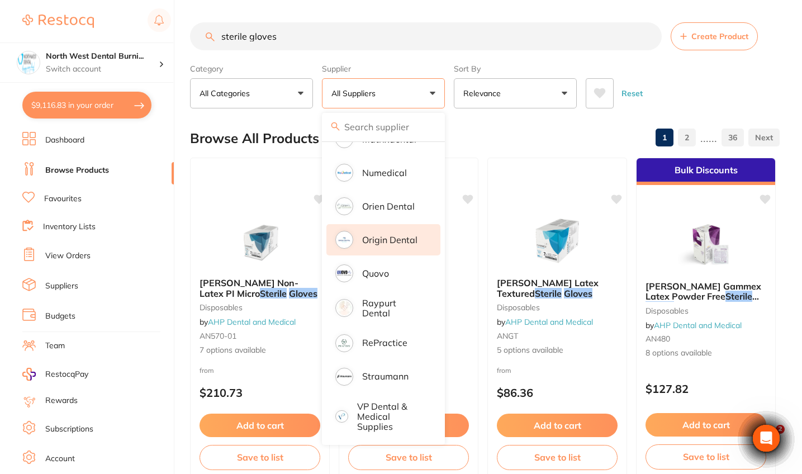
scroll to position [554, 0]
click at [398, 241] on p "Origin Dental" at bounding box center [389, 240] width 55 height 10
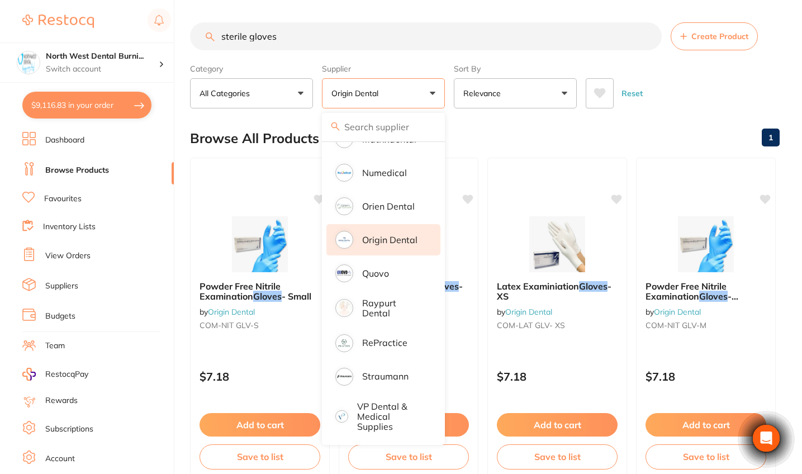
click at [649, 108] on div "Reset" at bounding box center [678, 88] width 185 height 39
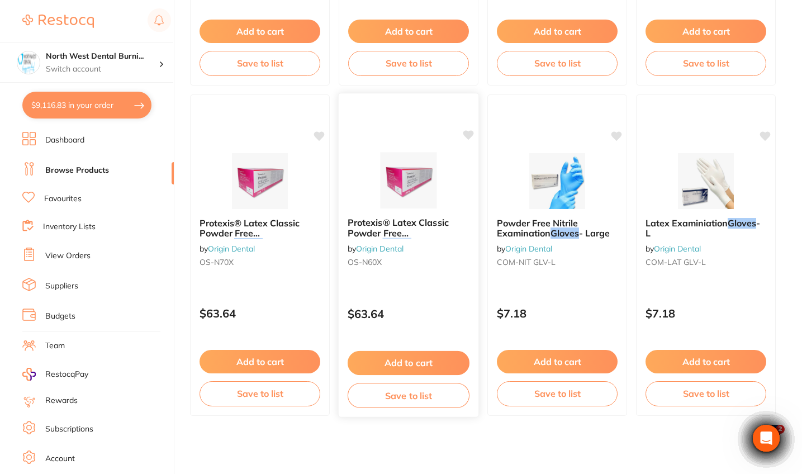
scroll to position [395, 0]
click at [438, 329] on div "Protexis® Latex Classic Powder Free Surgical Gloves - Cream - 6.0 by Origin Den…" at bounding box center [408, 255] width 141 height 325
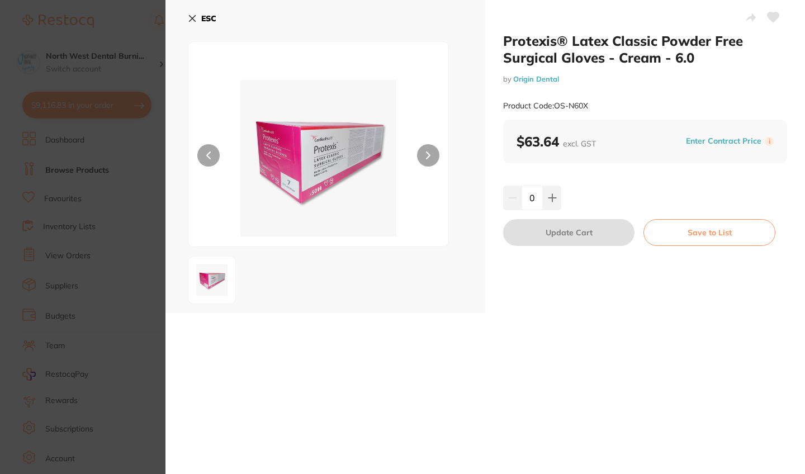
click at [97, 325] on section "Protexis® Latex Classic Powder Free Surgical Gloves - Cream - 6.0 by Origin Den…" at bounding box center [402, 237] width 805 height 474
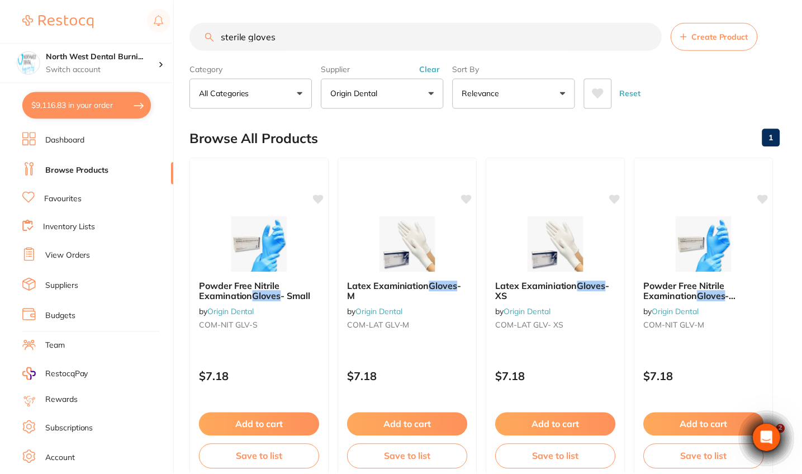
scroll to position [395, 0]
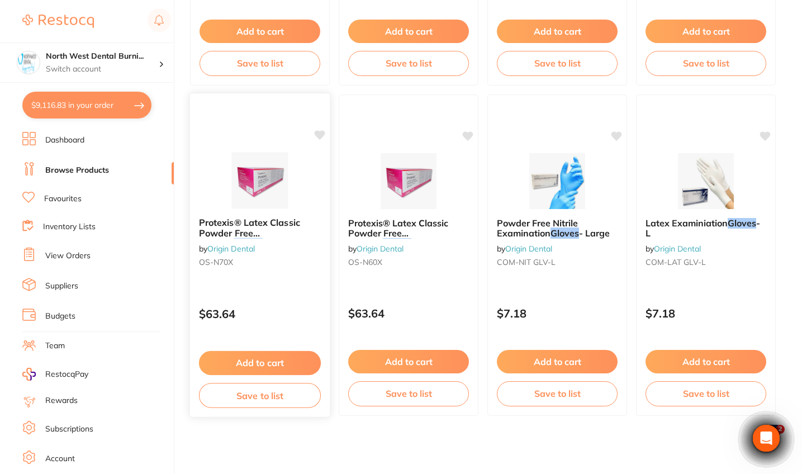
click at [294, 302] on div "$63.64" at bounding box center [260, 311] width 140 height 30
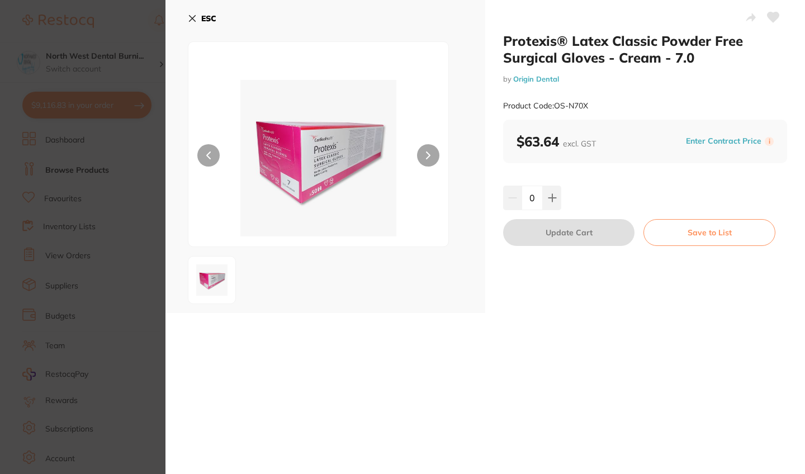
click at [104, 325] on section "Protexis® Latex Classic Powder Free Surgical Gloves - Cream - 7.0 by Origin Den…" at bounding box center [402, 237] width 805 height 474
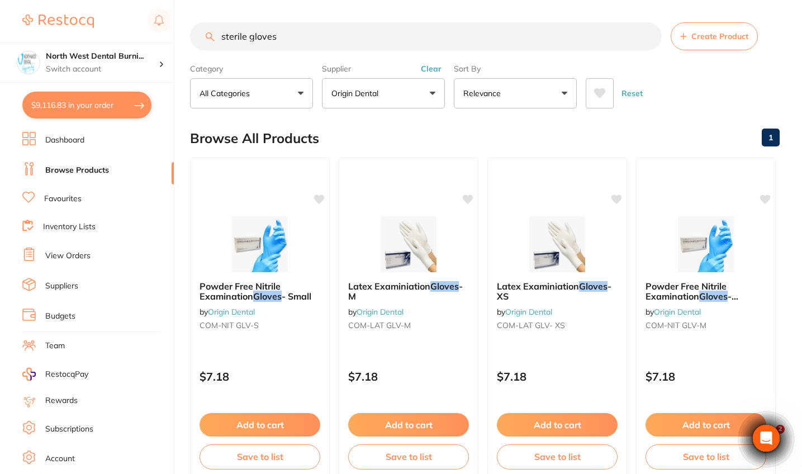
drag, startPoint x: 282, startPoint y: 39, endPoint x: 249, endPoint y: 38, distance: 33.5
click at [249, 38] on input "sterile gloves" at bounding box center [426, 36] width 472 height 28
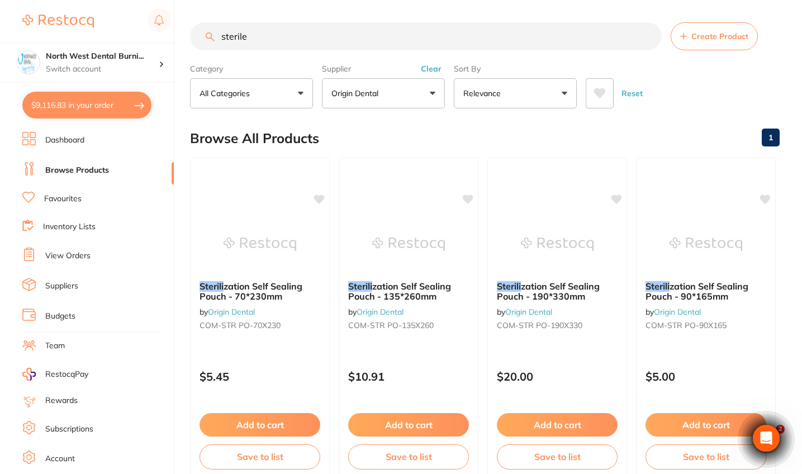
type input "sterile"
click at [115, 192] on li "Favourites" at bounding box center [97, 199] width 151 height 15
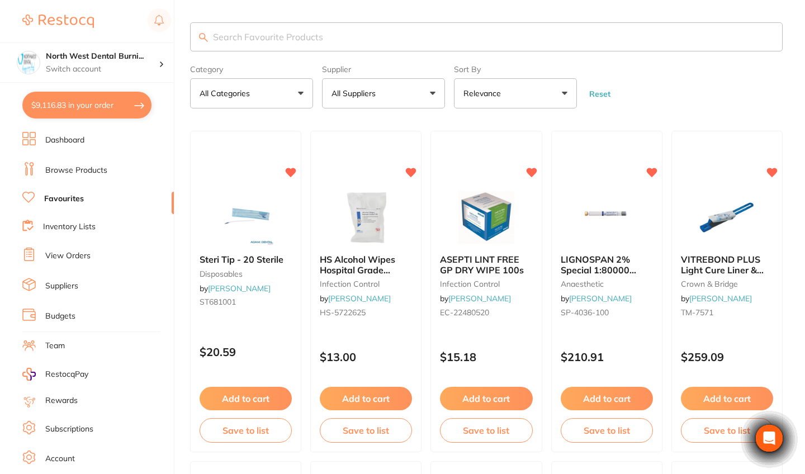
click at [311, 37] on input "search" at bounding box center [486, 36] width 592 height 29
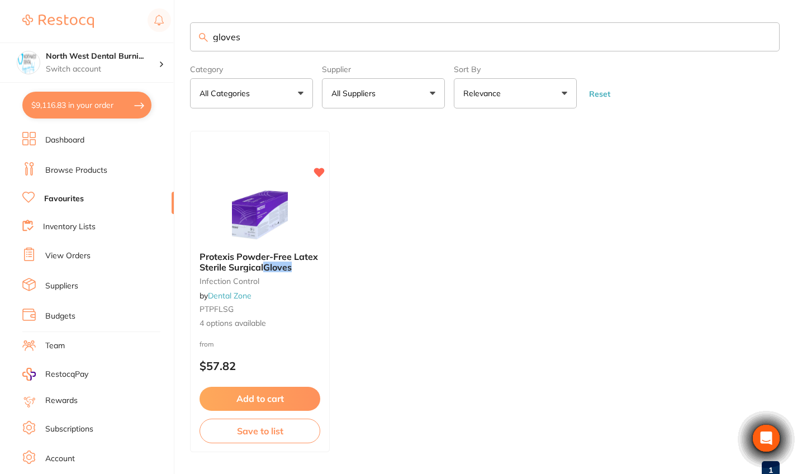
type input "gloves"
click at [282, 243] on img at bounding box center [260, 215] width 73 height 56
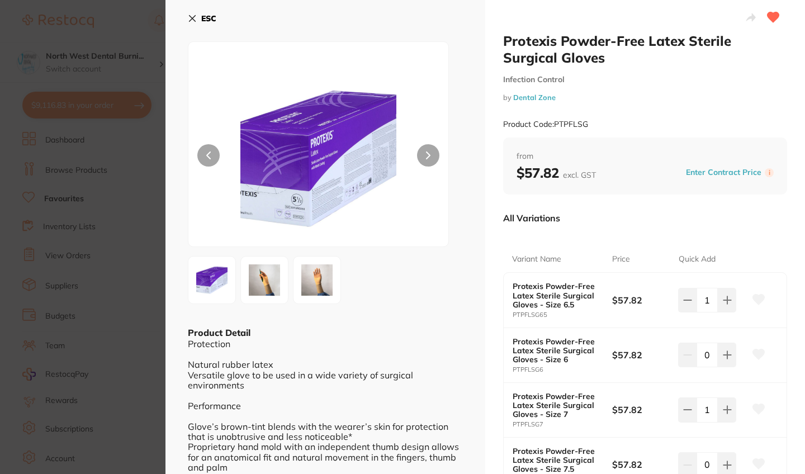
scroll to position [176, 0]
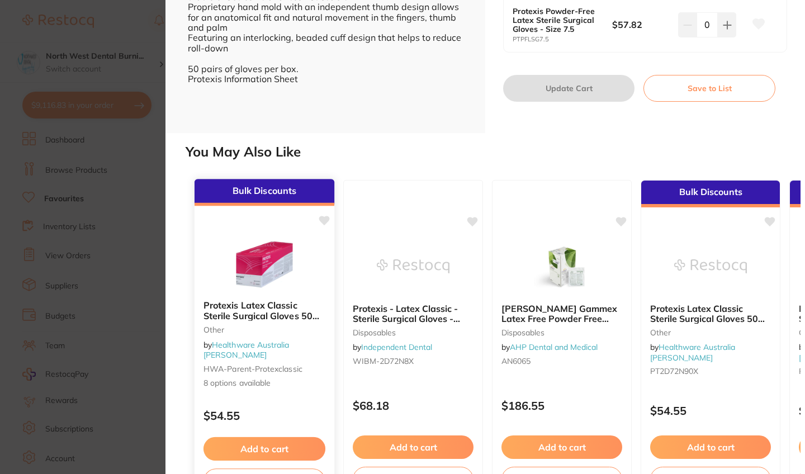
click at [244, 327] on small "other" at bounding box center [264, 329] width 122 height 9
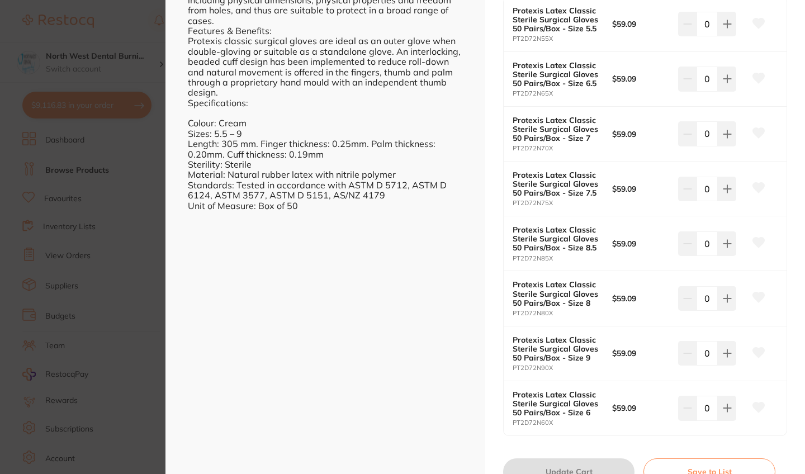
click at [97, 278] on section "Protexis Latex Classic Sterile Surgical Gloves 50 Pairs/Box other by Healthware…" at bounding box center [402, 237] width 805 height 474
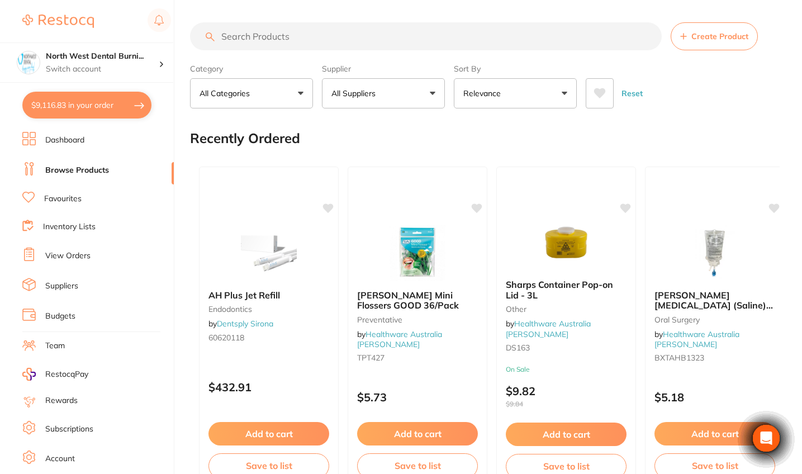
click at [335, 37] on input "search" at bounding box center [426, 36] width 472 height 28
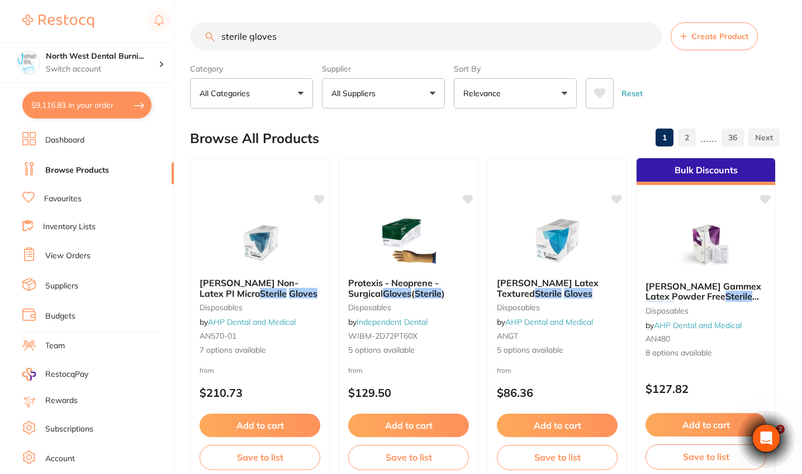
click at [395, 97] on button "All Suppliers" at bounding box center [383, 93] width 123 height 30
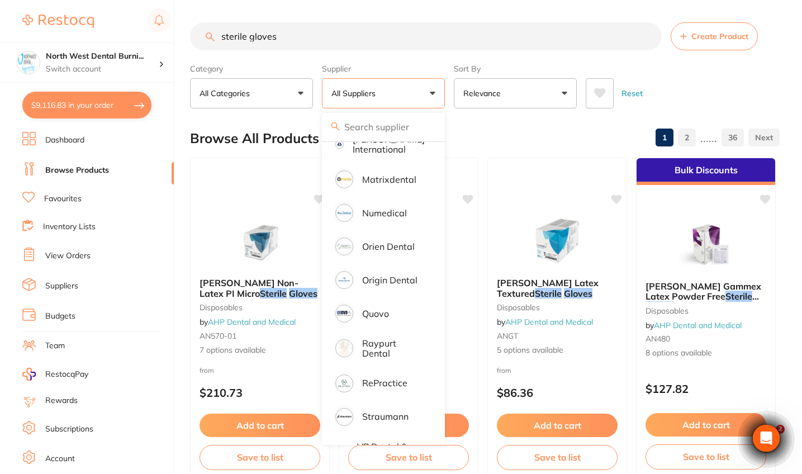
scroll to position [545, 0]
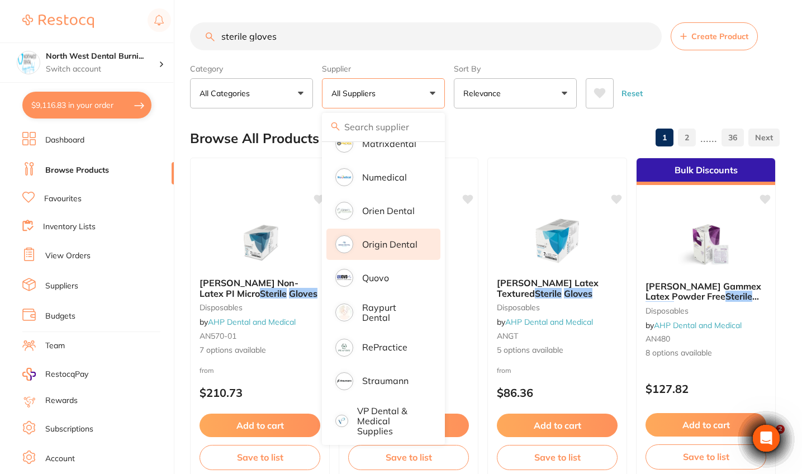
click at [399, 256] on li "Origin Dental" at bounding box center [383, 244] width 114 height 31
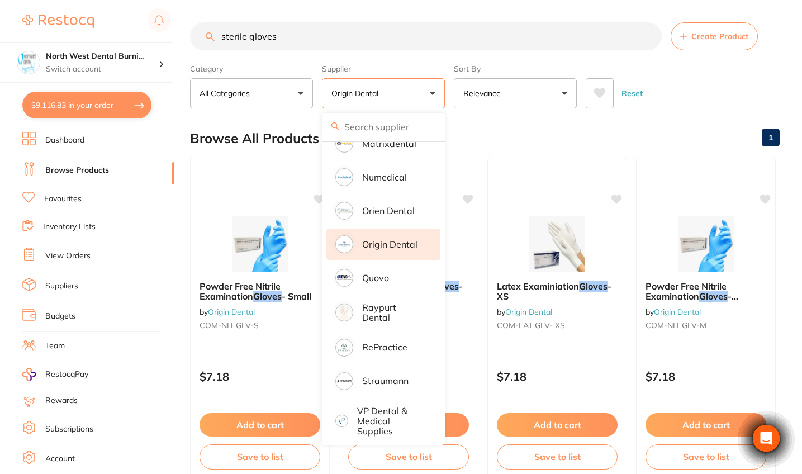
click at [739, 89] on div "Reset" at bounding box center [678, 88] width 185 height 39
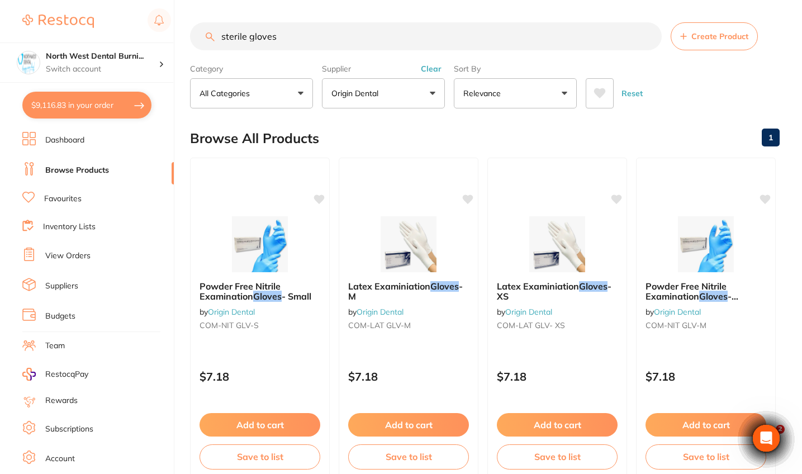
scroll to position [-1, 0]
click at [431, 69] on button "Clear" at bounding box center [430, 69] width 27 height 10
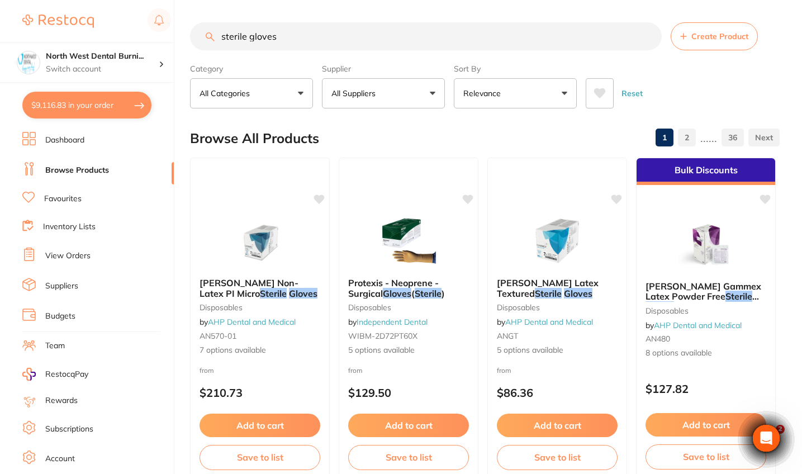
click at [365, 28] on input "sterile gloves" at bounding box center [426, 36] width 472 height 28
click at [364, 31] on input "sterile gloves" at bounding box center [426, 36] width 472 height 28
click at [312, 47] on input "sterile gloves" at bounding box center [426, 36] width 472 height 28
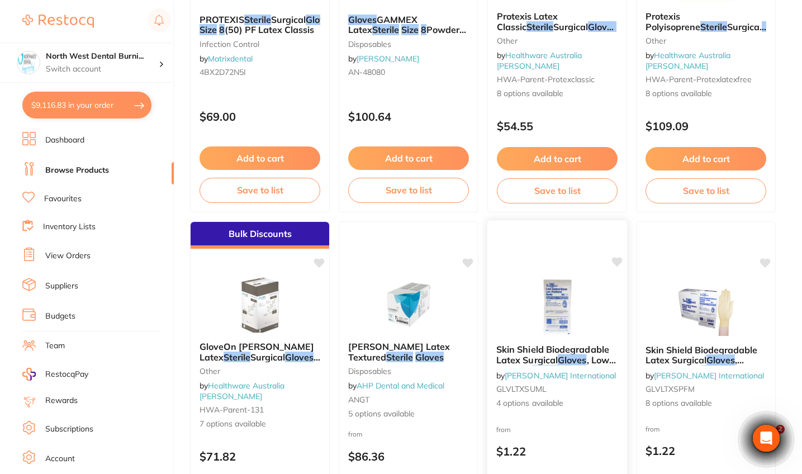
scroll to position [168, 0]
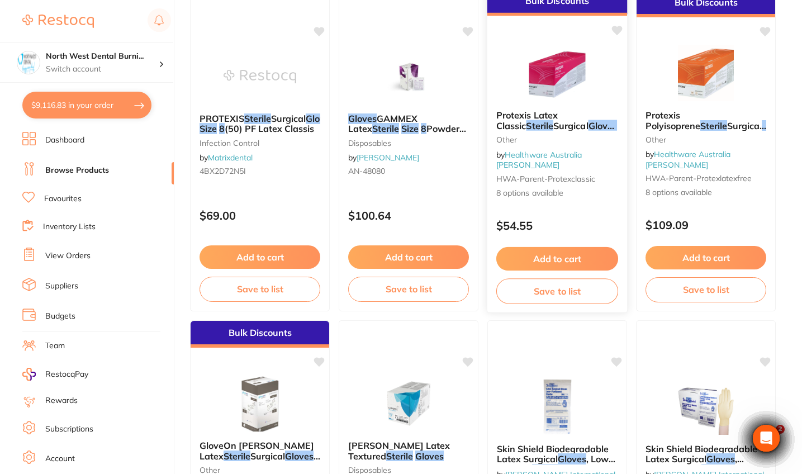
type input "sterile gloves size 8"
click at [600, 202] on div "Bulk Discounts Protexis Latex Classic Sterile Surgical Gloves 50 Pairs/Box othe…" at bounding box center [557, 150] width 141 height 325
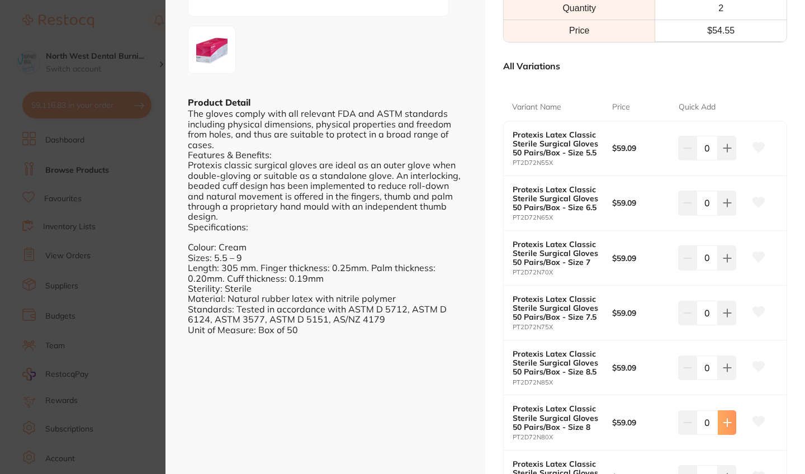
click at [723, 421] on button at bounding box center [727, 422] width 18 height 25
type input "1"
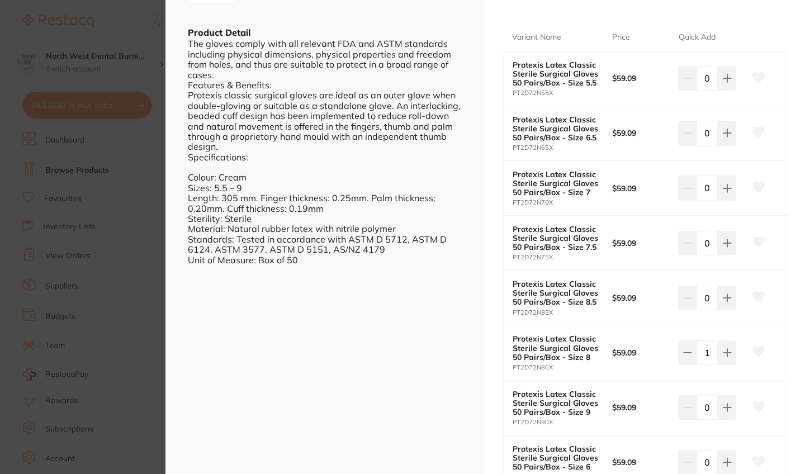
click at [591, 418] on div "Protexis Latex Classic Sterile Surgical Gloves 50 Pairs/Box other by Healthware…" at bounding box center [645, 135] width 320 height 871
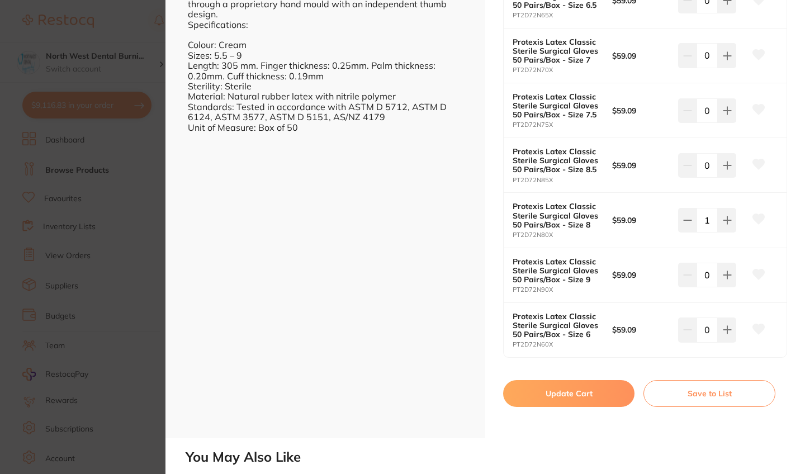
click at [597, 380] on button "Update Cart" at bounding box center [568, 393] width 131 height 27
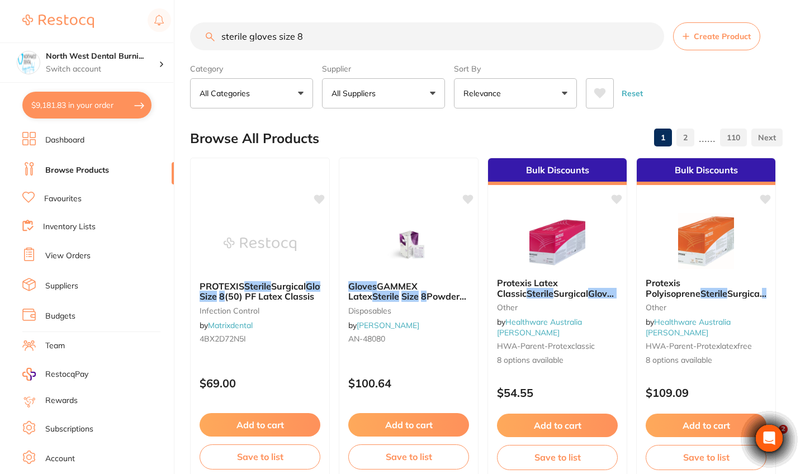
checkbox input "false"
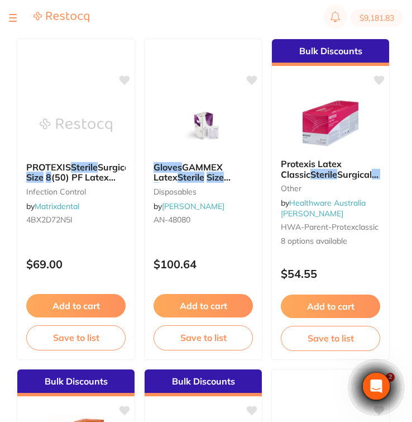
scroll to position [183, 0]
